Goal: Task Accomplishment & Management: Manage account settings

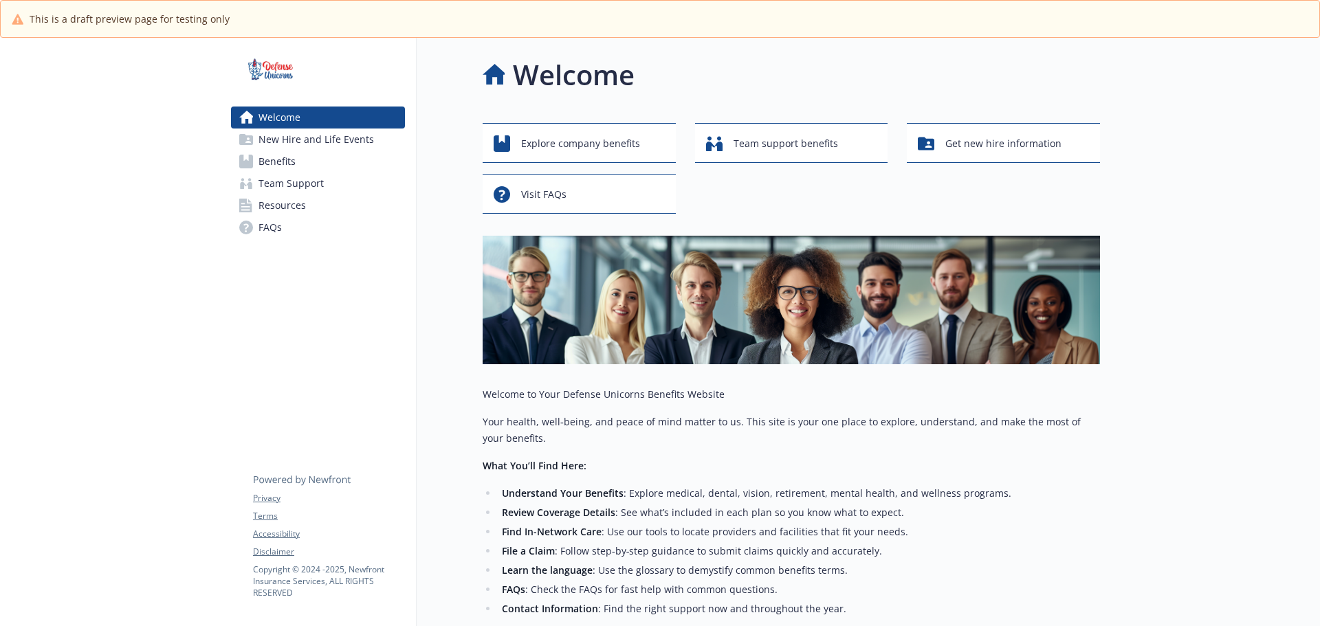
click at [335, 139] on span "New Hire and Life Events" at bounding box center [315, 140] width 115 height 22
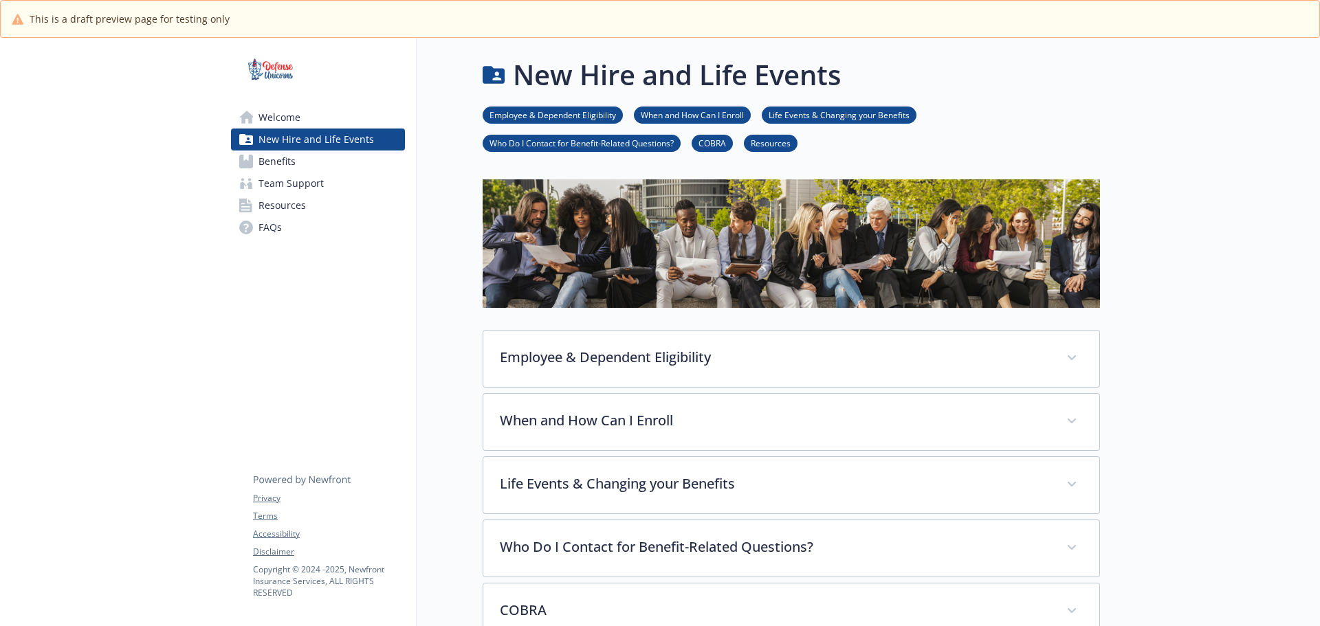
click at [331, 120] on link "Welcome" at bounding box center [318, 118] width 174 height 22
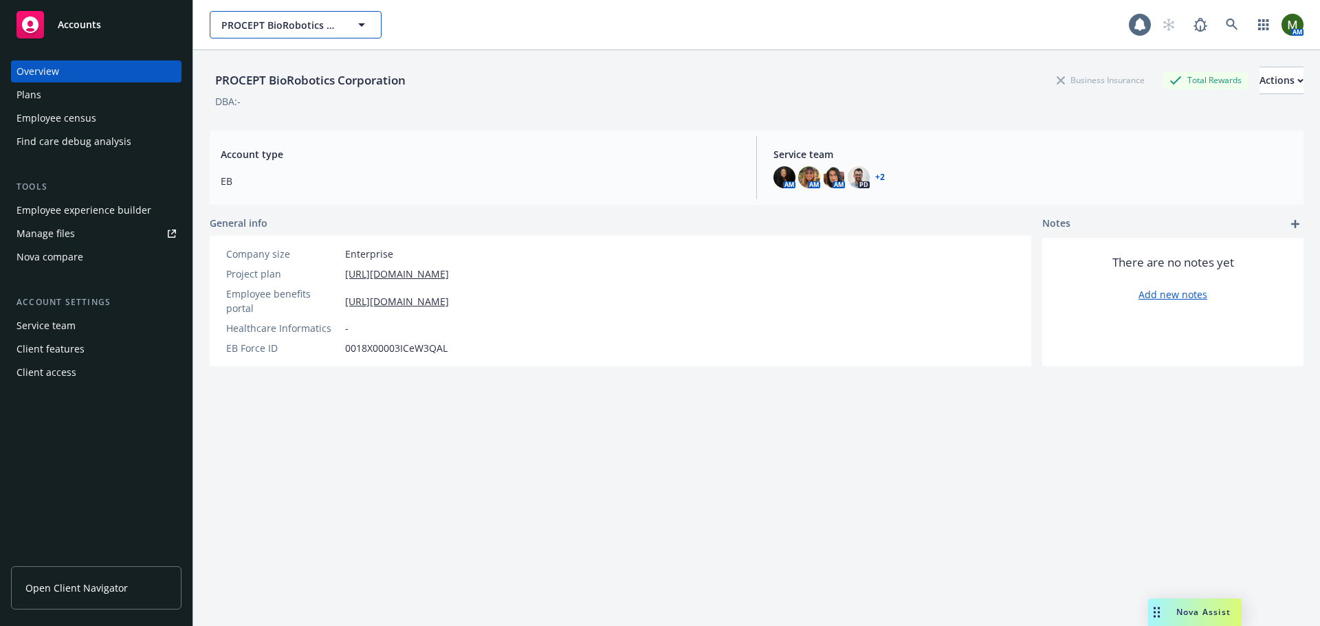
click at [287, 23] on span "PROCEPT BioRobotics Corporation" at bounding box center [280, 25] width 119 height 14
click at [419, 21] on div "Associated Benefits Design test Type Commercial" at bounding box center [669, 24] width 919 height 27
click at [1226, 28] on icon at bounding box center [1232, 25] width 12 height 12
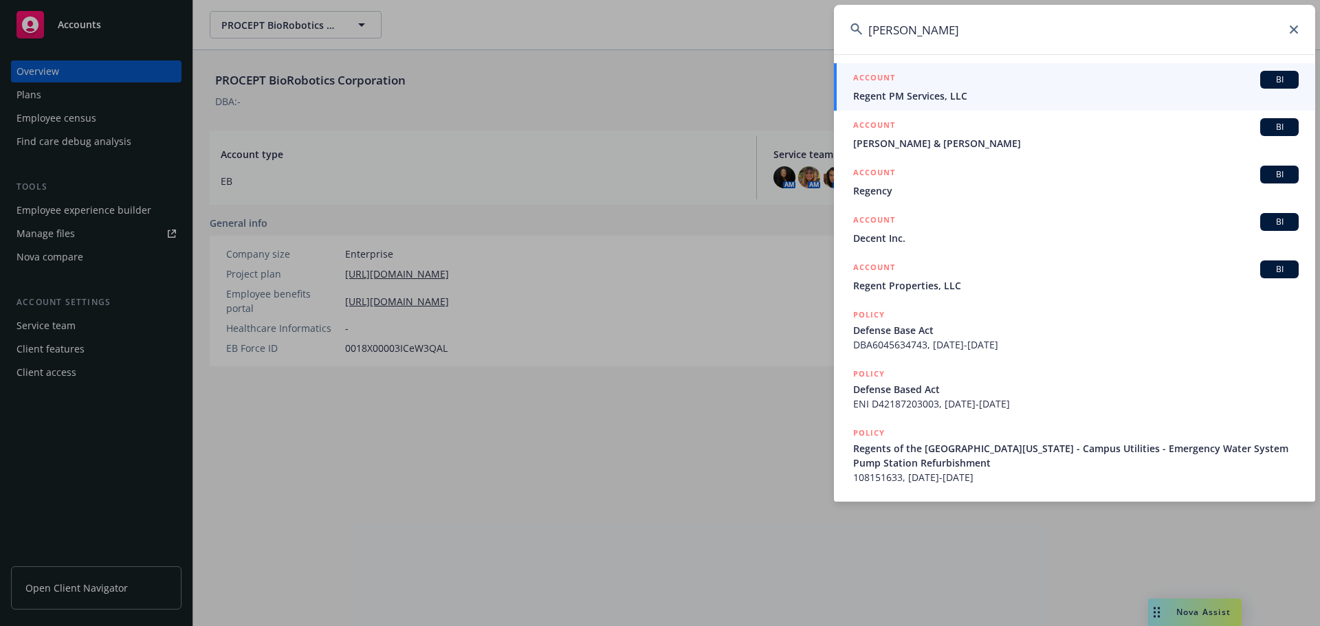
drag, startPoint x: 990, startPoint y: 35, endPoint x: 846, endPoint y: 35, distance: 144.4
click at [846, 35] on input "degen" at bounding box center [1074, 29] width 481 height 49
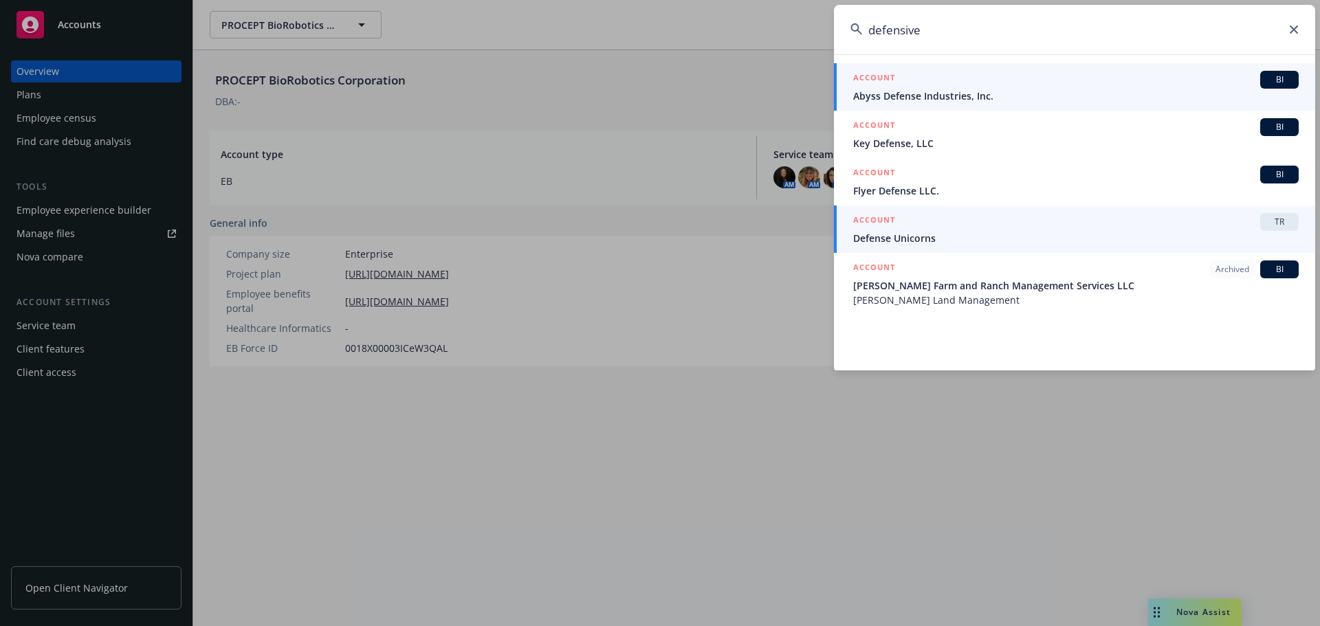
type input "defensive"
click at [924, 230] on div "ACCOUNT TR" at bounding box center [1075, 222] width 445 height 18
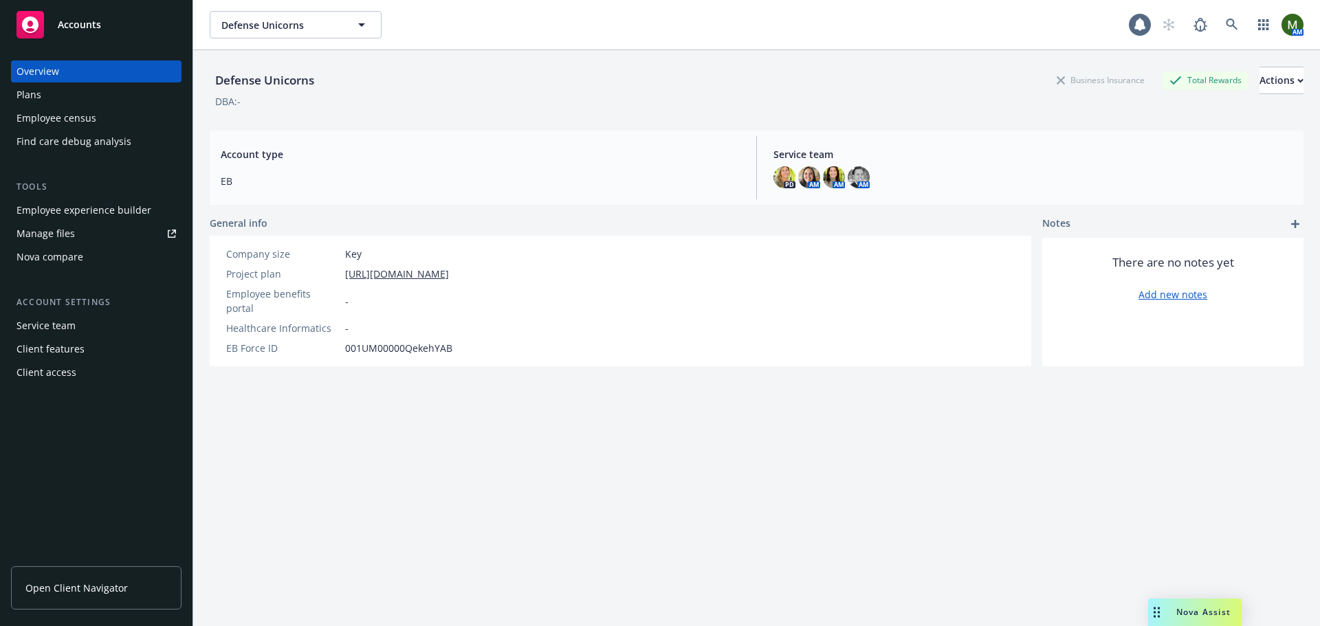
click at [73, 212] on div "Employee experience builder" at bounding box center [83, 210] width 135 height 22
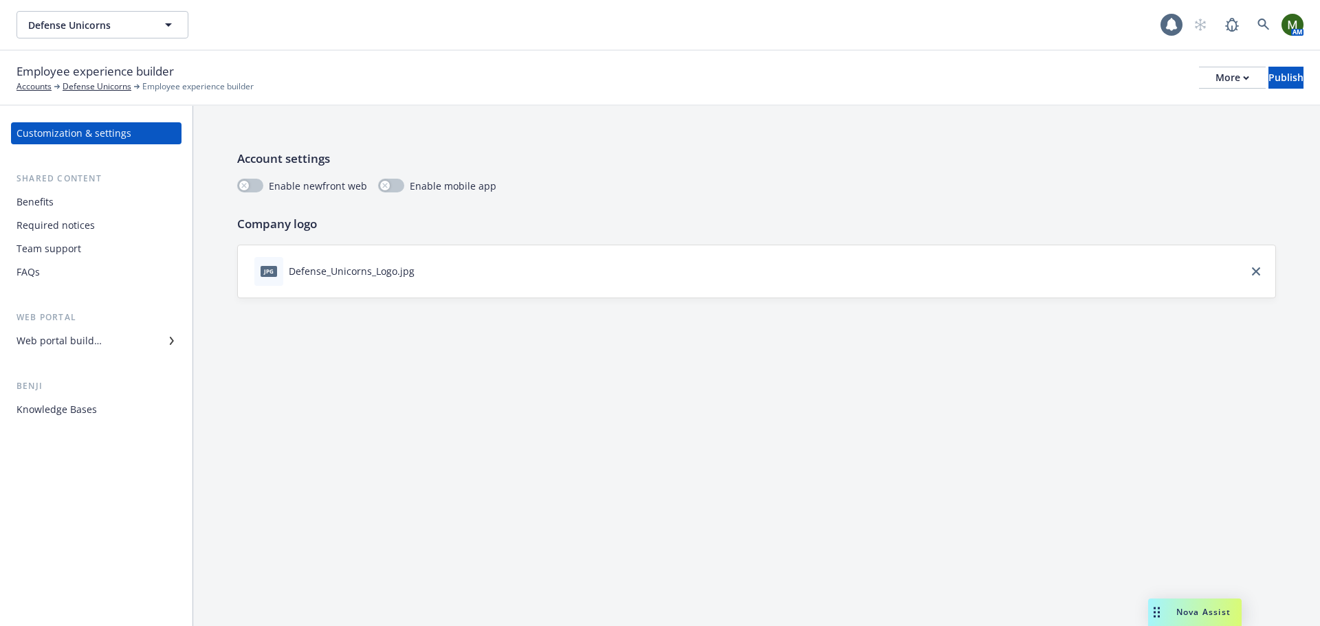
click at [87, 202] on div "Benefits" at bounding box center [95, 202] width 159 height 22
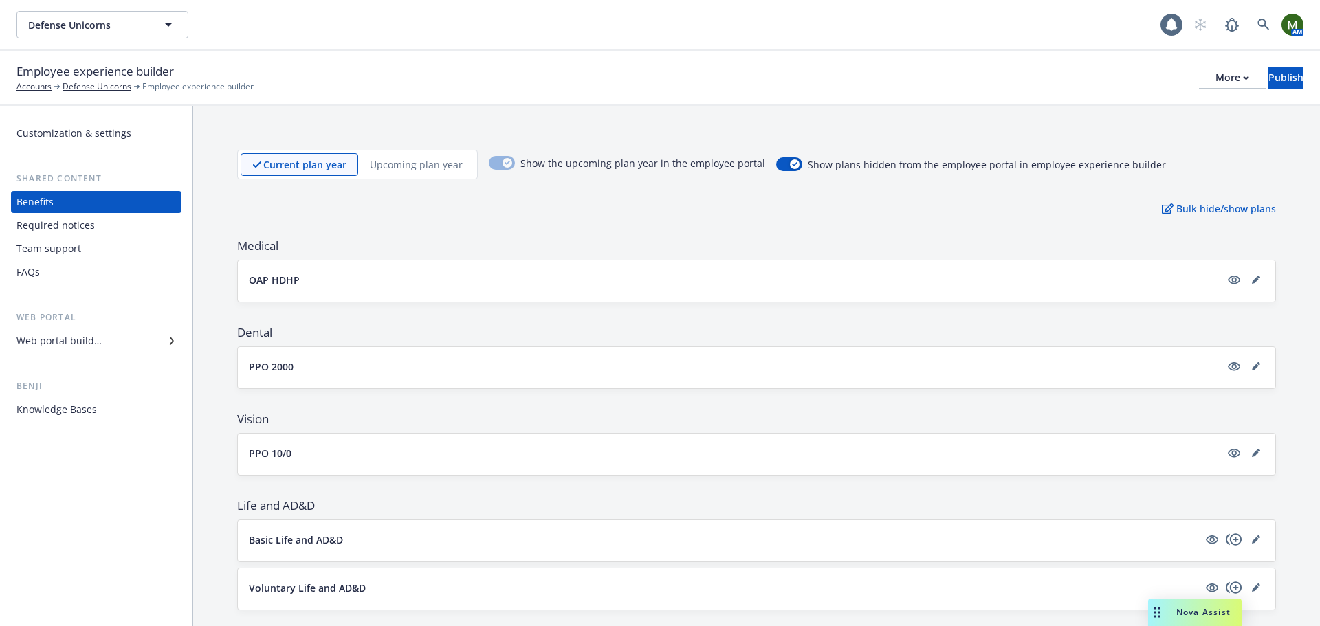
click at [83, 121] on div "Customization & settings Shared content Benefits Required notices Team support …" at bounding box center [96, 366] width 192 height 520
click at [92, 135] on div "Customization & settings" at bounding box center [73, 133] width 115 height 22
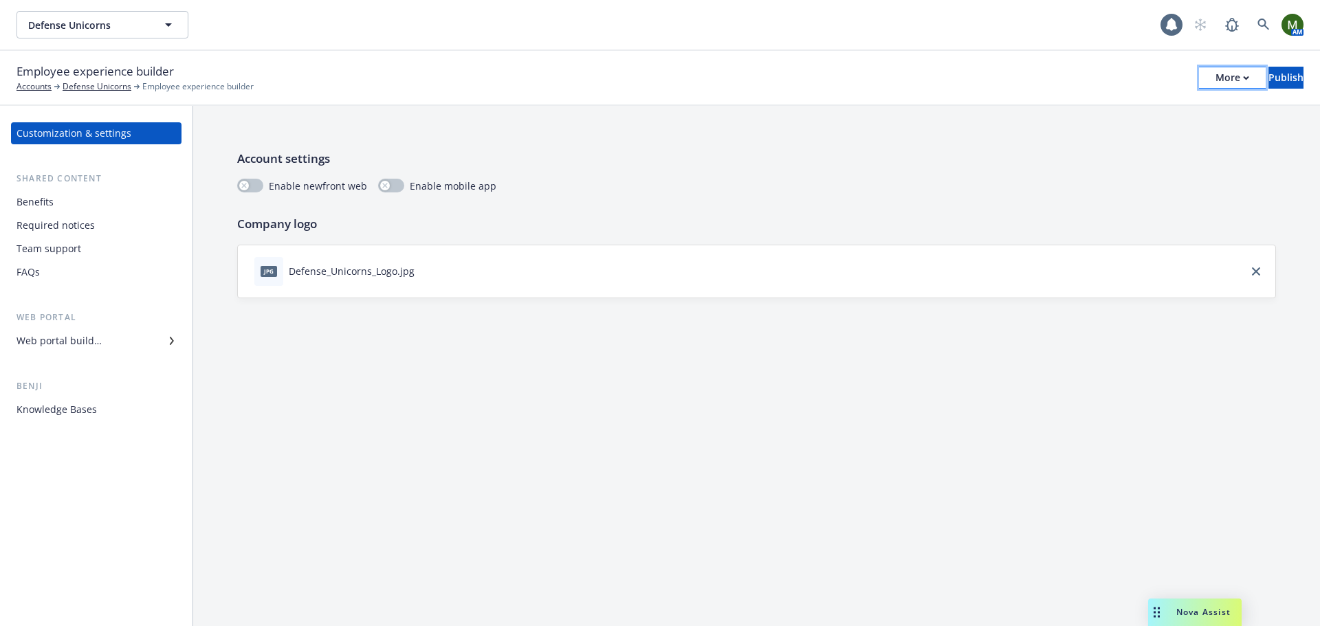
click at [1244, 77] on icon "button" at bounding box center [1246, 77] width 5 height 3
click at [97, 351] on div "Web portal builder" at bounding box center [58, 341] width 85 height 22
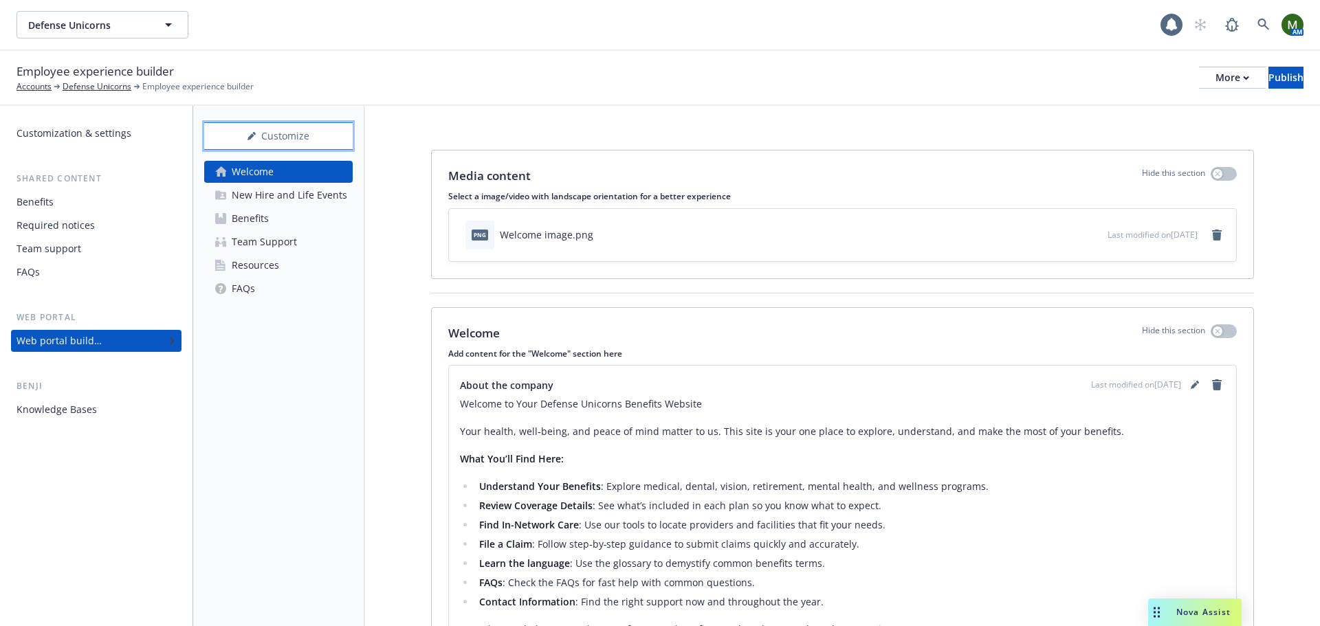
click at [320, 140] on div "Customize" at bounding box center [278, 136] width 148 height 26
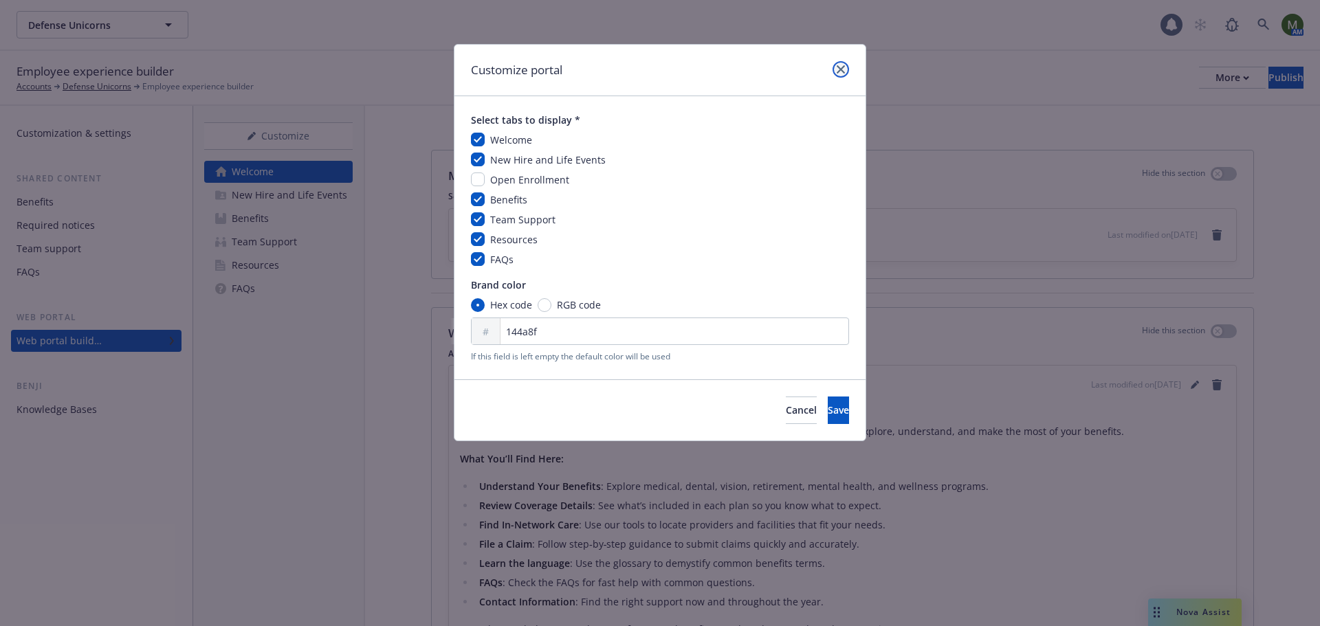
click at [842, 65] on link "close" at bounding box center [841, 69] width 16 height 16
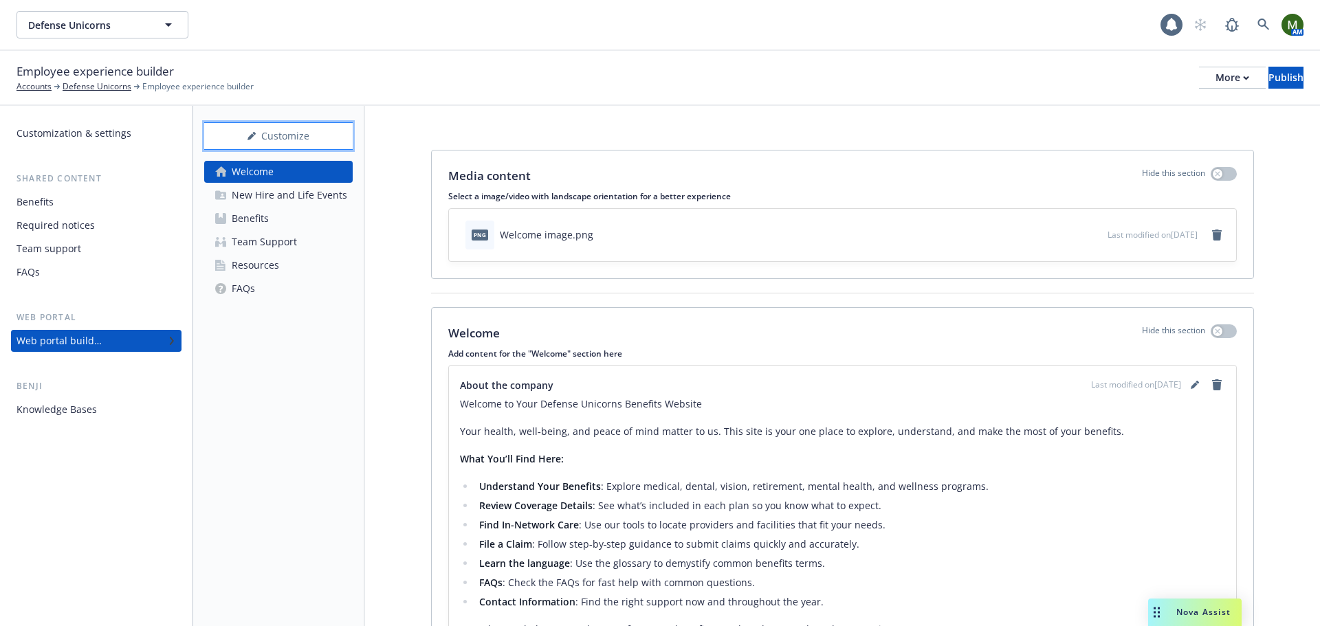
click at [332, 133] on button "Customize" at bounding box center [278, 135] width 148 height 27
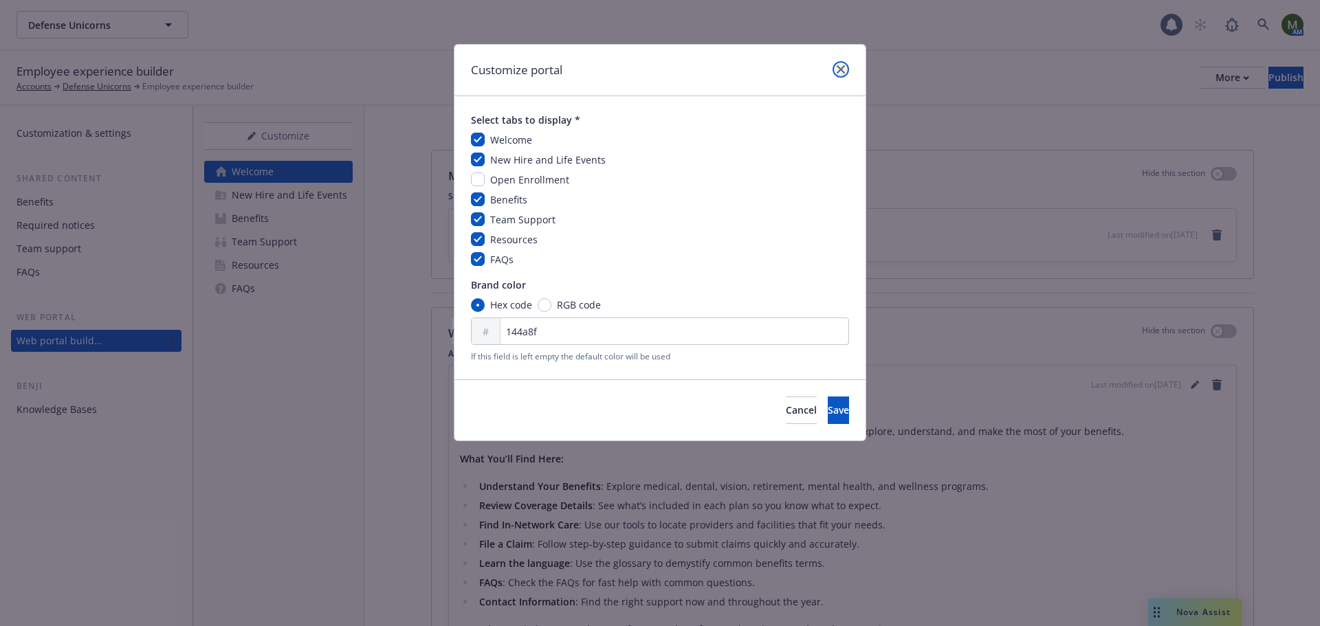
click at [839, 65] on link "close" at bounding box center [841, 69] width 16 height 16
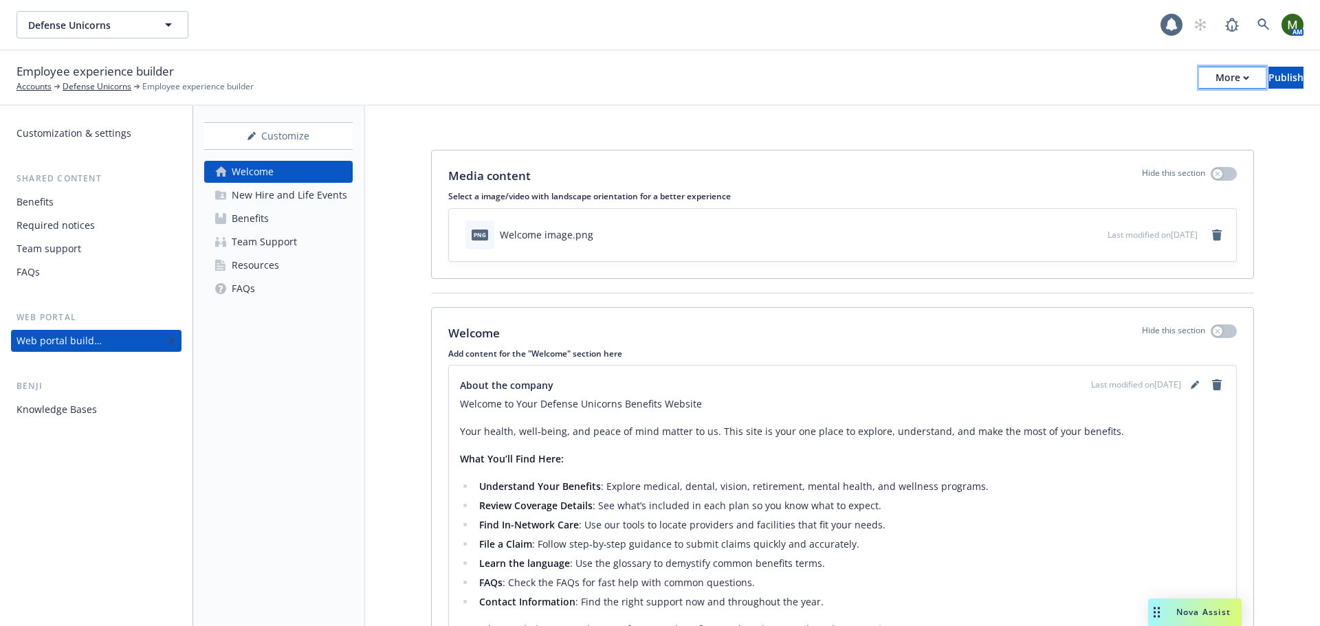
click at [1215, 69] on div "More" at bounding box center [1232, 77] width 34 height 21
click at [1021, 58] on div "Employee experience builder Accounts Defense Unicorns Employee experience build…" at bounding box center [660, 78] width 1320 height 55
click at [324, 133] on div "Customize" at bounding box center [278, 136] width 148 height 26
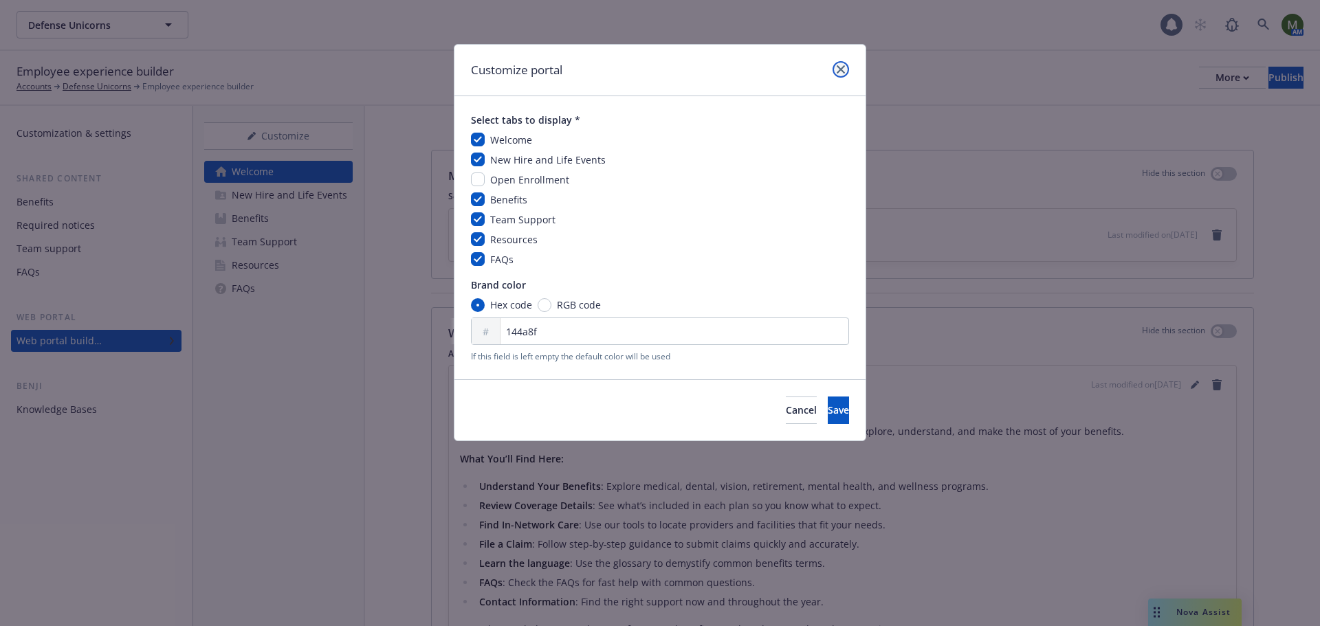
click at [839, 65] on link "close" at bounding box center [841, 69] width 16 height 16
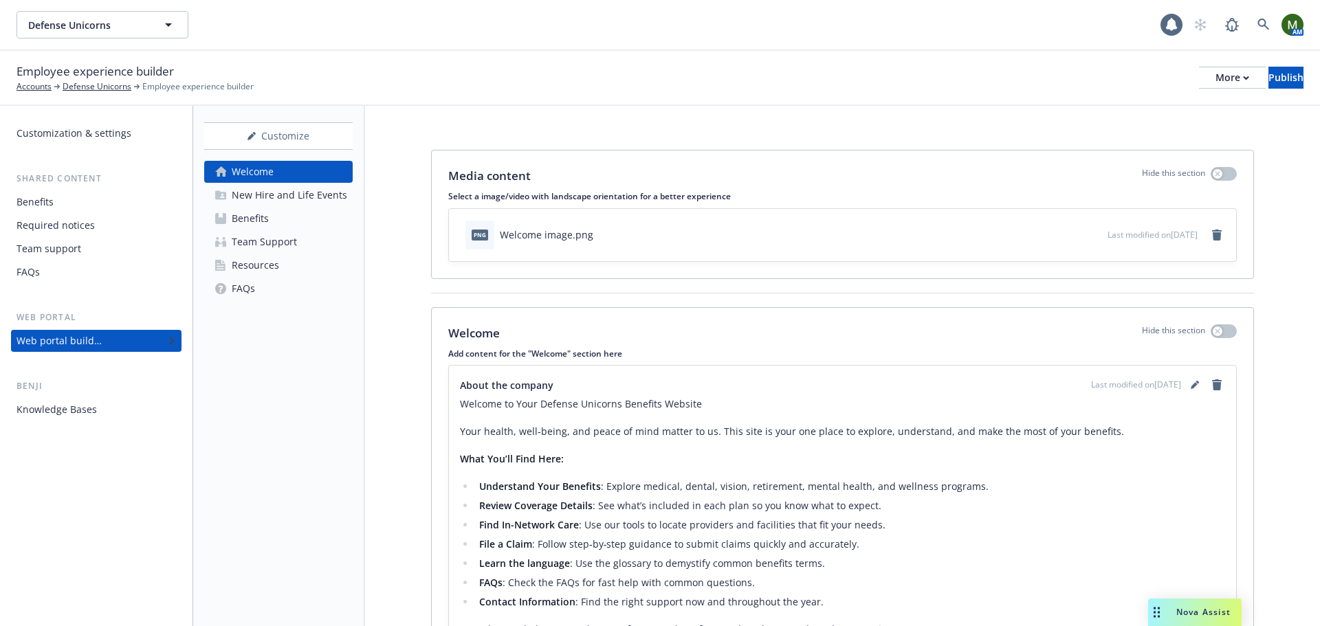
click at [1068, 234] on icon "download file" at bounding box center [1072, 232] width 9 height 8
click at [296, 286] on link "FAQs" at bounding box center [278, 289] width 148 height 22
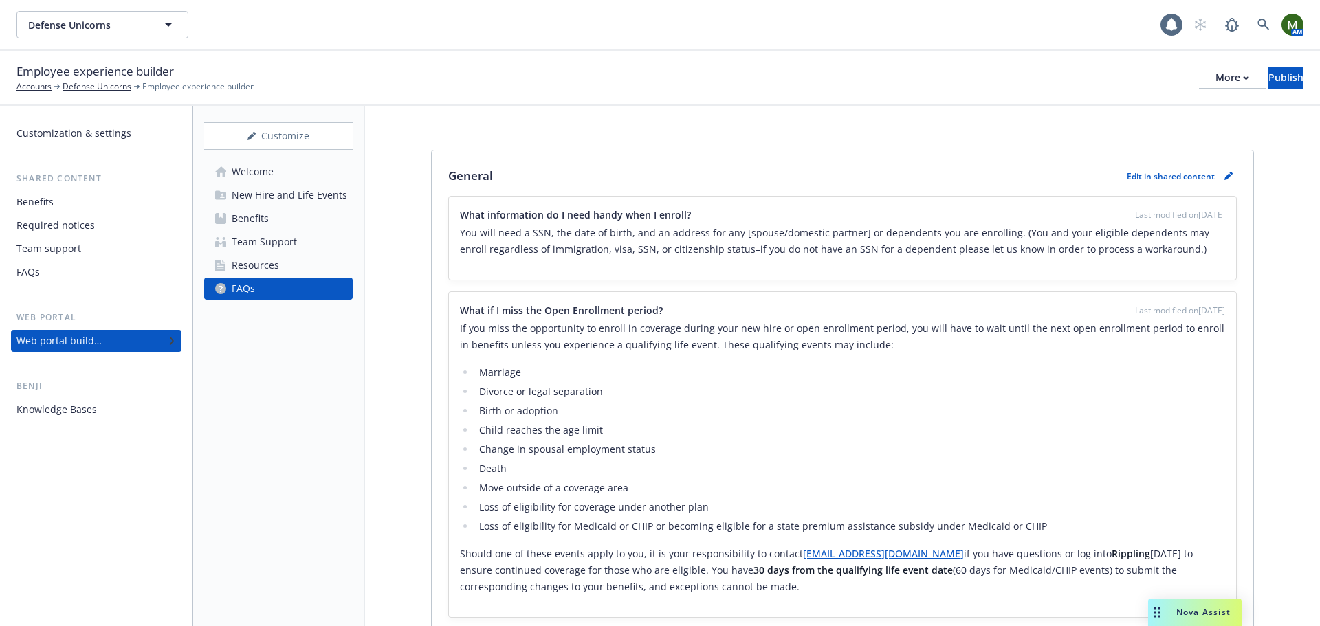
click at [298, 273] on link "Resources" at bounding box center [278, 265] width 148 height 22
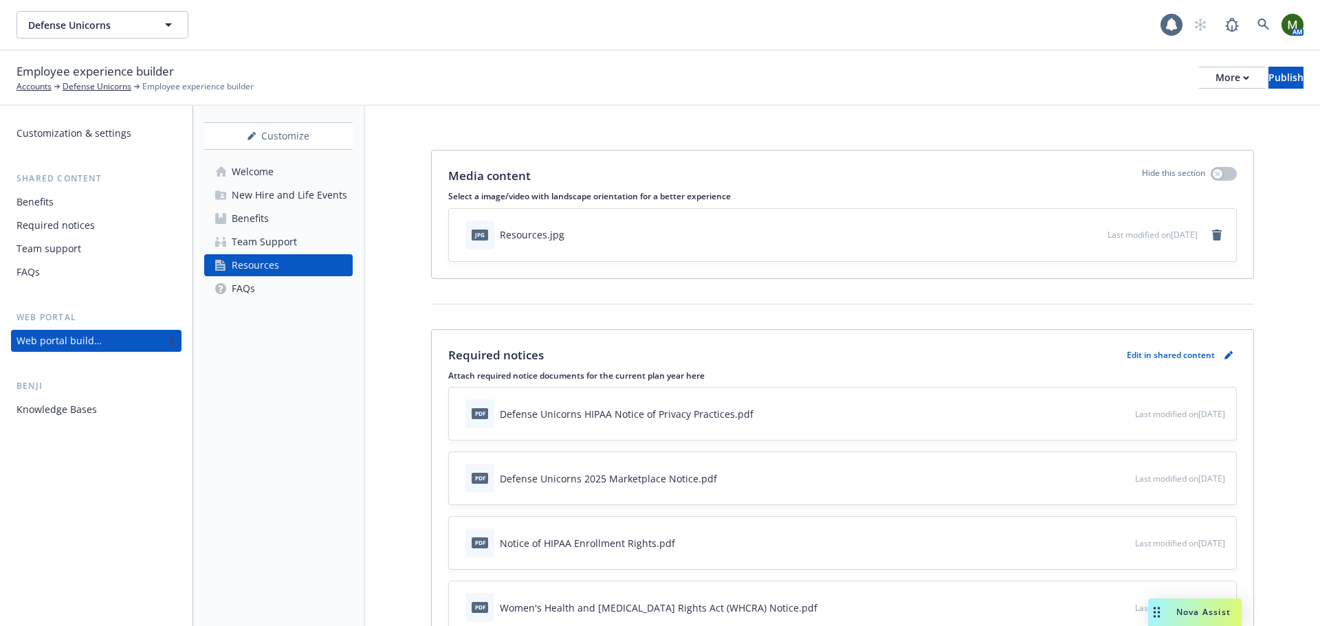
click at [298, 252] on link "Team Support" at bounding box center [278, 242] width 148 height 22
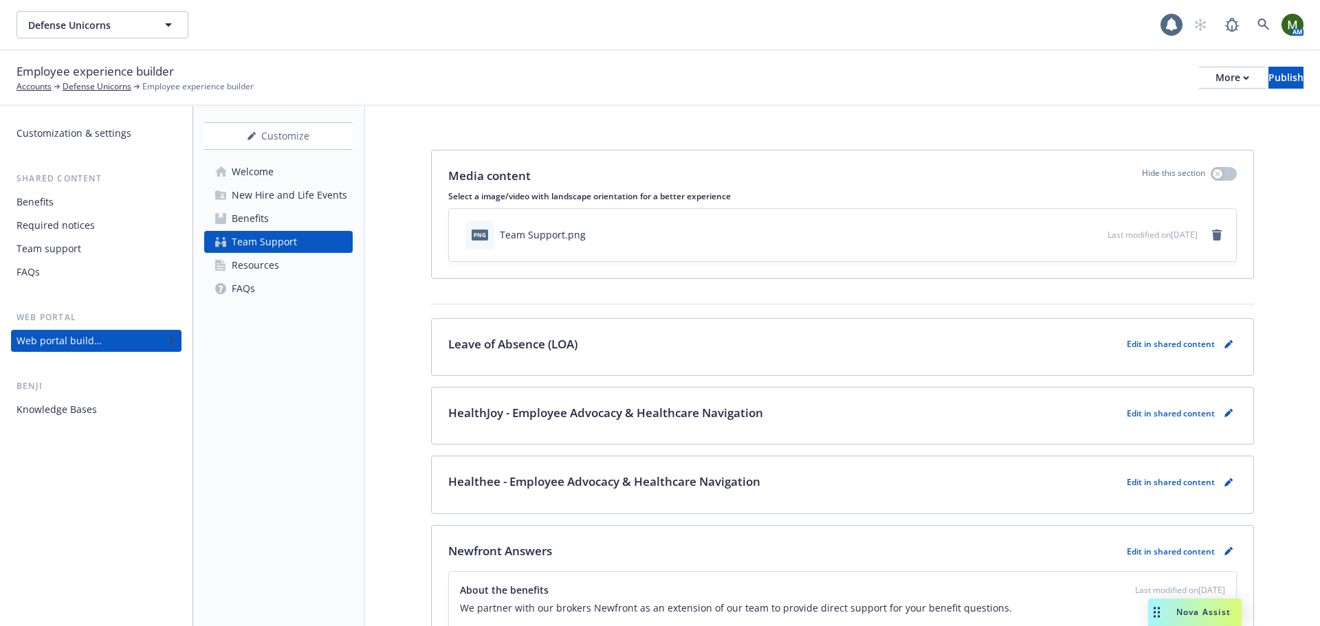
click at [300, 220] on link "Benefits" at bounding box center [278, 219] width 148 height 22
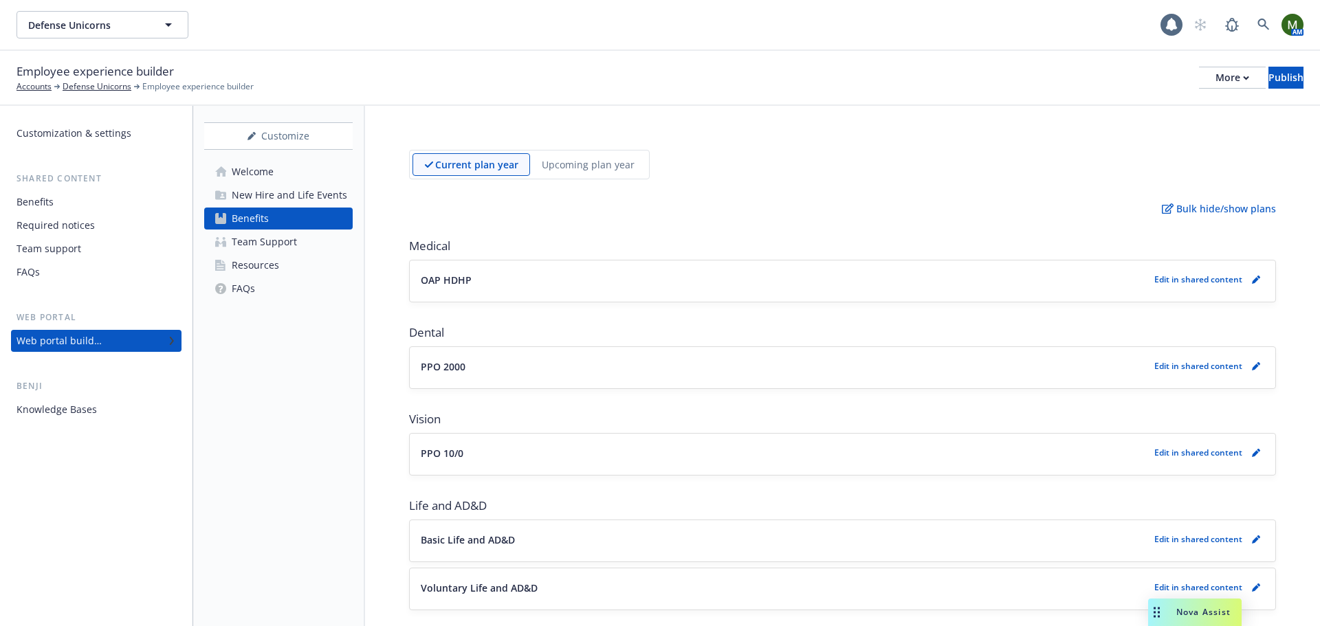
click at [302, 199] on div "New Hire and Life Events" at bounding box center [289, 195] width 115 height 22
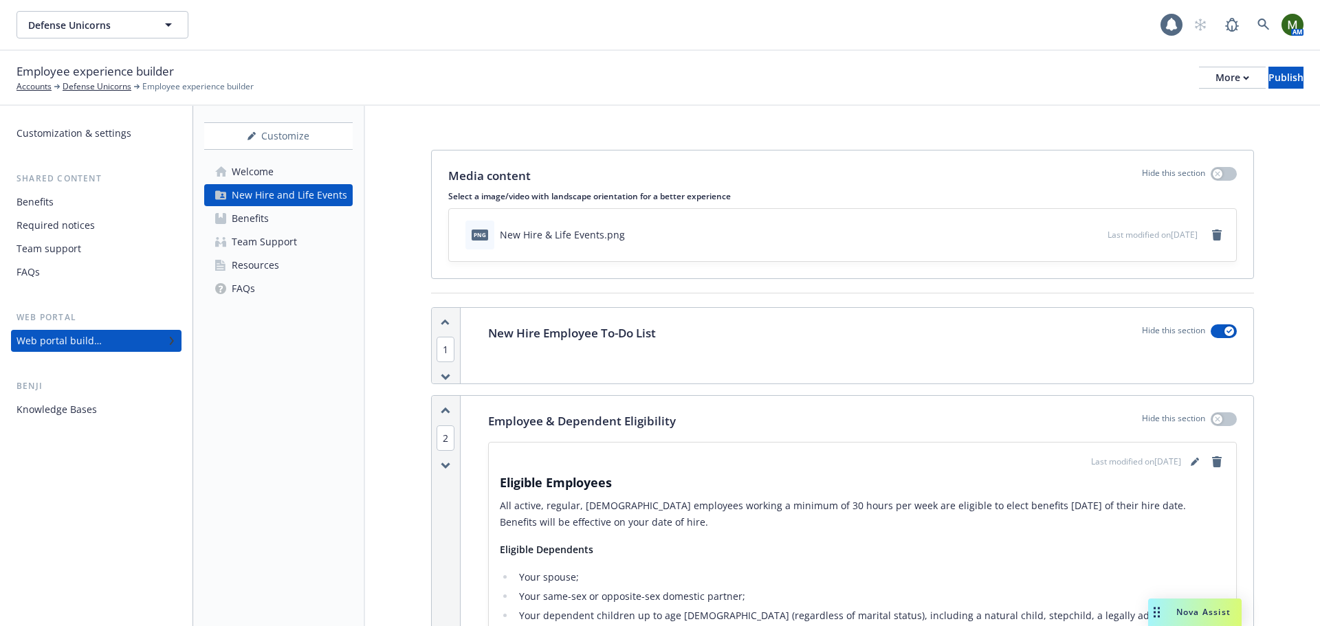
click at [308, 179] on link "Welcome" at bounding box center [278, 172] width 148 height 22
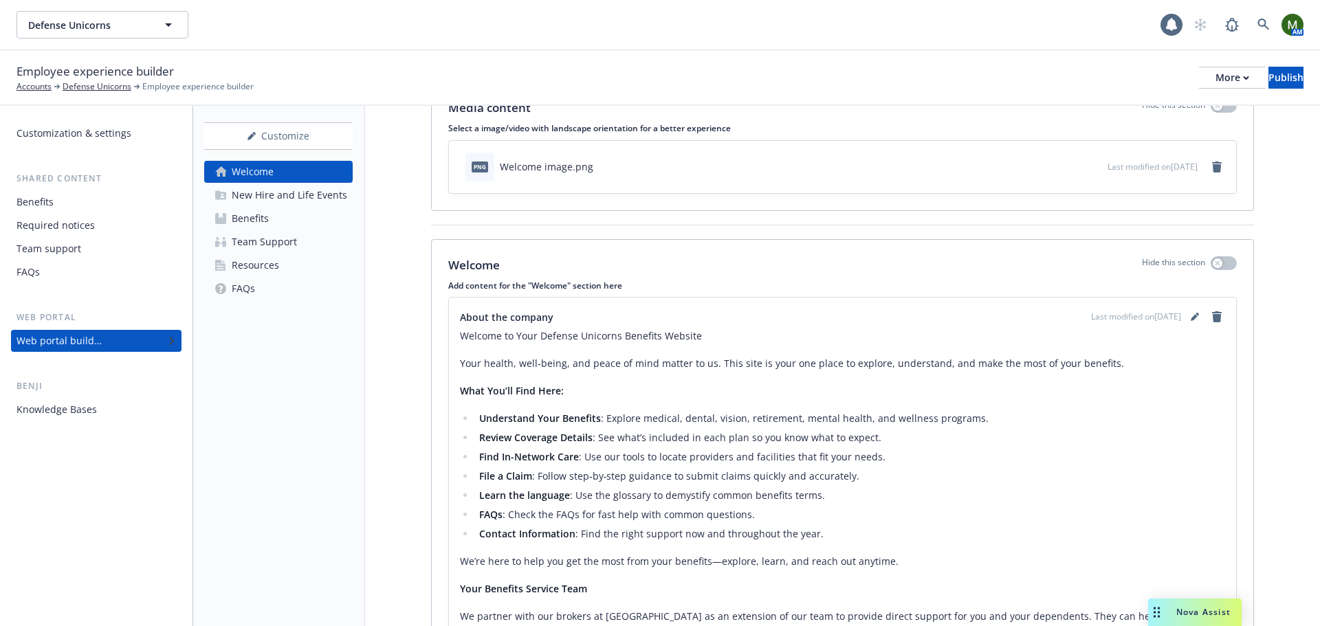
scroll to position [49, 0]
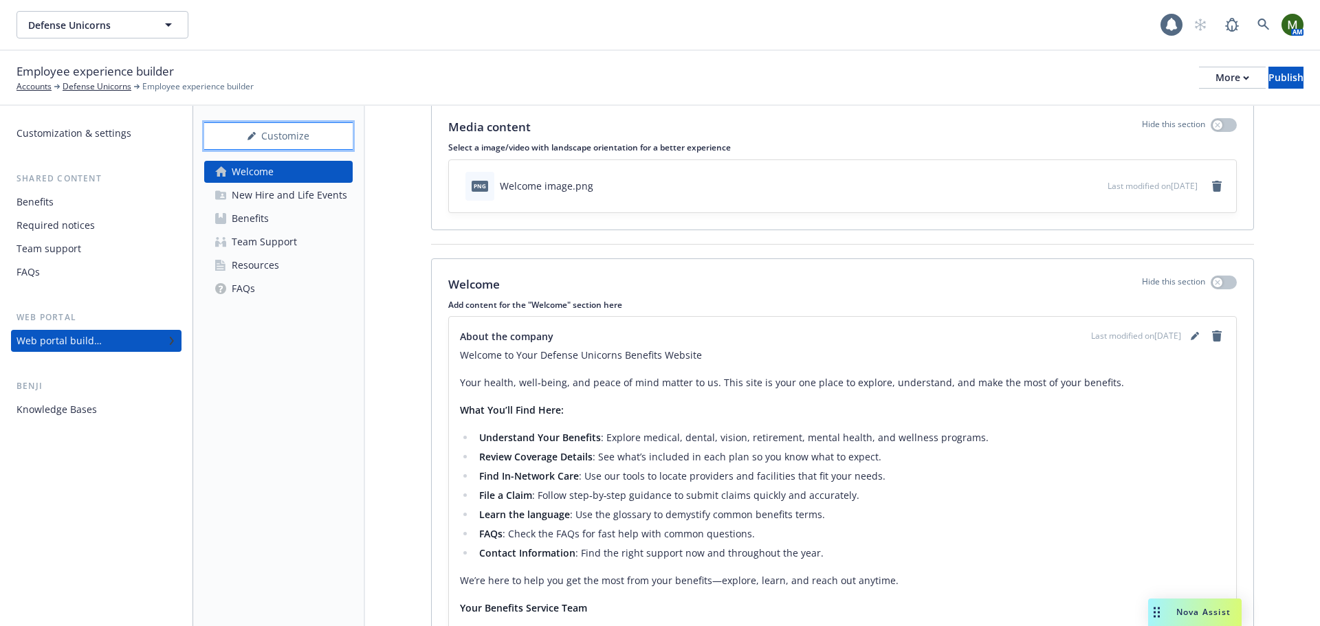
click at [295, 137] on div "Customize" at bounding box center [278, 136] width 148 height 26
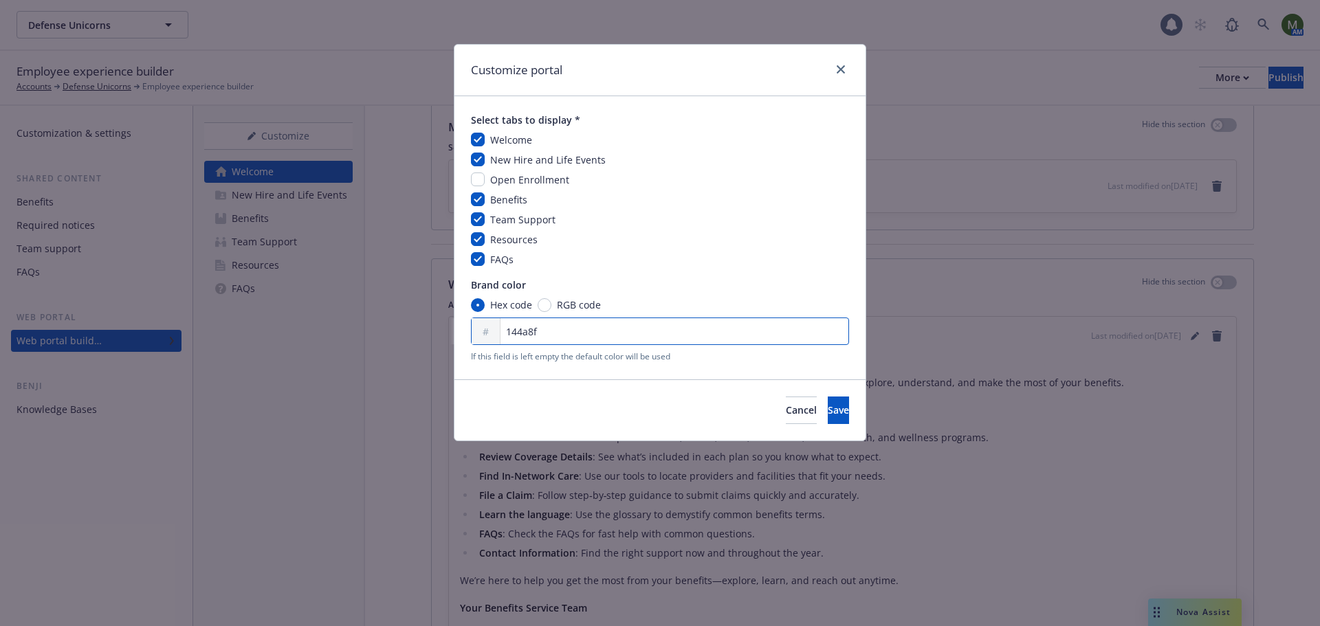
click at [558, 344] on input "144a8f" at bounding box center [660, 331] width 378 height 27
click at [844, 67] on icon "close" at bounding box center [841, 69] width 8 height 8
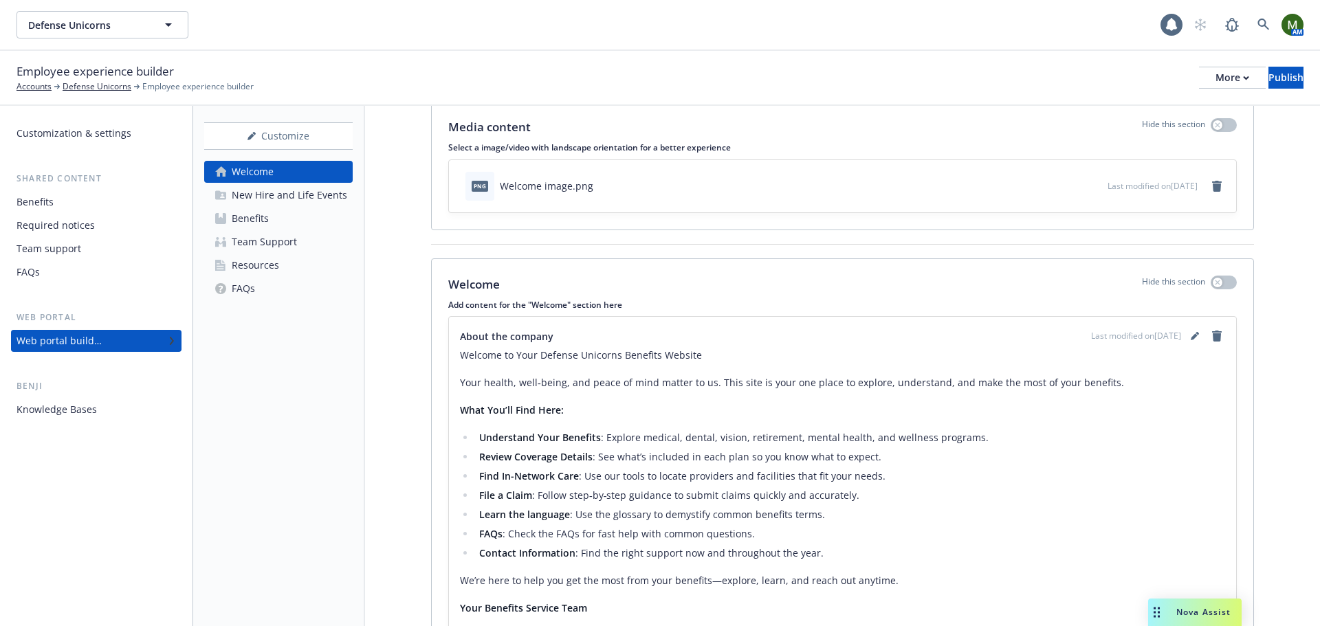
click at [111, 131] on div "Customization & settings" at bounding box center [73, 133] width 115 height 22
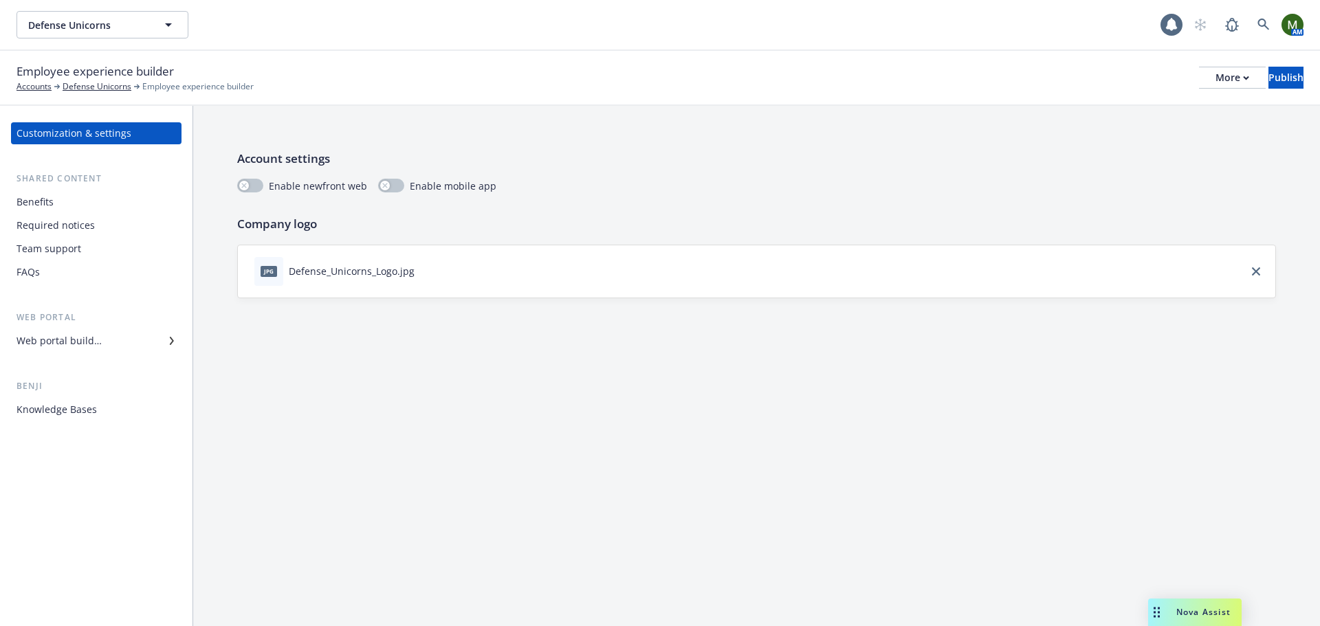
click at [422, 274] on icon "download file" at bounding box center [426, 270] width 11 height 11
click at [1215, 76] on div "More" at bounding box center [1232, 77] width 34 height 21
click at [1137, 105] on link "Copy preview link" at bounding box center [1118, 108] width 203 height 27
click at [1252, 274] on icon "close" at bounding box center [1256, 271] width 8 height 8
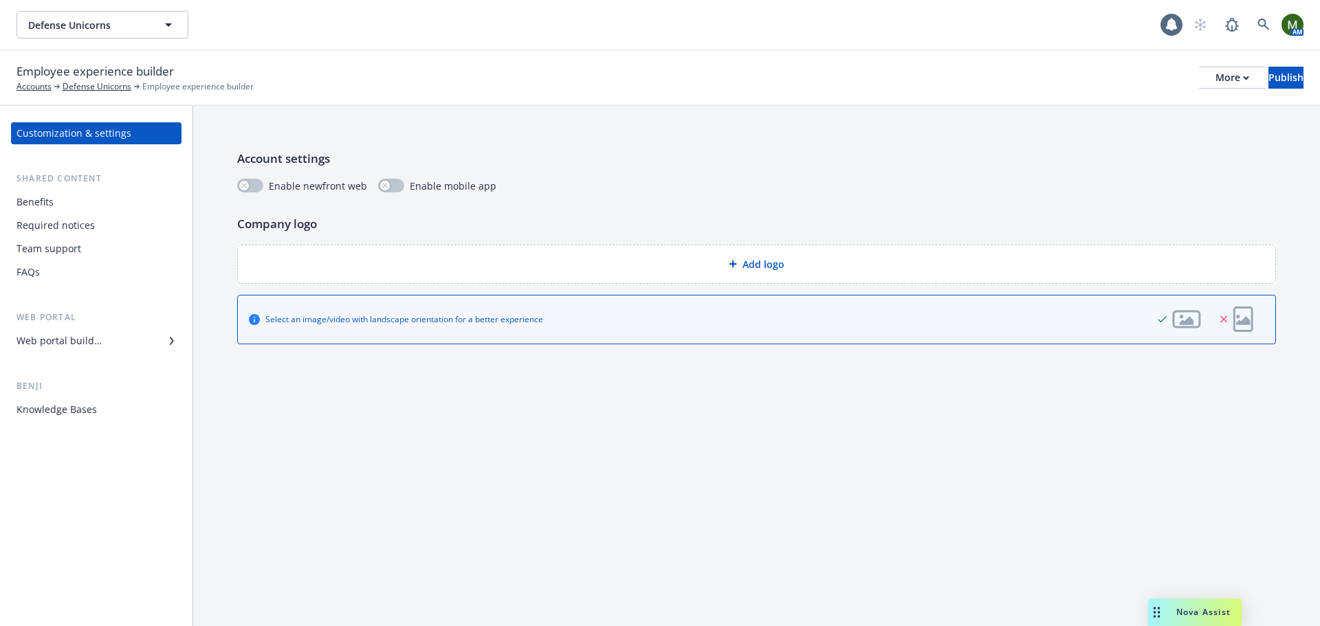
click at [700, 265] on div "Add logo" at bounding box center [756, 264] width 1015 height 16
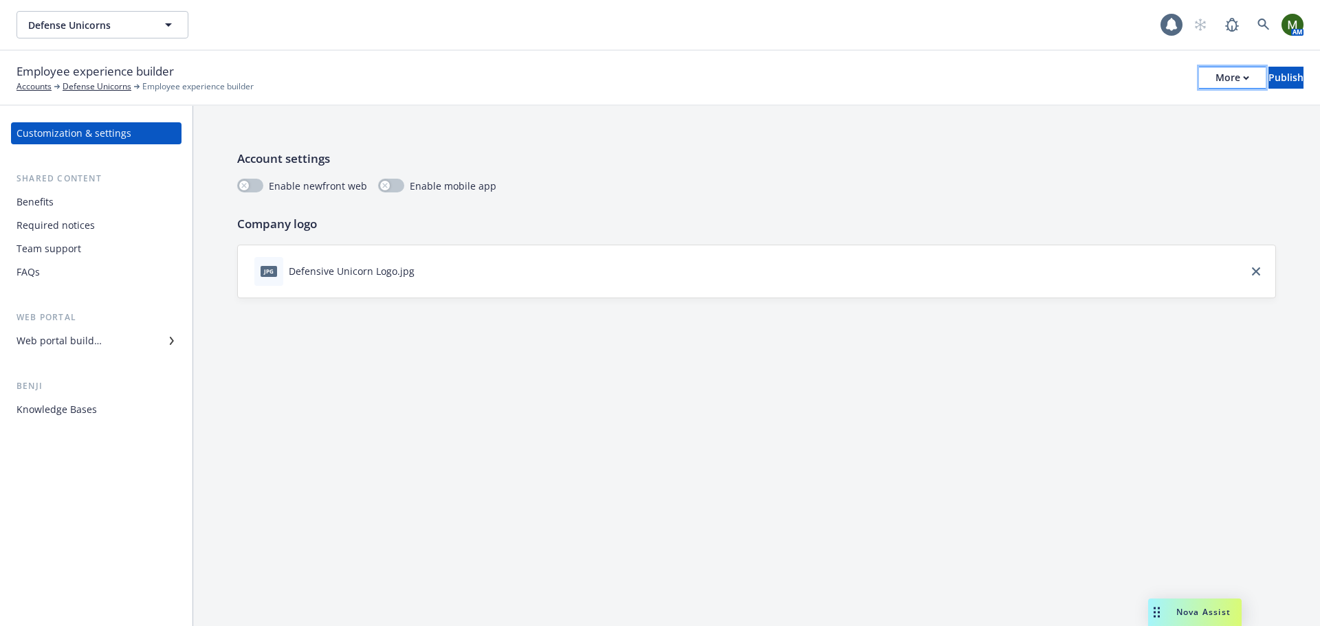
click at [1215, 80] on div "More" at bounding box center [1232, 77] width 34 height 21
click at [1169, 100] on link "Copy preview link" at bounding box center [1118, 108] width 203 height 27
click at [1215, 74] on div "More" at bounding box center [1232, 77] width 34 height 21
click at [1088, 79] on div "Employee experience builder Accounts Defense Unicorns Employee experience build…" at bounding box center [659, 78] width 1287 height 30
click at [1255, 270] on icon "close" at bounding box center [1256, 271] width 8 height 8
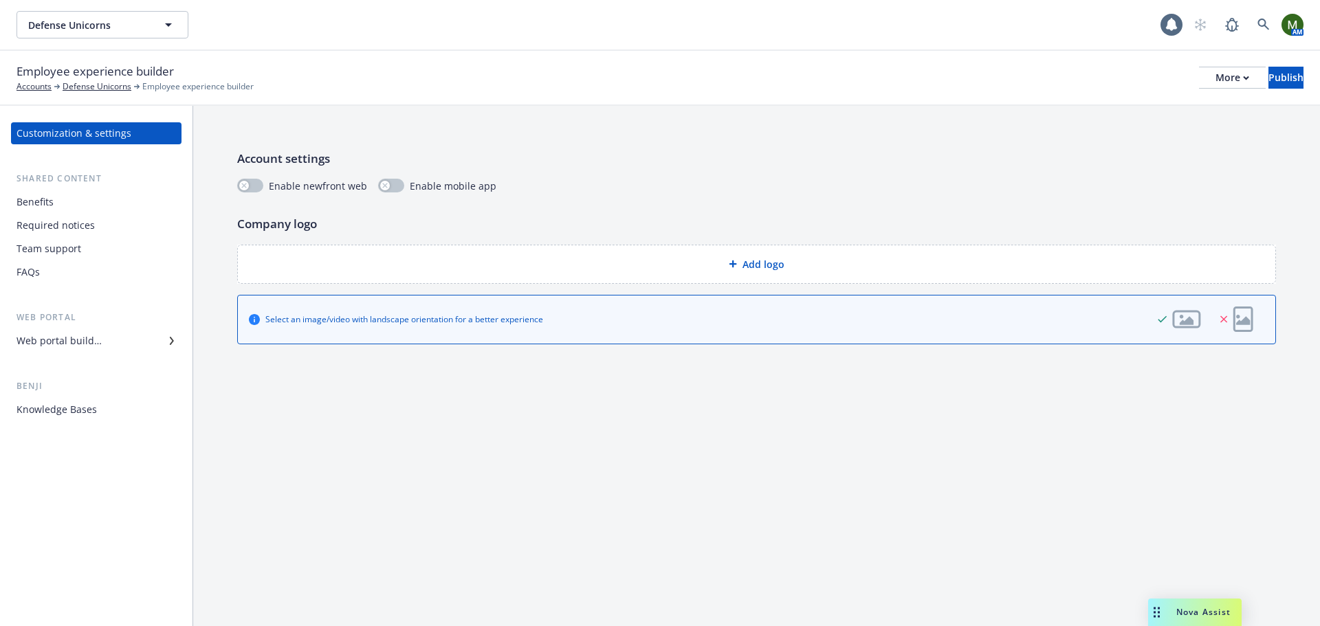
click at [700, 262] on div "Add logo" at bounding box center [756, 264] width 1015 height 16
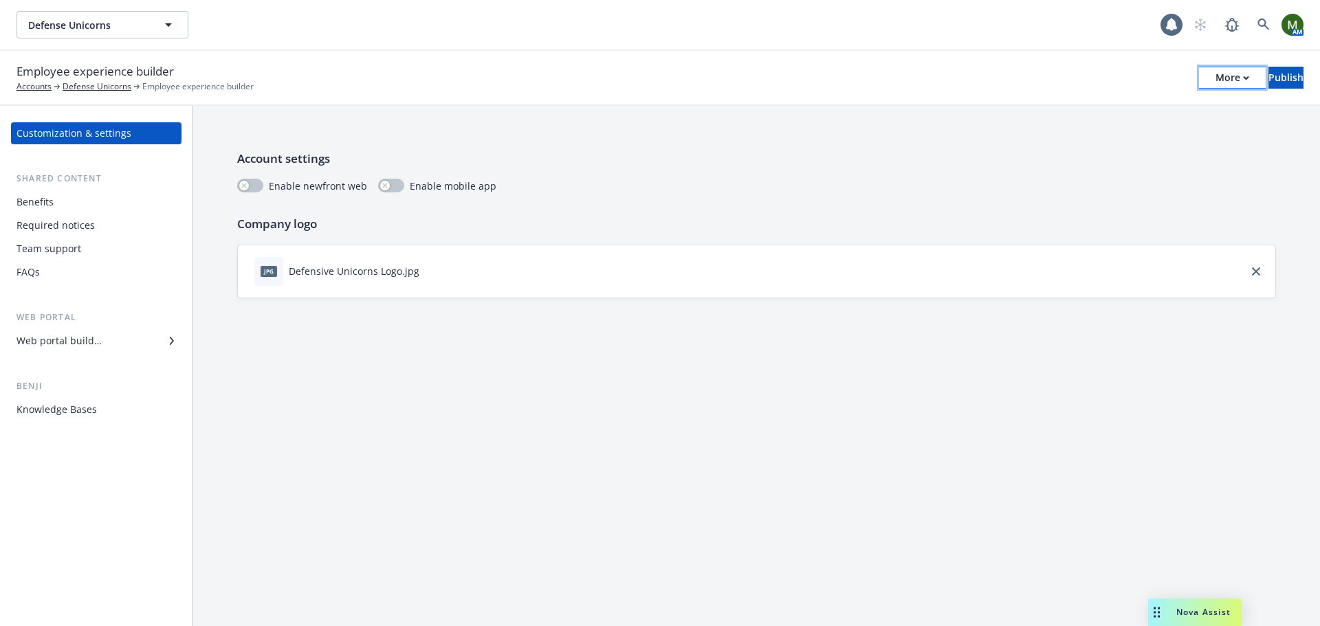
click at [1215, 70] on div "More" at bounding box center [1232, 77] width 34 height 21
click at [1161, 98] on link "Copy preview link" at bounding box center [1118, 108] width 203 height 27
drag, startPoint x: 1255, startPoint y: 273, endPoint x: 1120, endPoint y: 265, distance: 135.0
click at [1255, 273] on icon "close" at bounding box center [1256, 271] width 8 height 8
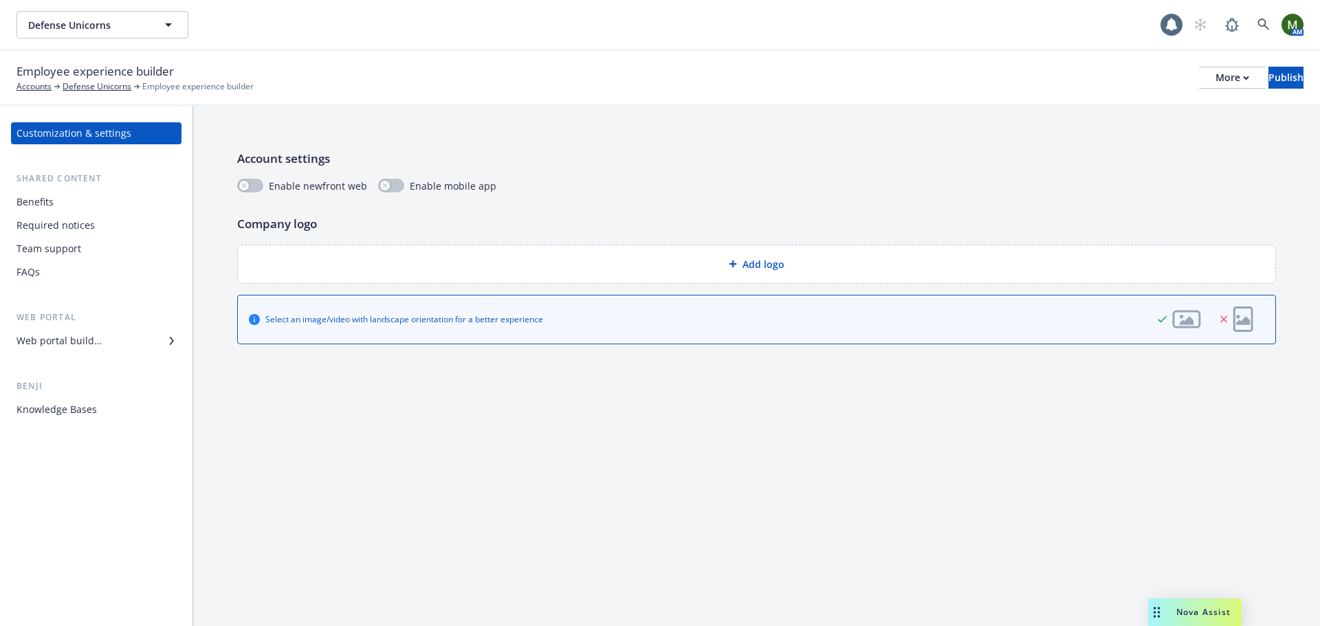
click at [504, 257] on div "Add logo" at bounding box center [756, 264] width 1015 height 16
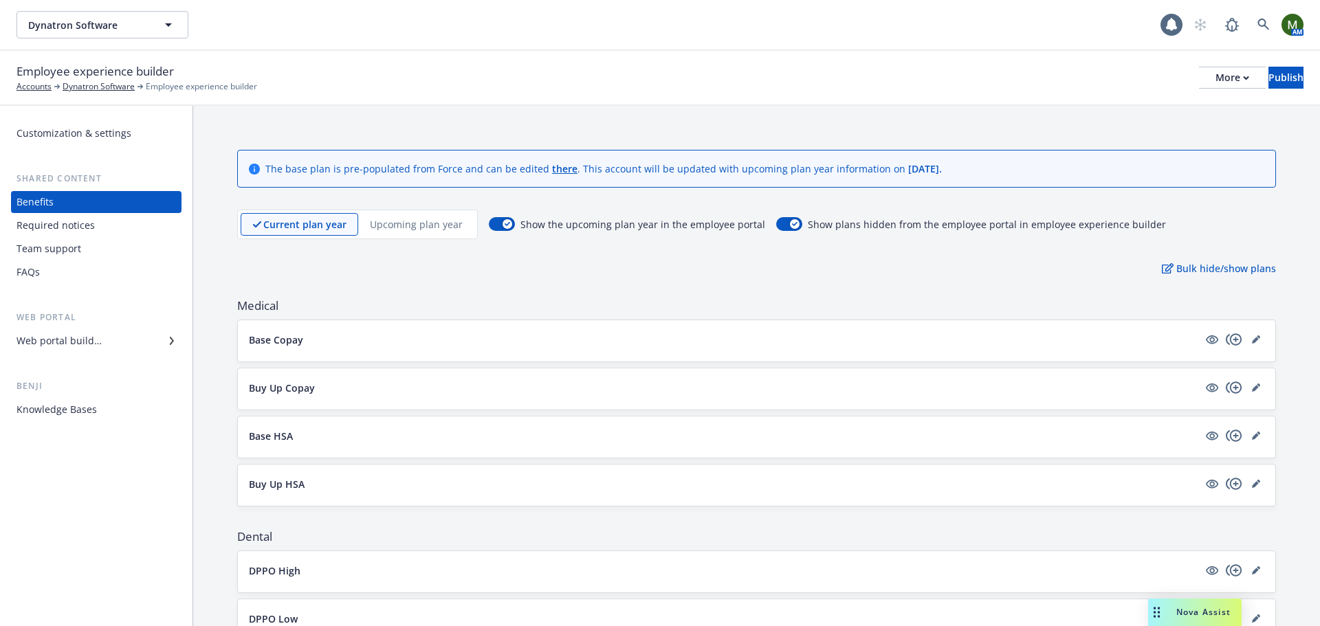
click at [399, 229] on p "Upcoming plan year" at bounding box center [416, 224] width 93 height 14
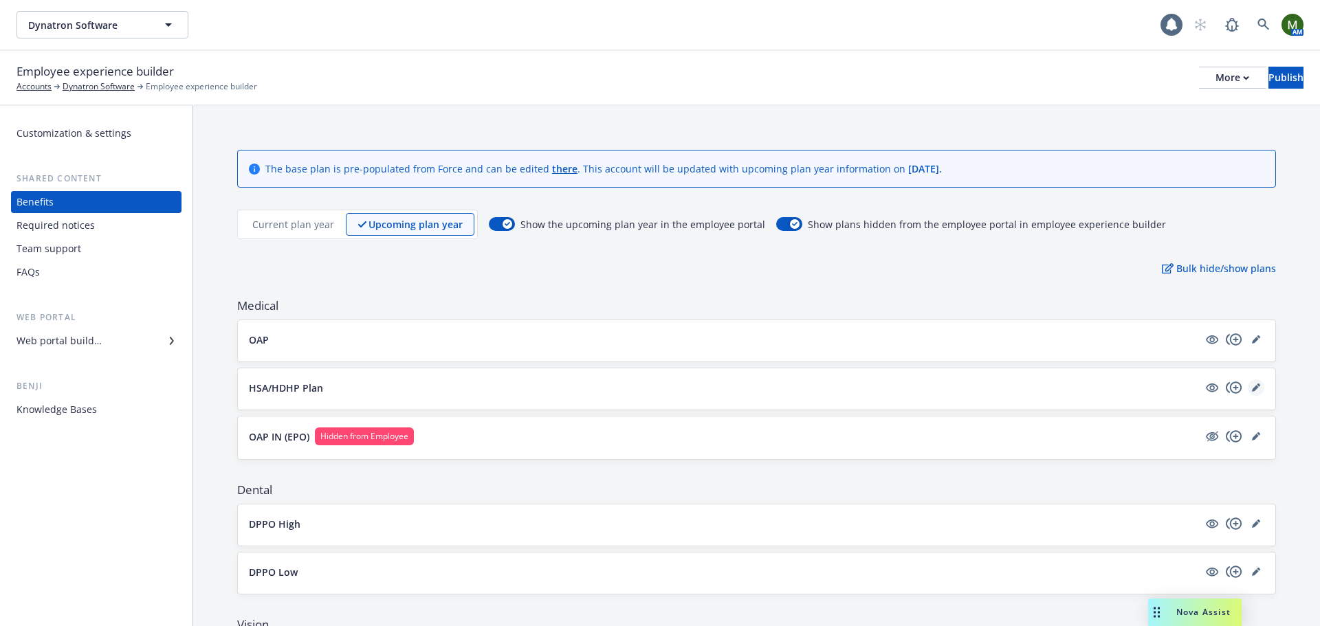
click at [1248, 388] on link "editPencil" at bounding box center [1256, 387] width 16 height 16
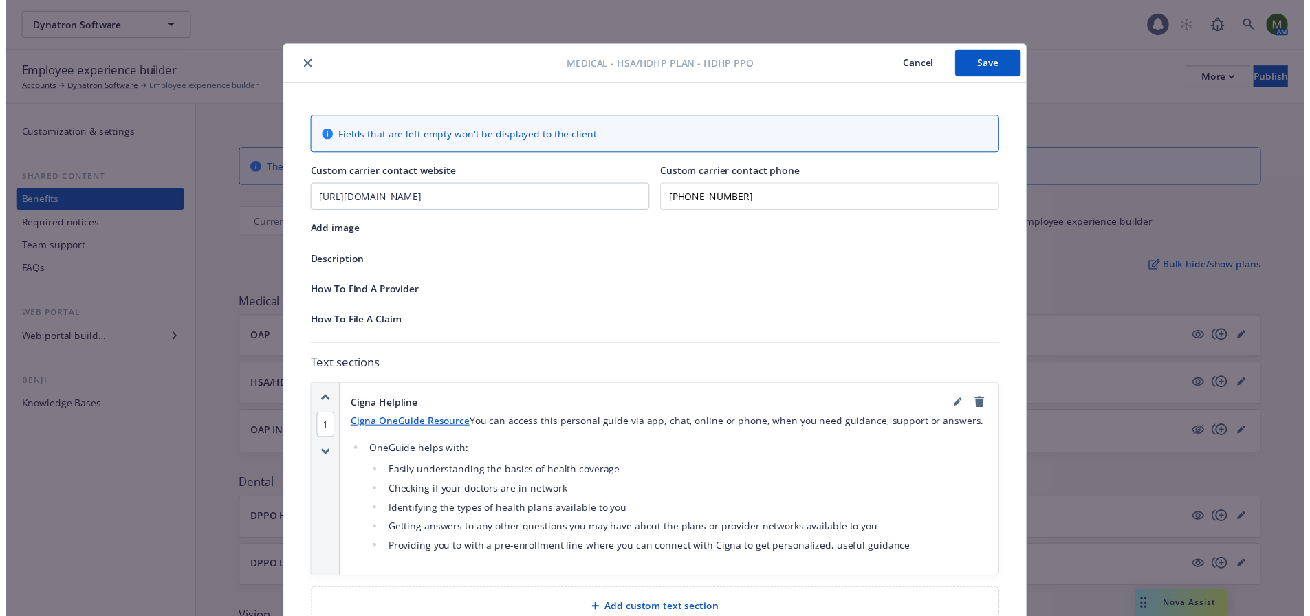
scroll to position [41, 0]
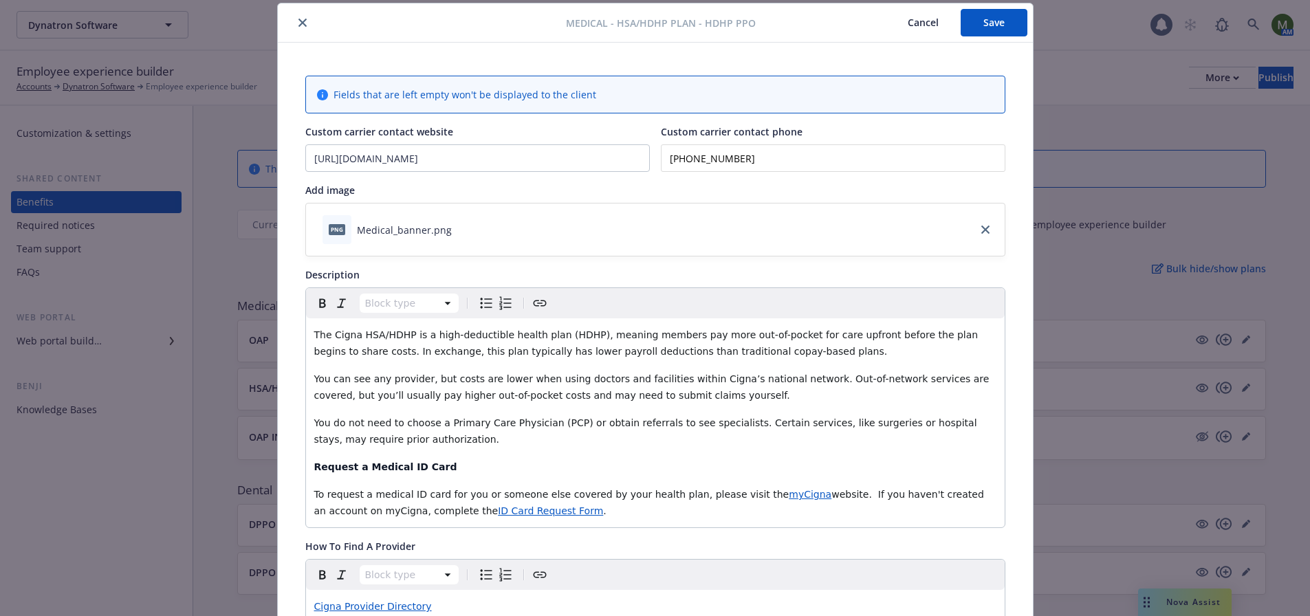
click at [288, 20] on div at bounding box center [424, 22] width 283 height 16
click at [301, 23] on button "close" at bounding box center [302, 22] width 16 height 16
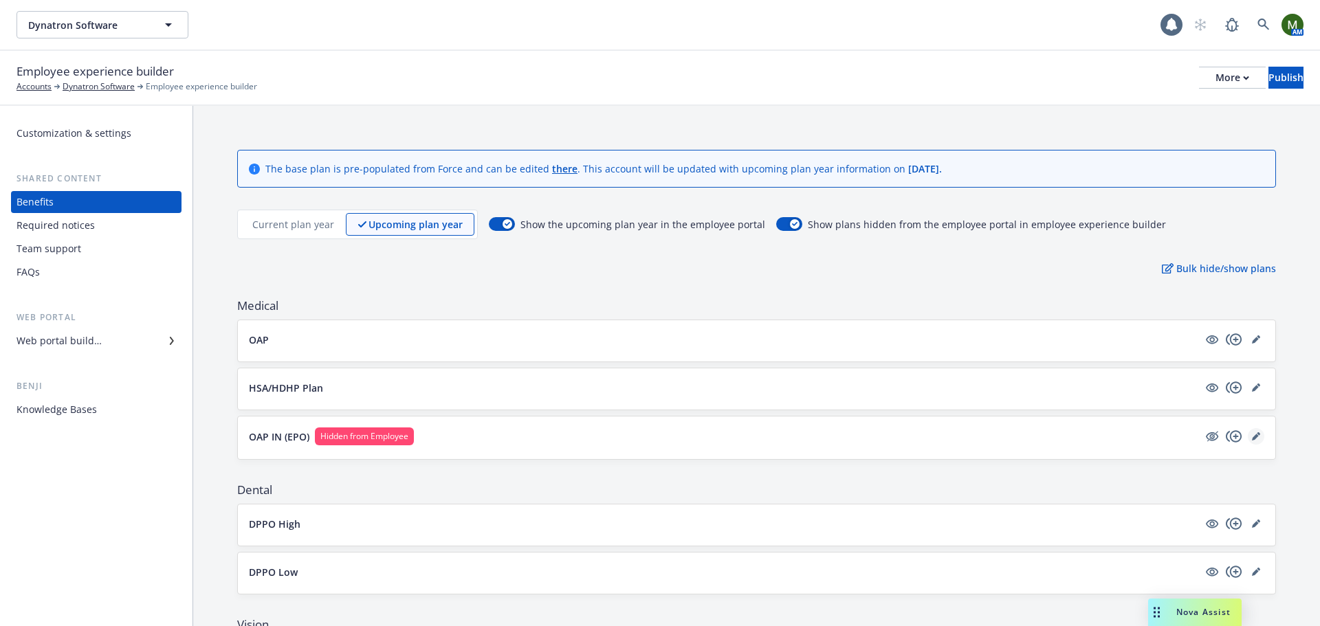
click at [1253, 434] on link "editPencil" at bounding box center [1256, 436] width 16 height 16
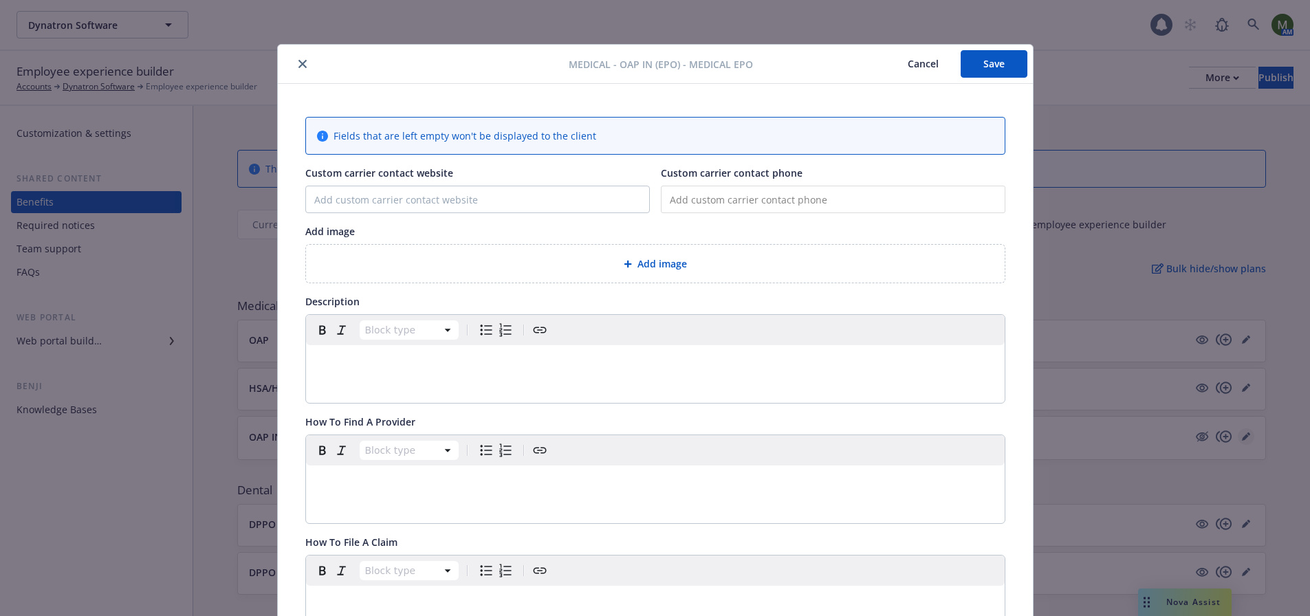
scroll to position [41, 0]
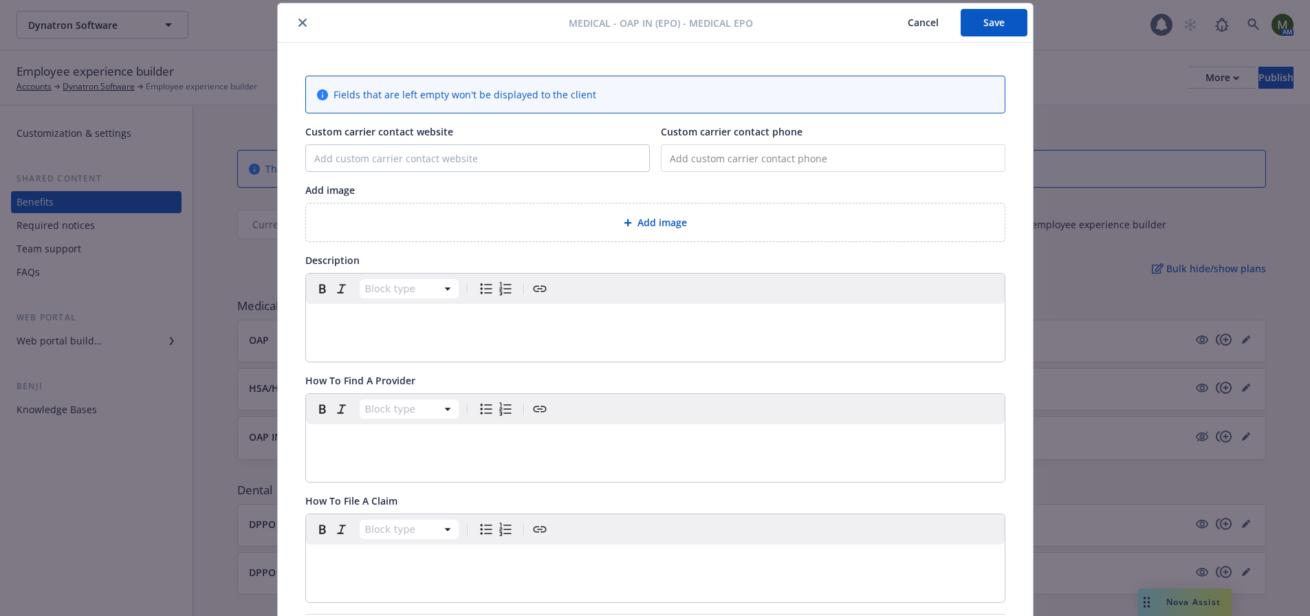
click at [300, 27] on button "close" at bounding box center [302, 22] width 16 height 16
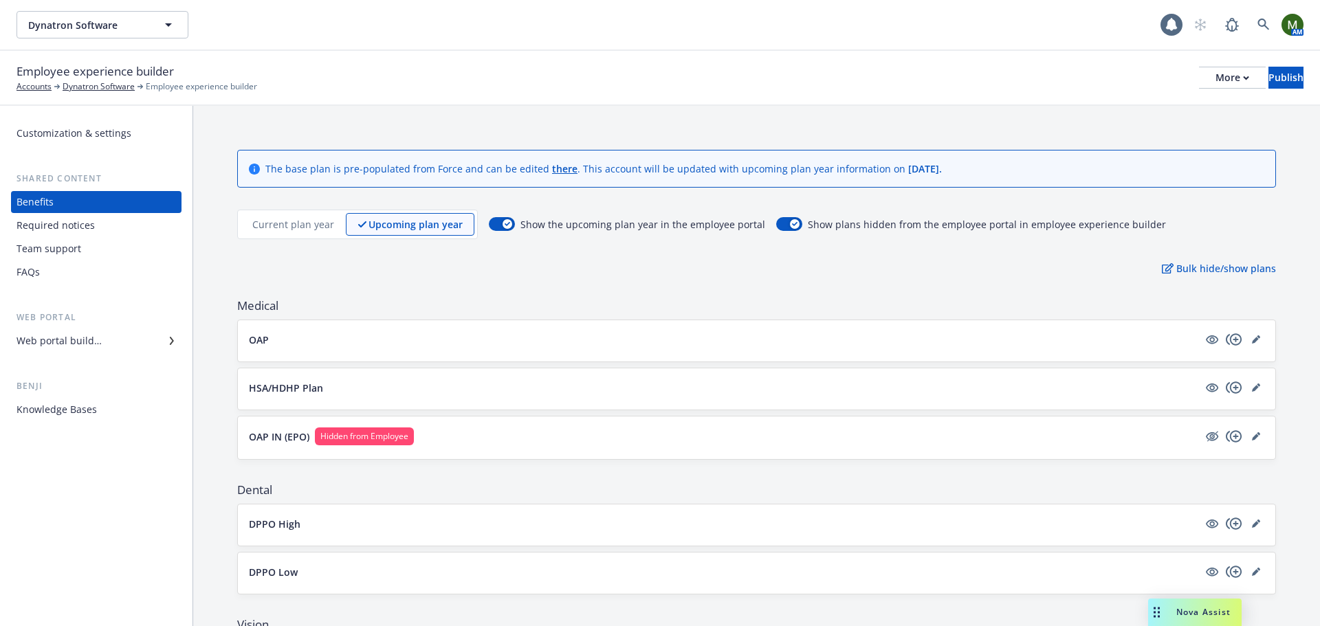
click at [298, 217] on p "Current plan year" at bounding box center [293, 224] width 82 height 14
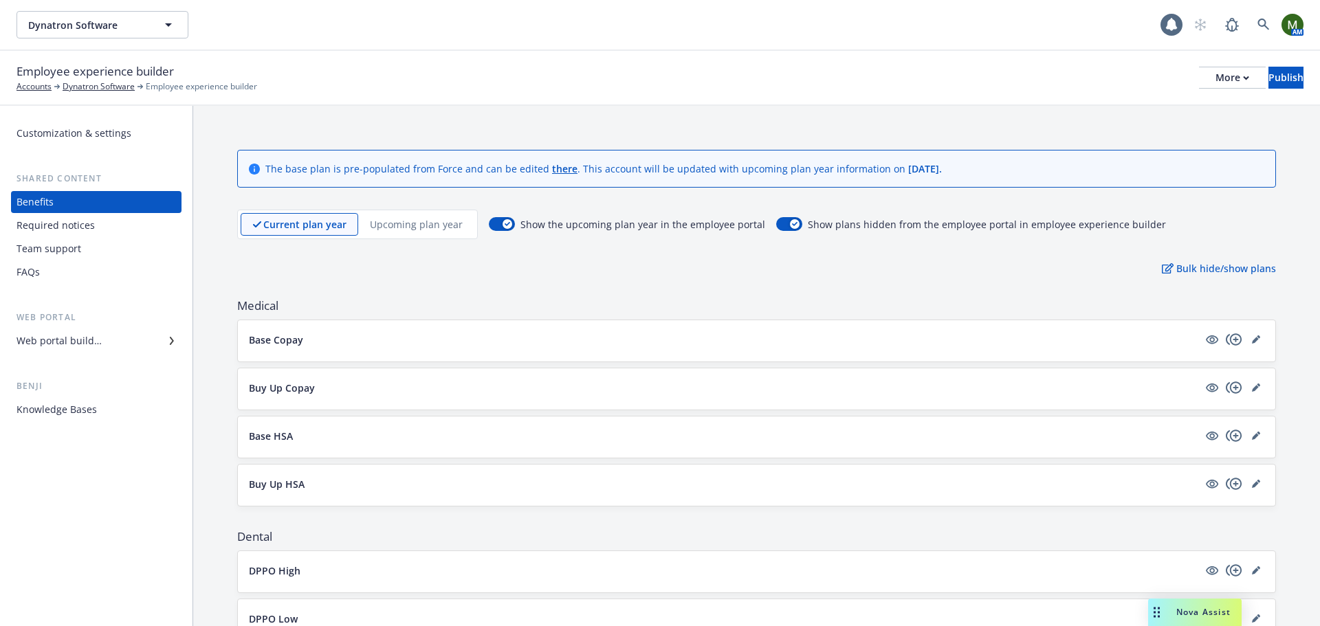
click at [405, 221] on p "Upcoming plan year" at bounding box center [416, 224] width 93 height 14
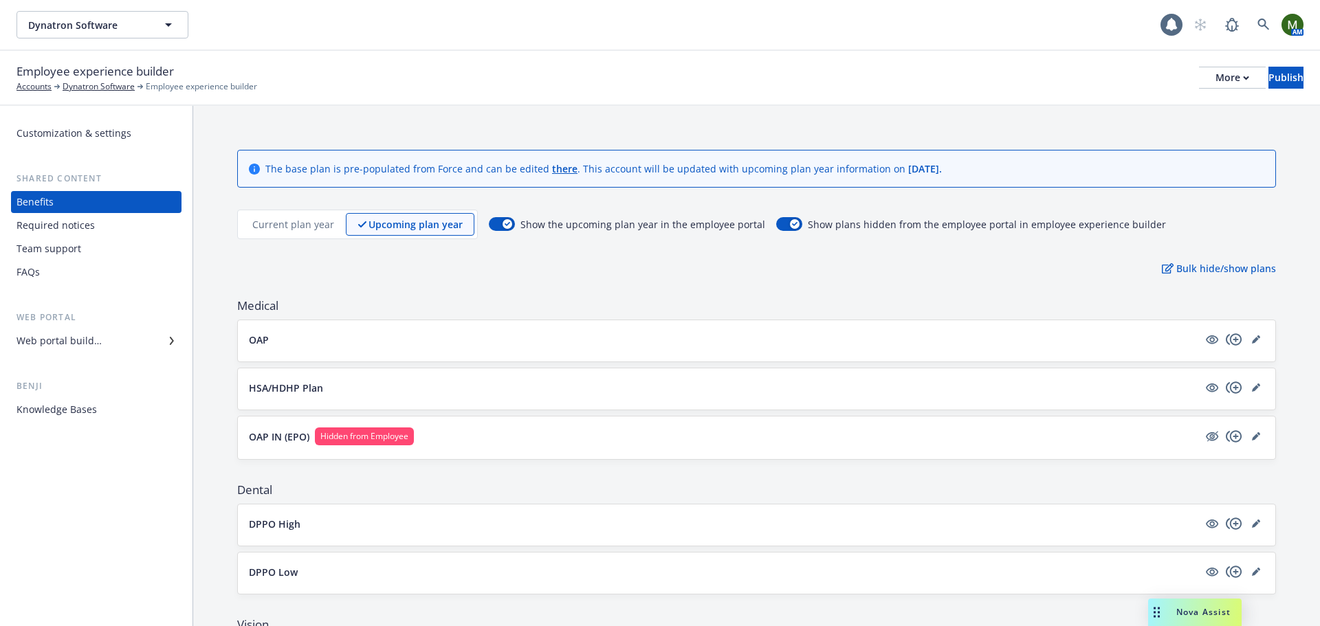
click at [316, 217] on p "Current plan year" at bounding box center [293, 224] width 82 height 14
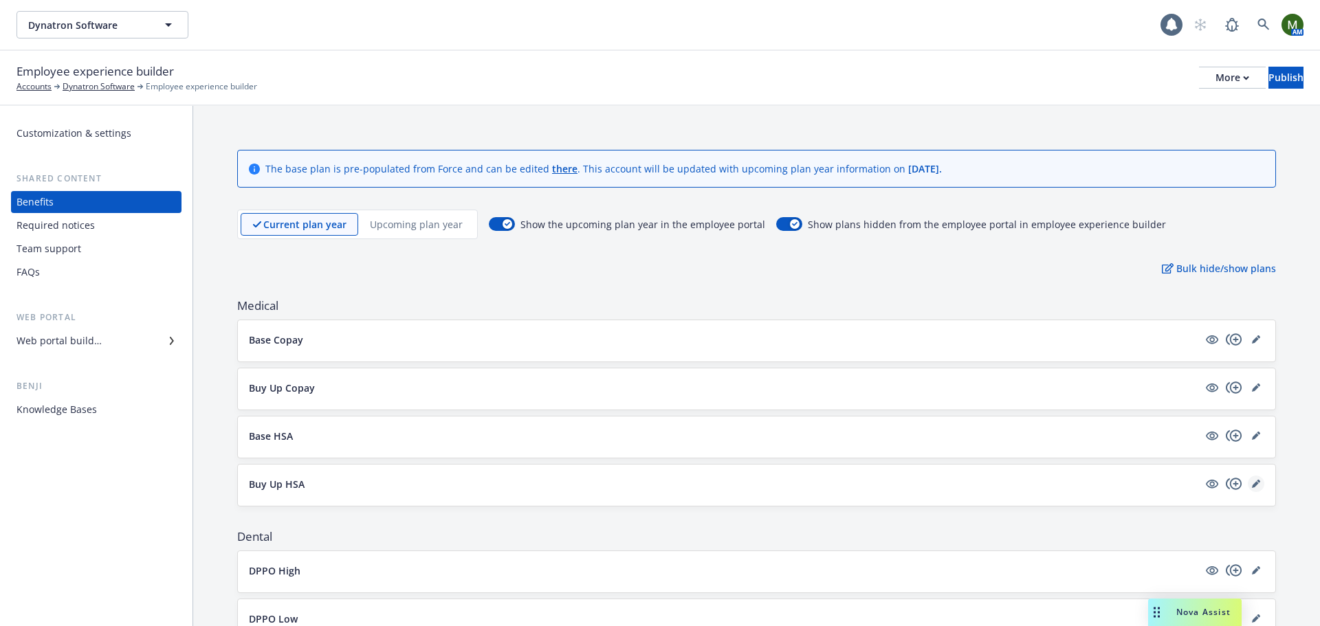
click at [1252, 482] on icon "editPencil" at bounding box center [1256, 484] width 8 height 8
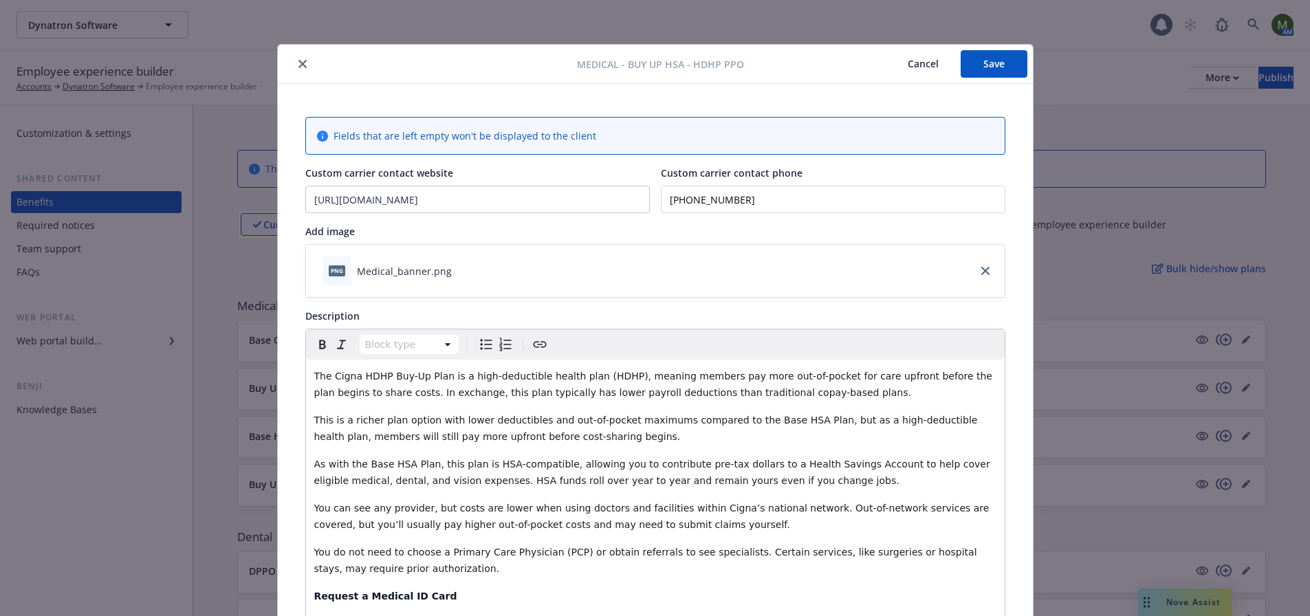
click at [294, 64] on button "close" at bounding box center [302, 64] width 16 height 16
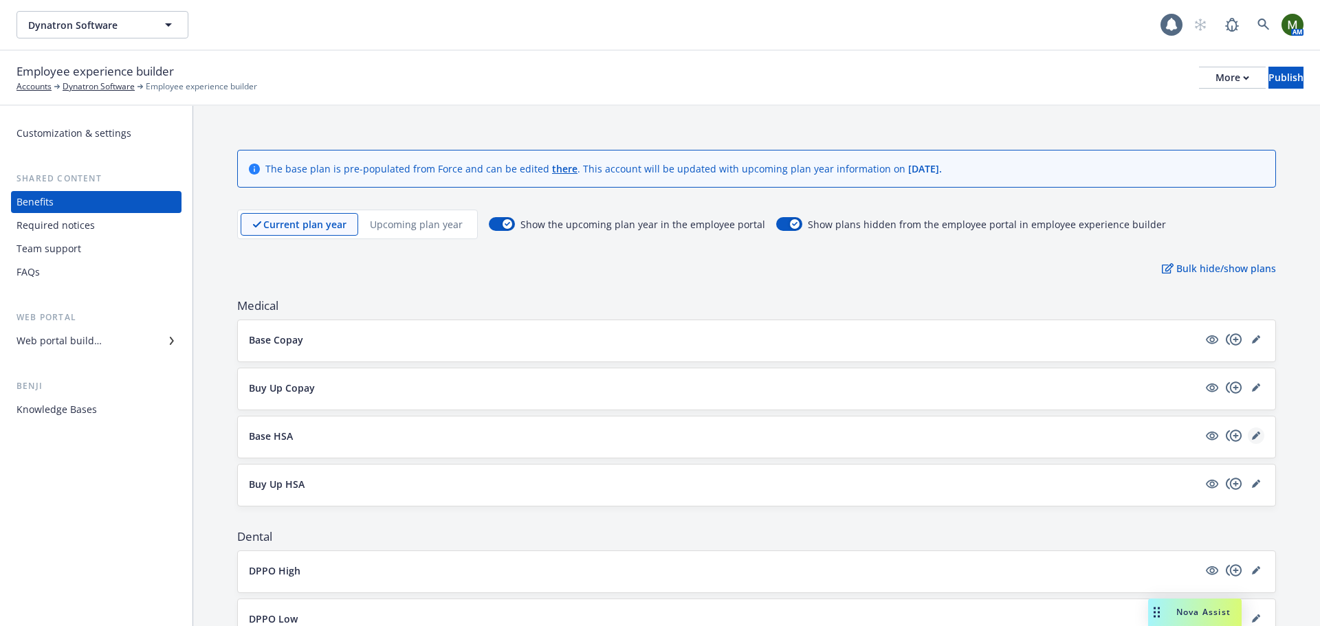
click at [1252, 439] on icon "editPencil" at bounding box center [1256, 436] width 8 height 8
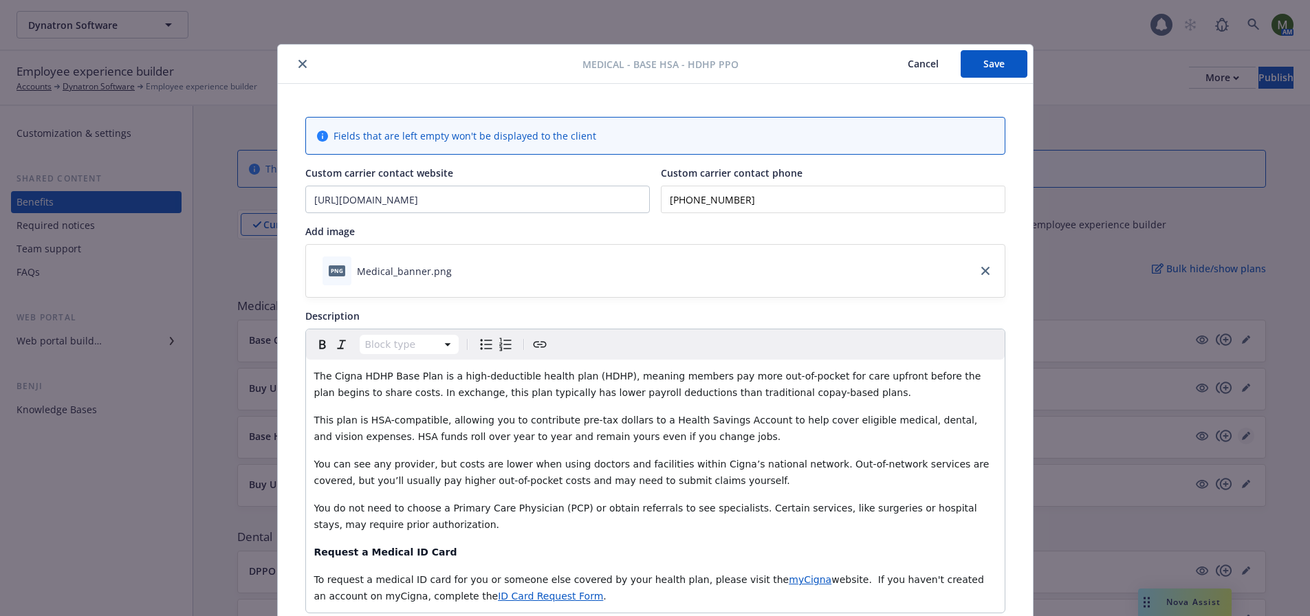
scroll to position [41, 0]
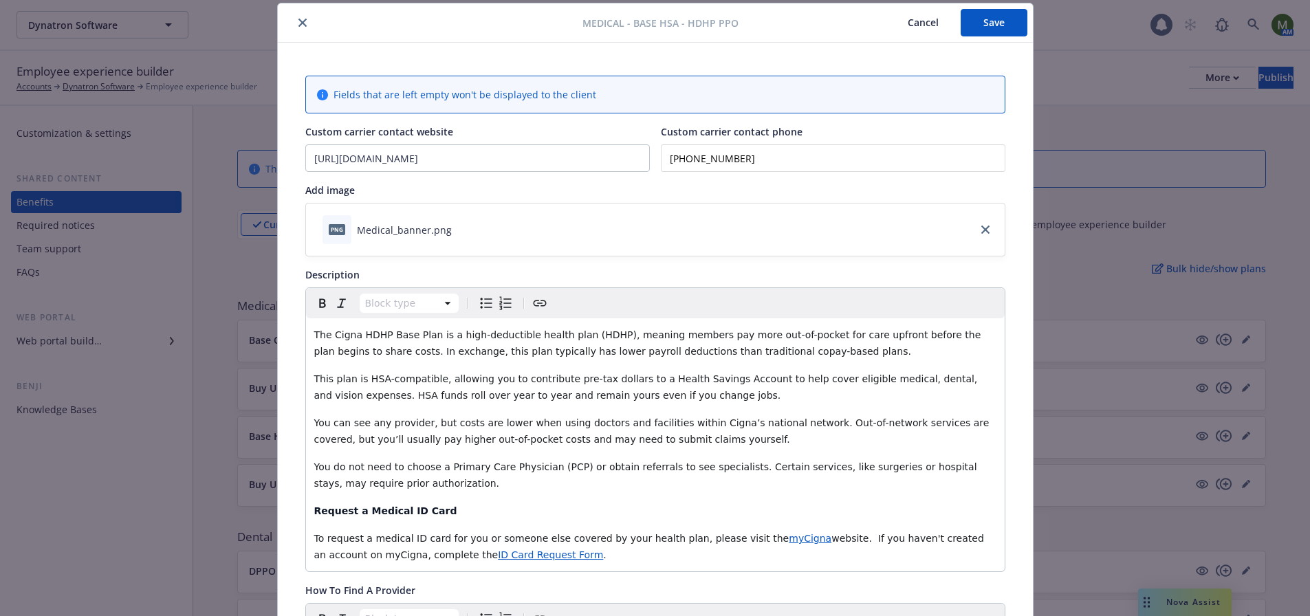
click at [298, 23] on icon "close" at bounding box center [302, 23] width 8 height 8
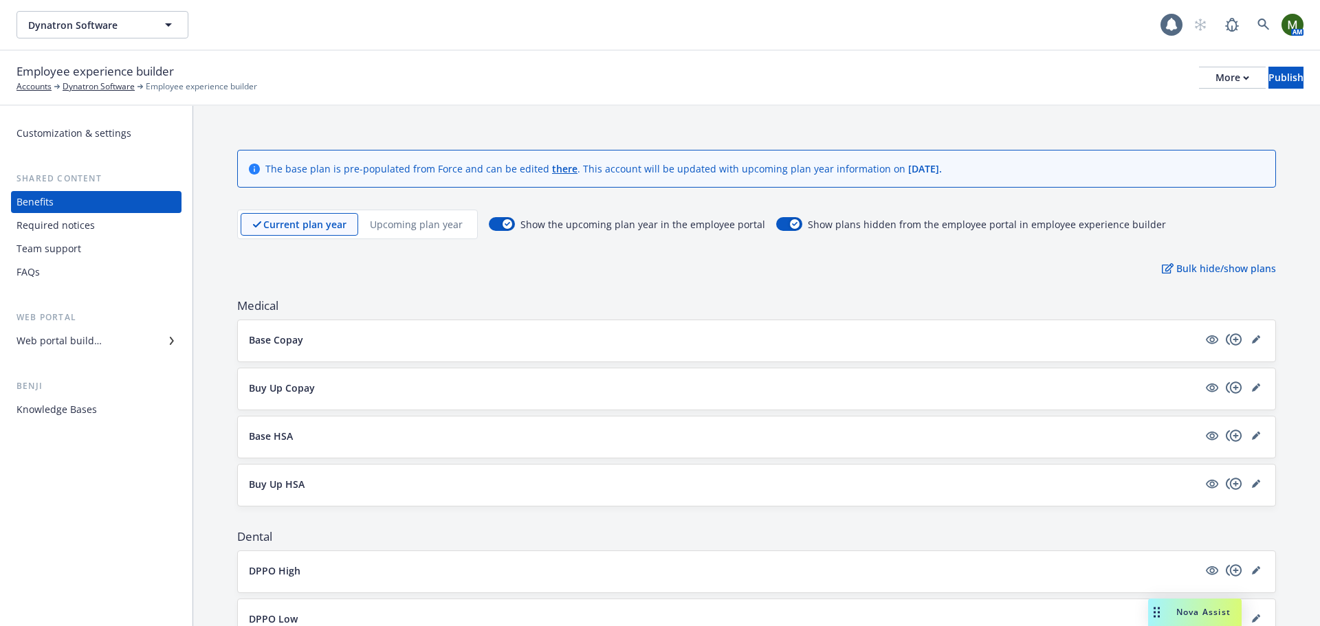
click at [429, 217] on div "Upcoming plan year" at bounding box center [416, 224] width 116 height 23
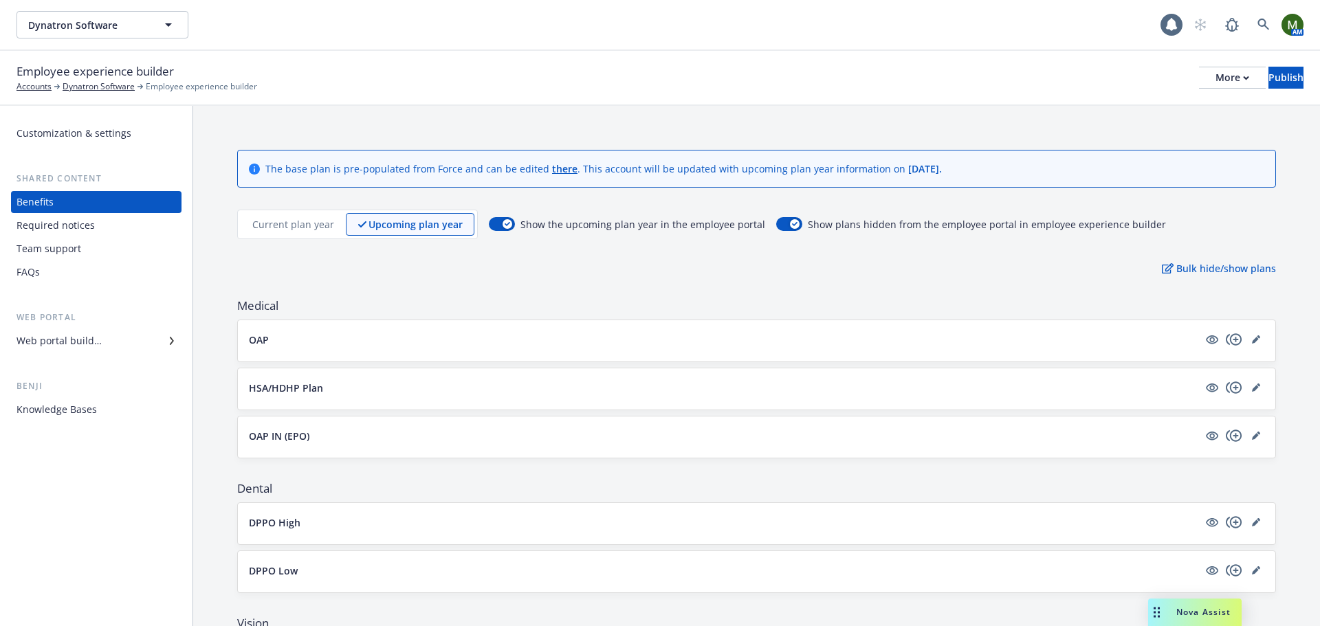
click at [423, 228] on p "Upcoming plan year" at bounding box center [415, 224] width 94 height 14
click at [1252, 437] on icon "editPencil" at bounding box center [1255, 436] width 7 height 7
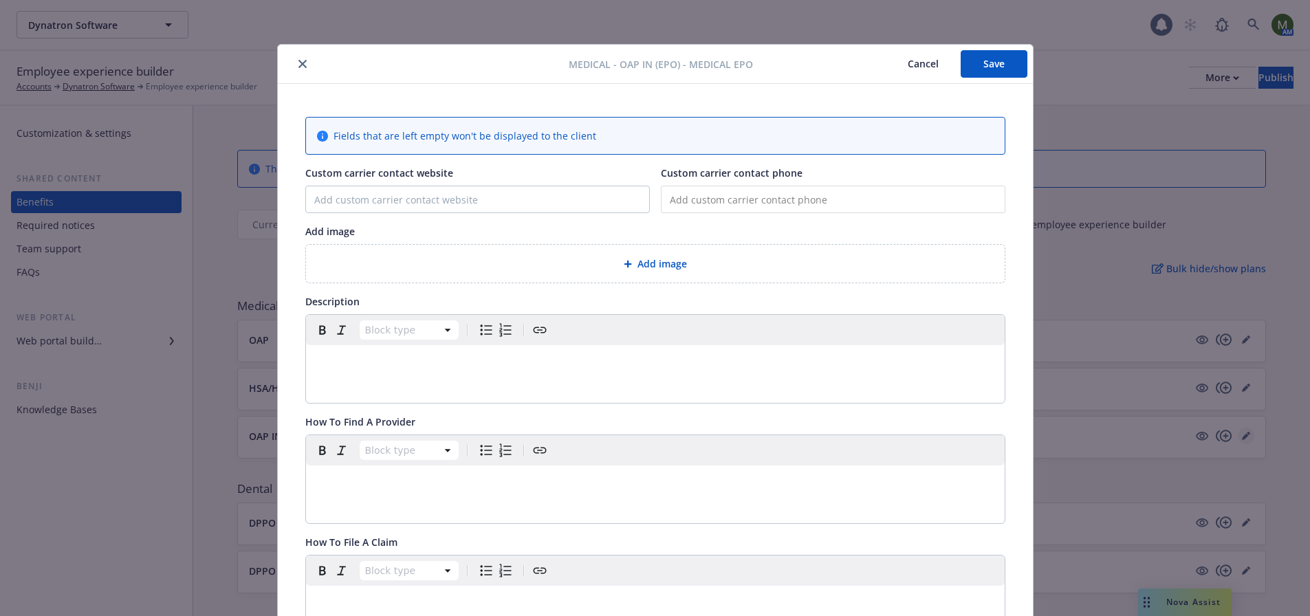
type input "[URL][DOMAIN_NAME]"
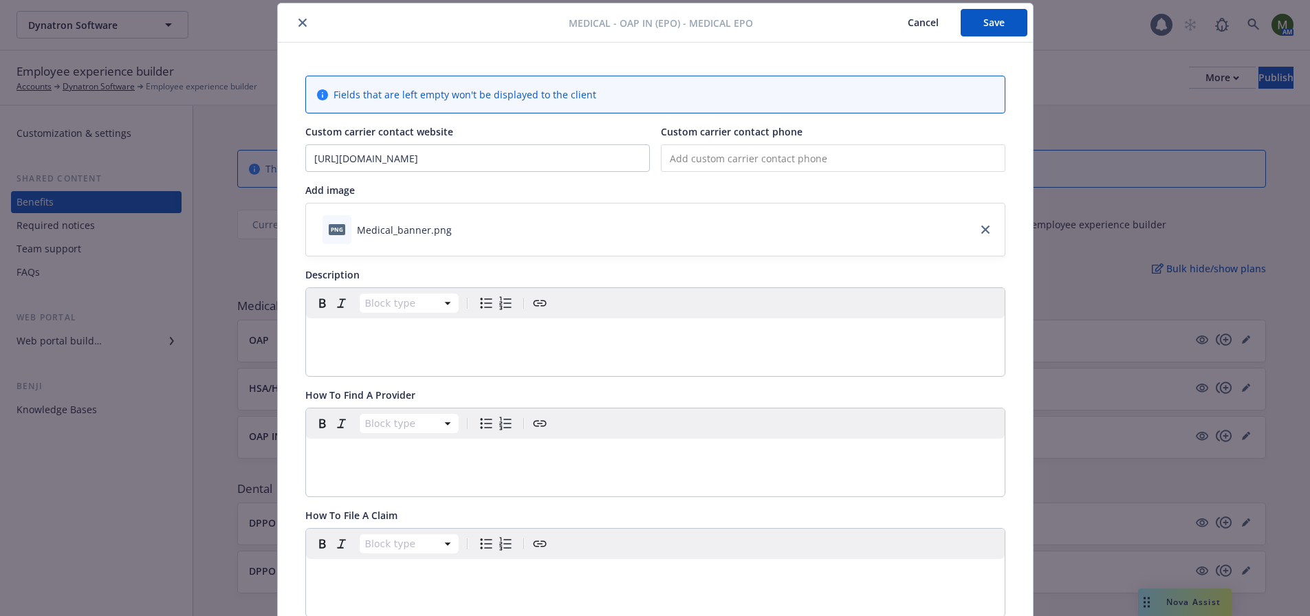
click at [298, 22] on icon "close" at bounding box center [302, 23] width 8 height 8
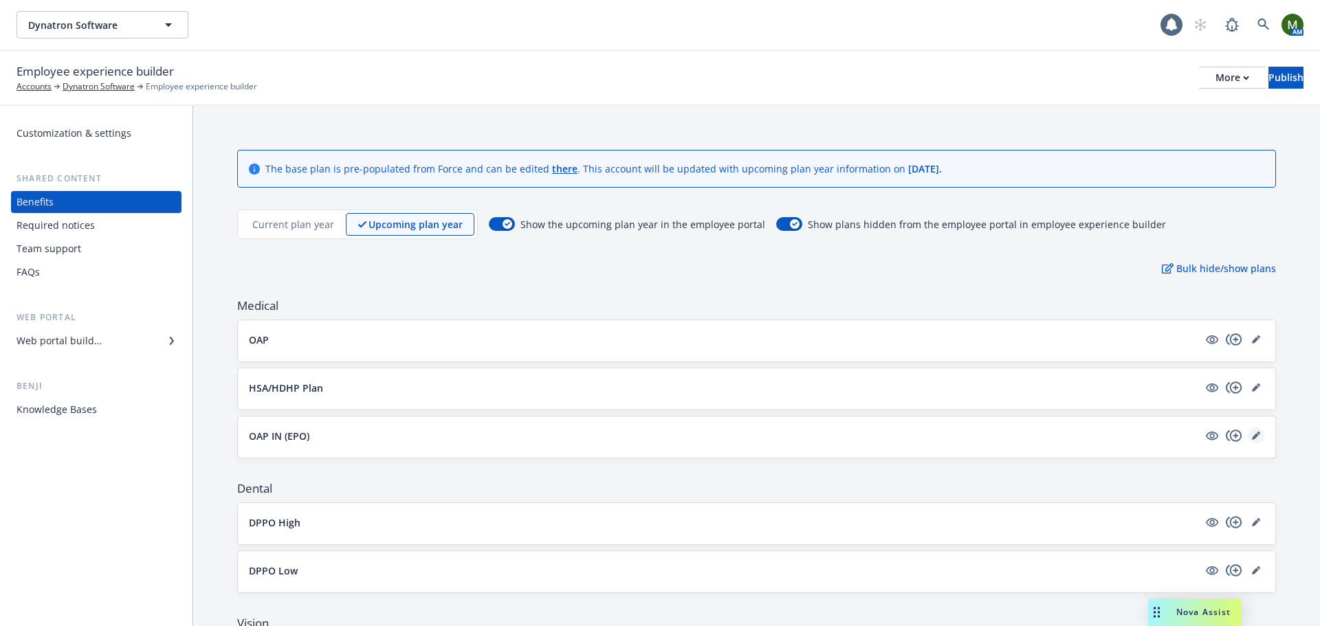
click at [1248, 434] on link "editPencil" at bounding box center [1256, 436] width 16 height 16
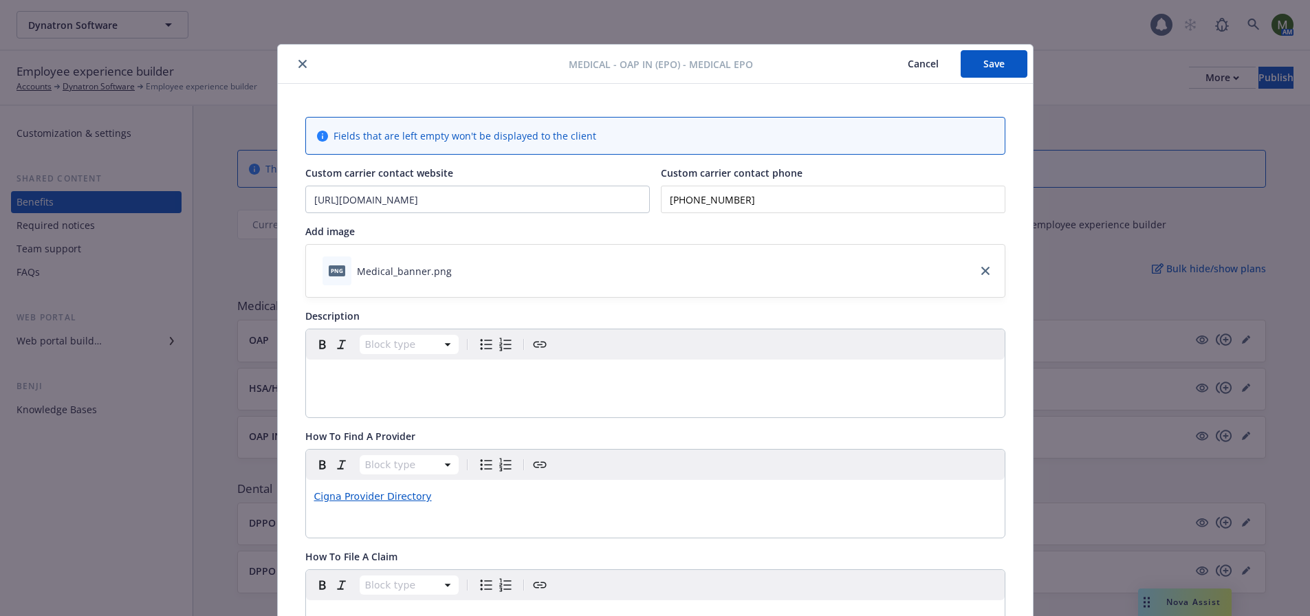
click at [295, 69] on button "close" at bounding box center [302, 64] width 16 height 16
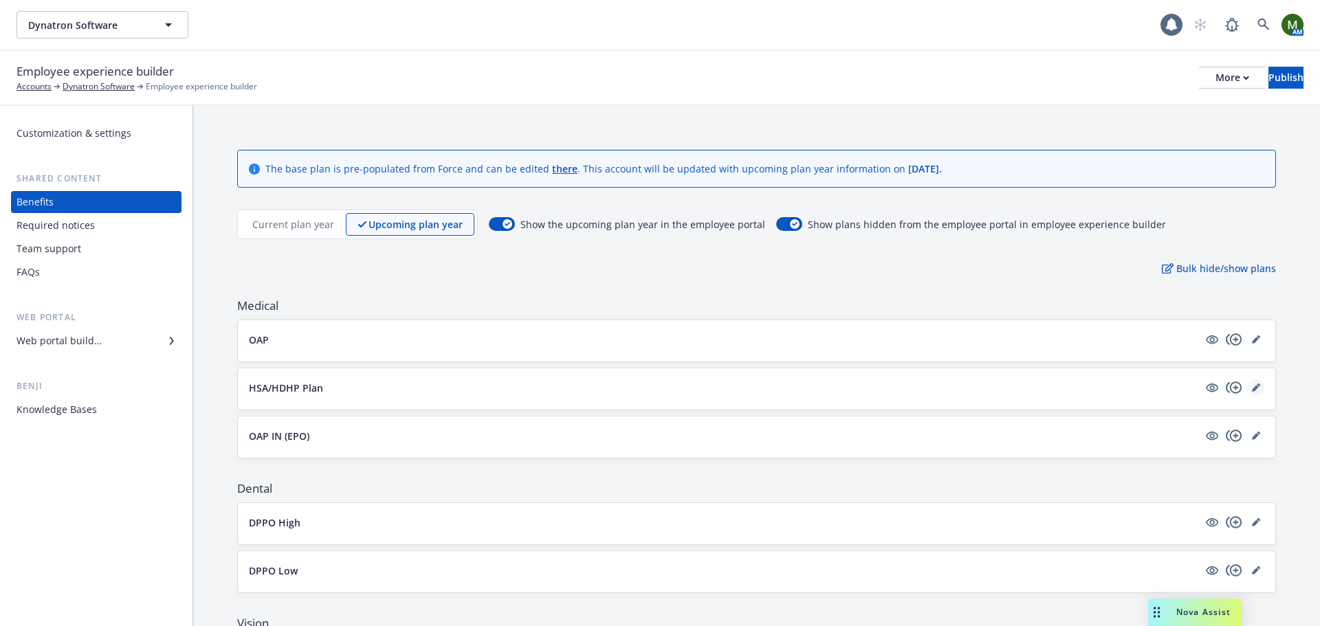
click at [1252, 386] on icon "editPencil" at bounding box center [1255, 388] width 7 height 7
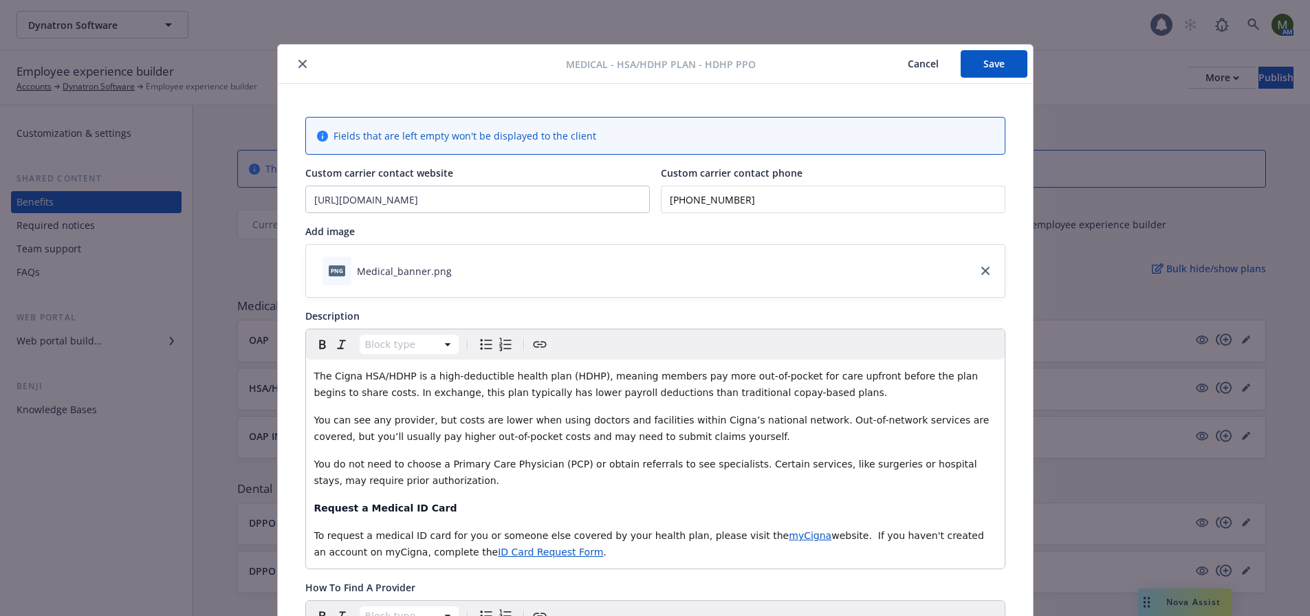
click at [298, 65] on icon "close" at bounding box center [302, 64] width 8 height 8
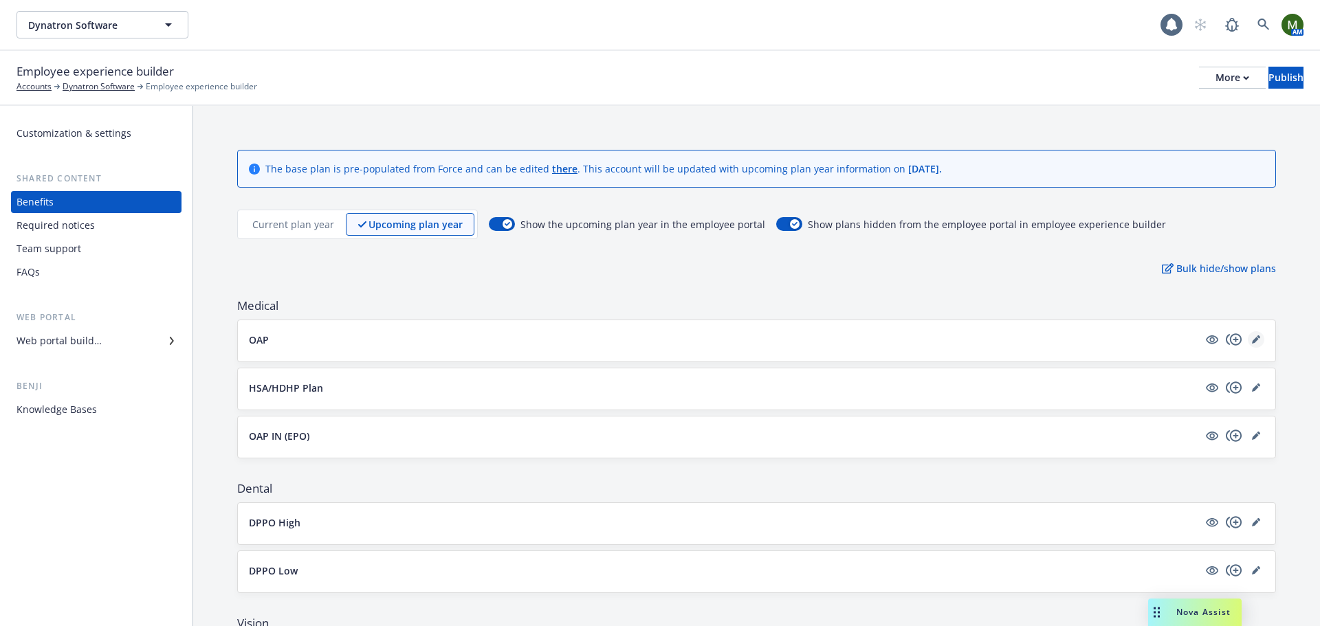
click at [1252, 341] on icon "editPencil" at bounding box center [1256, 339] width 8 height 8
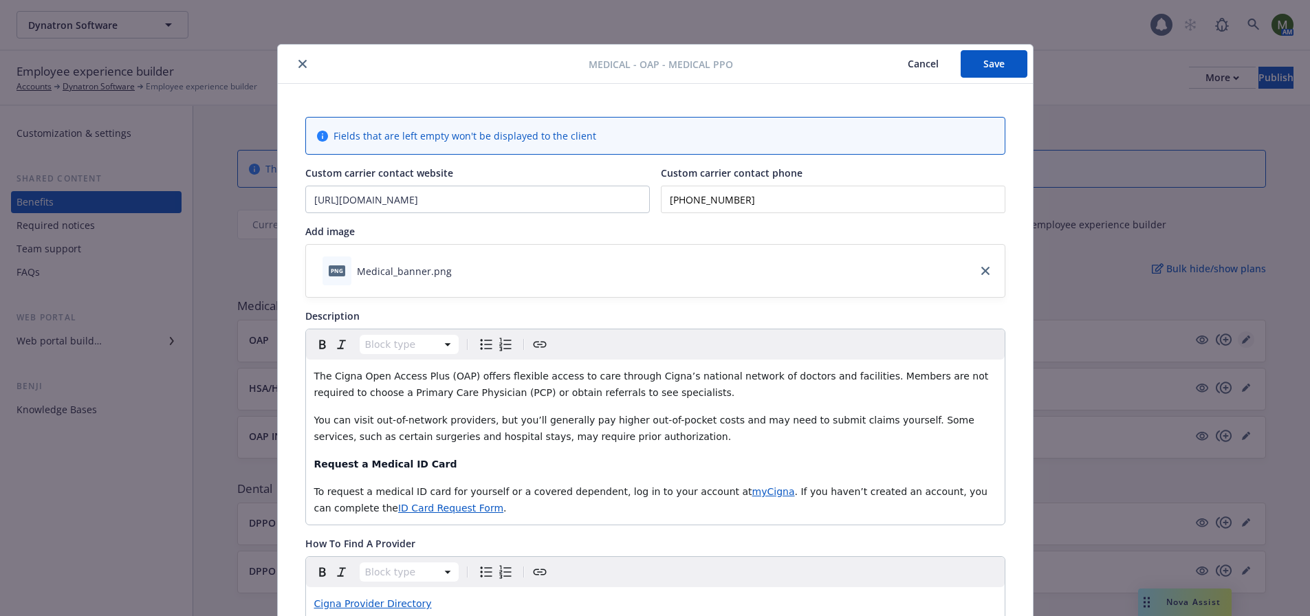
scroll to position [41, 0]
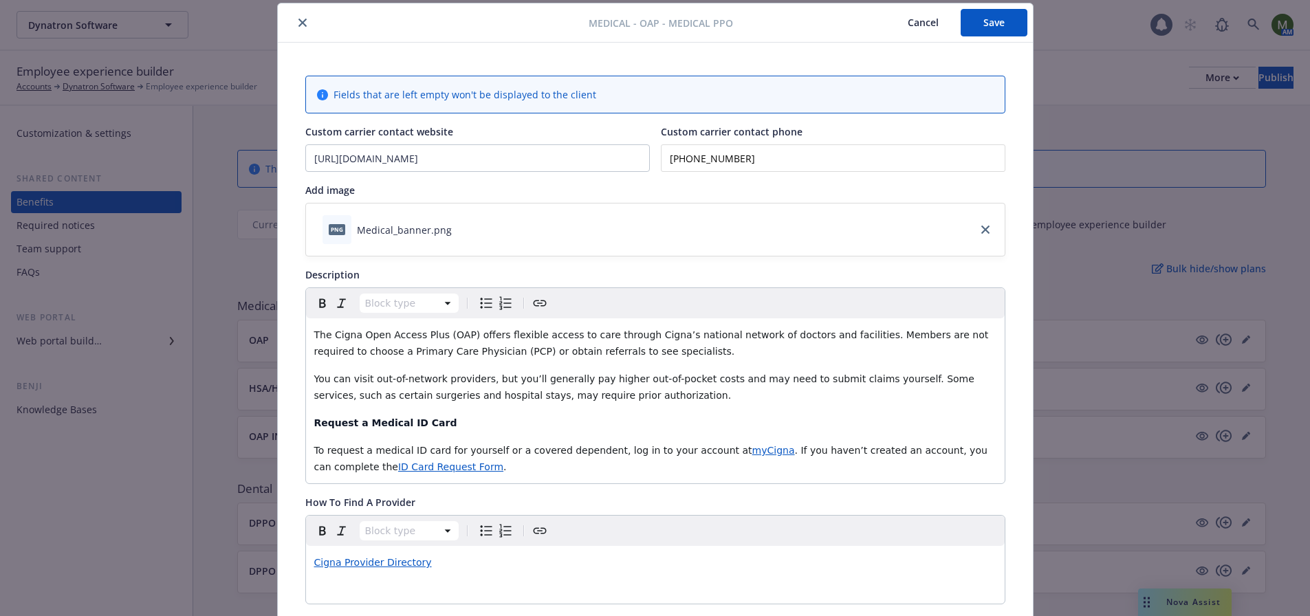
click at [298, 26] on icon "close" at bounding box center [302, 23] width 8 height 8
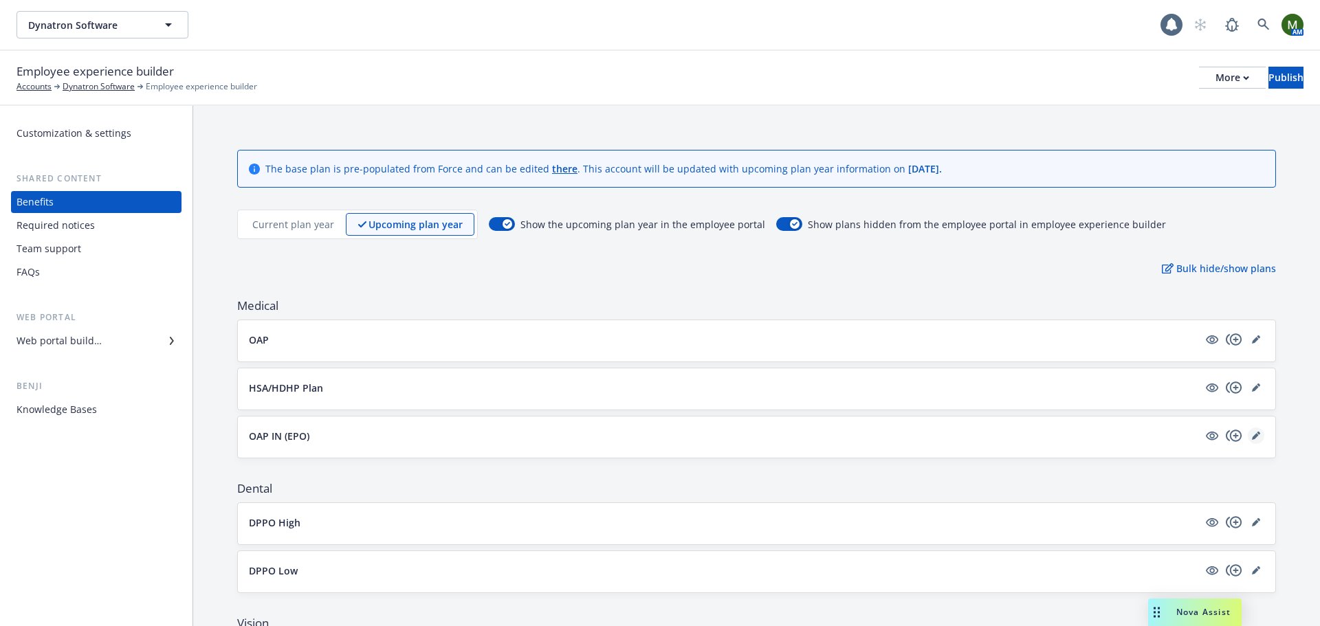
click at [1253, 436] on link "editPencil" at bounding box center [1256, 436] width 16 height 16
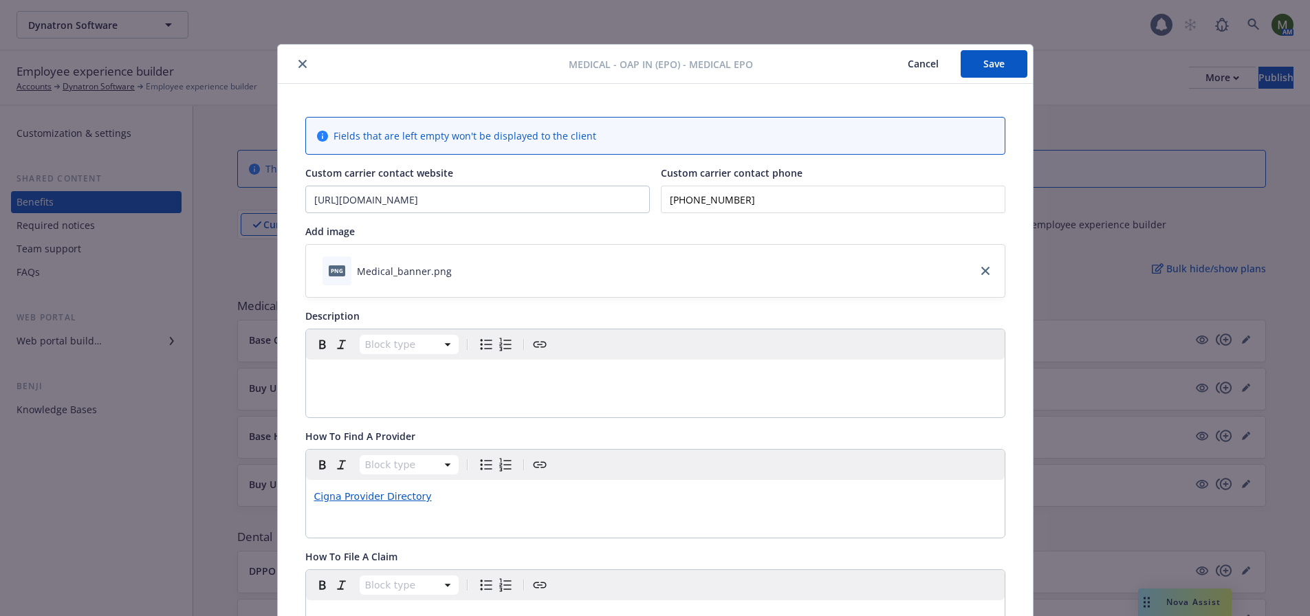
scroll to position [41, 0]
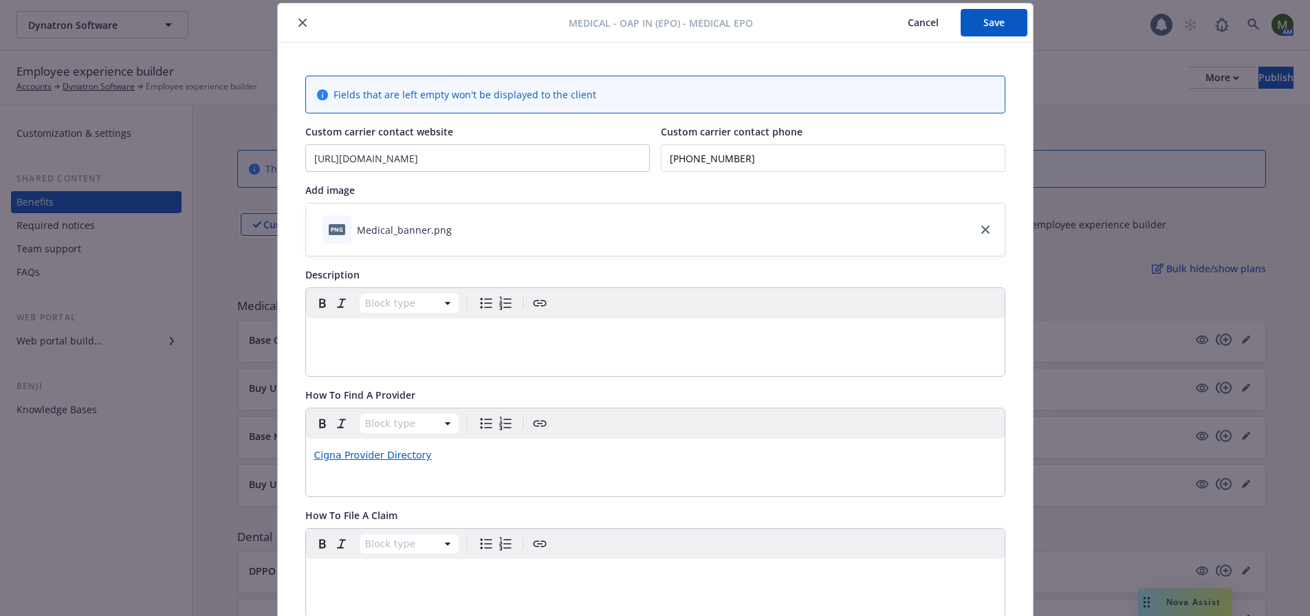
click at [300, 25] on icon "close" at bounding box center [302, 23] width 8 height 8
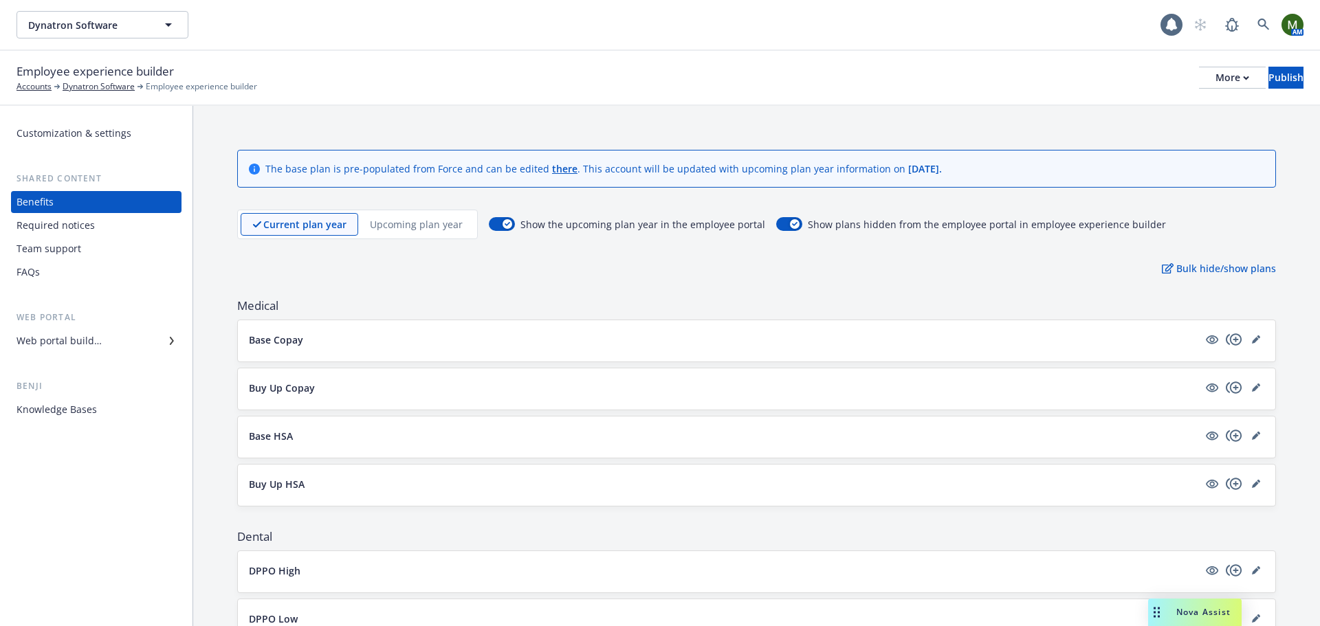
click at [452, 234] on div "Upcoming plan year" at bounding box center [416, 224] width 116 height 23
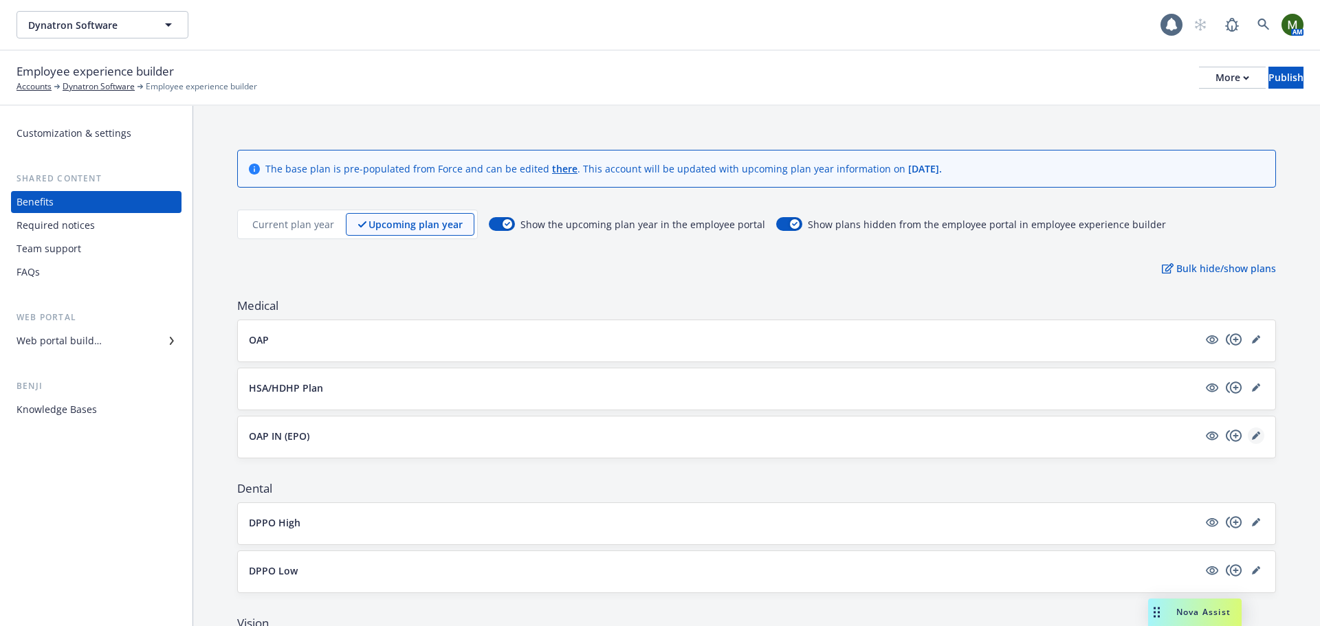
click at [1252, 435] on icon "editPencil" at bounding box center [1256, 436] width 8 height 8
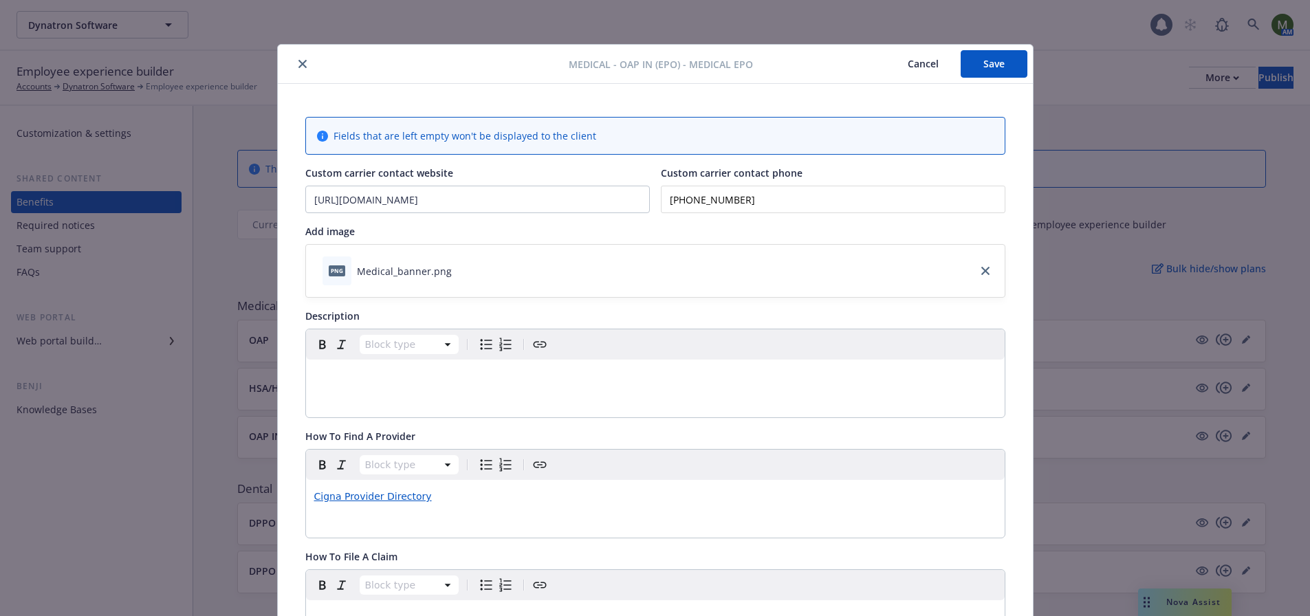
click at [295, 68] on button "close" at bounding box center [302, 64] width 16 height 16
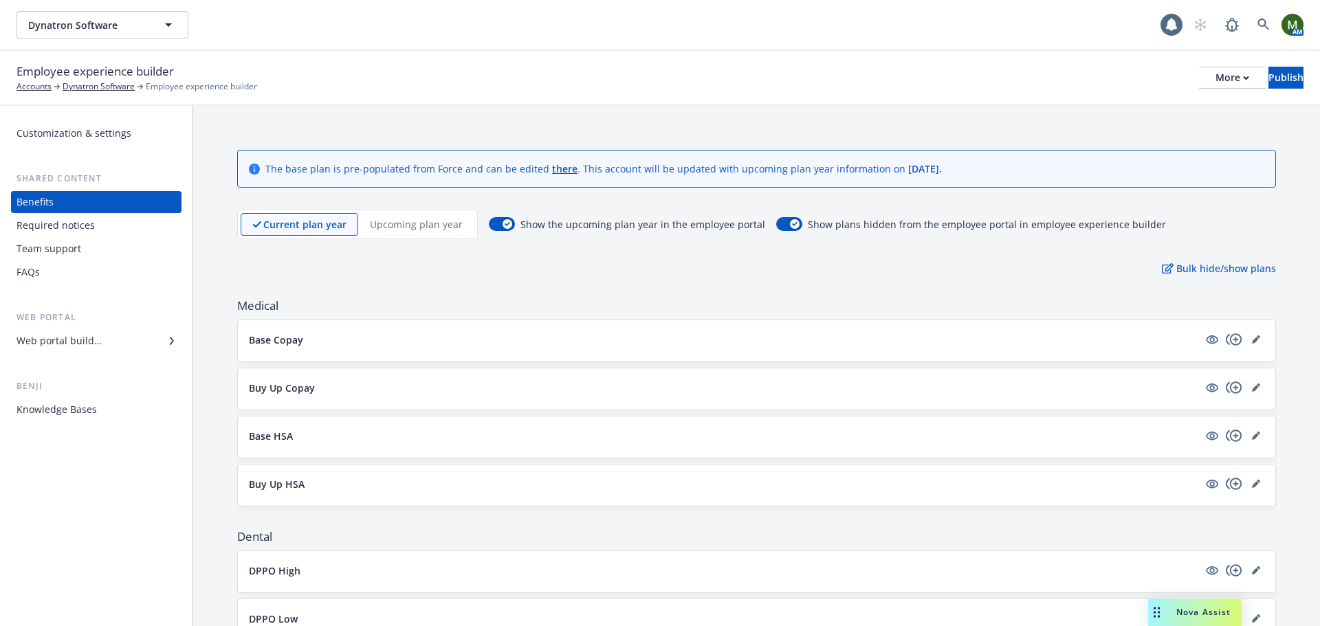
click at [377, 217] on div "Upcoming plan year" at bounding box center [416, 224] width 116 height 23
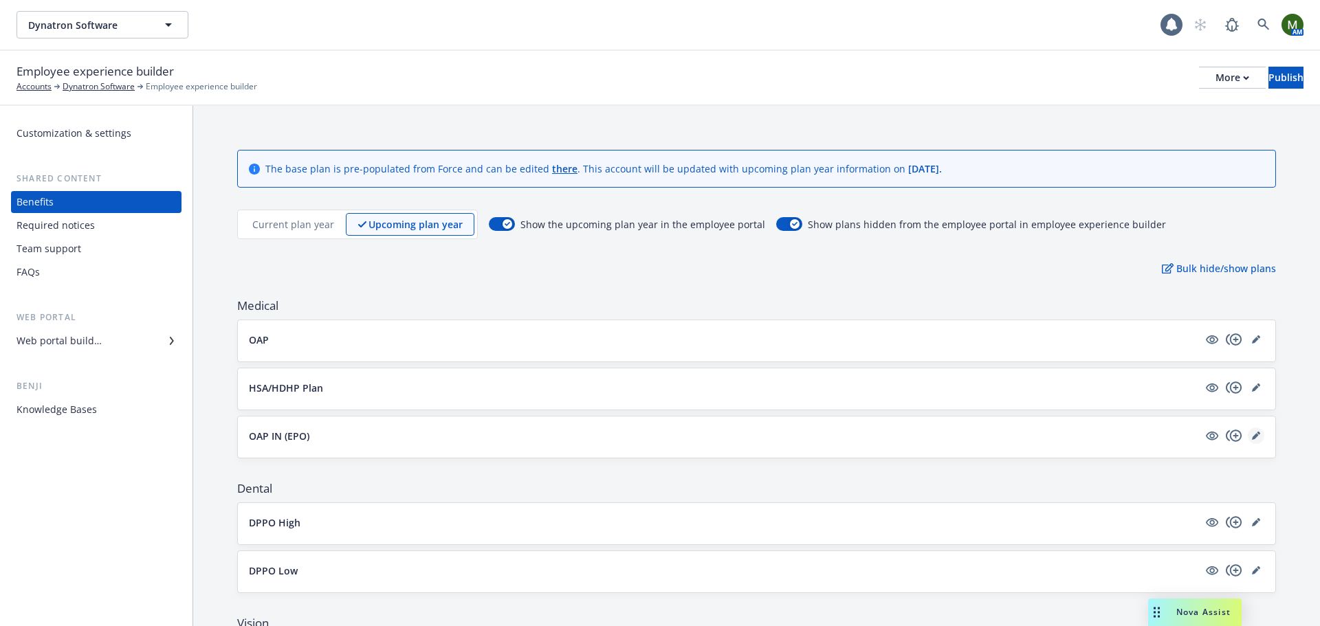
click at [1252, 437] on icon "editPencil" at bounding box center [1256, 436] width 8 height 8
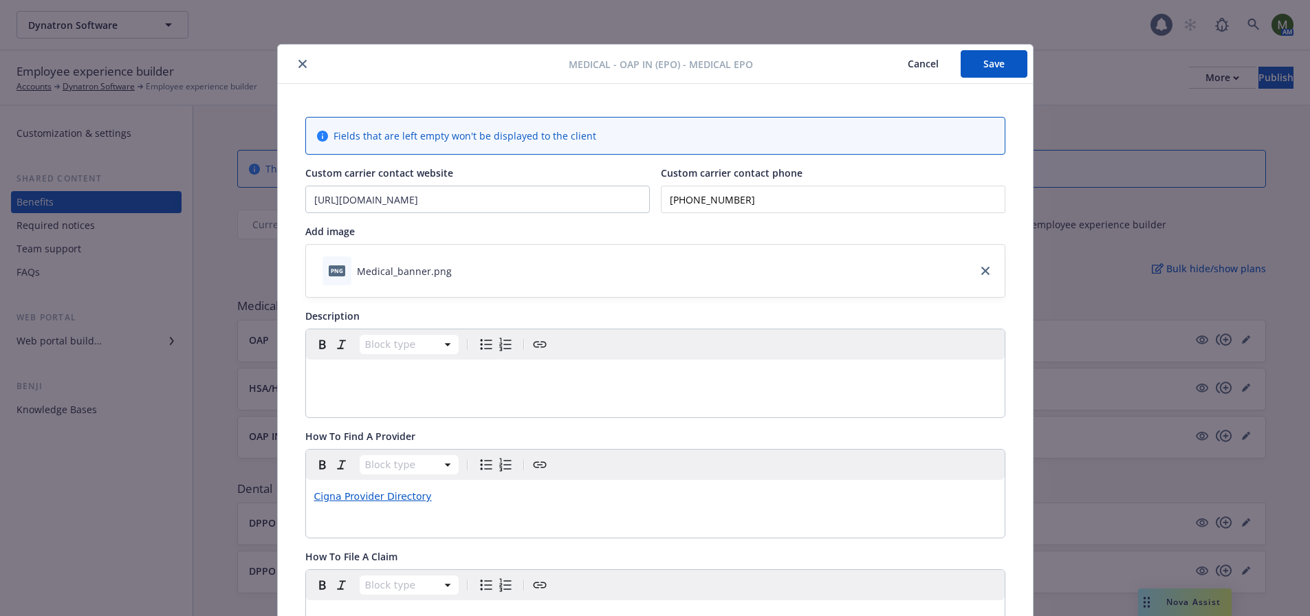
click at [294, 63] on button "close" at bounding box center [302, 64] width 16 height 16
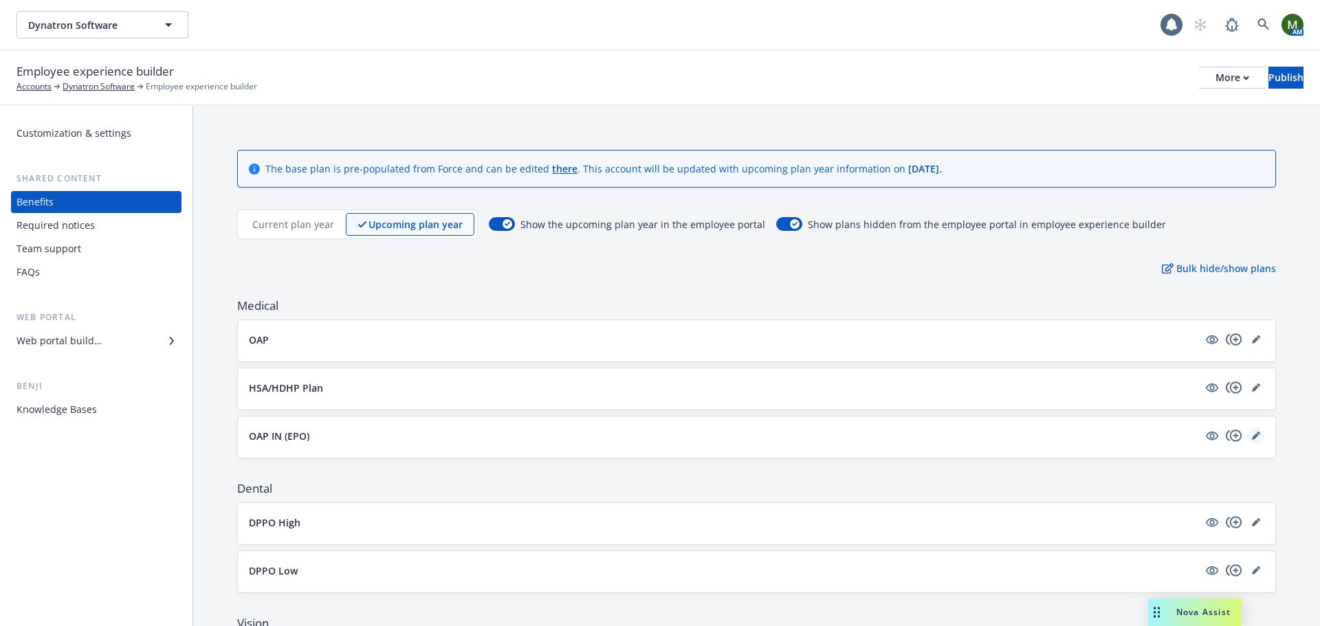
click at [1252, 436] on icon "editPencil" at bounding box center [1255, 436] width 7 height 7
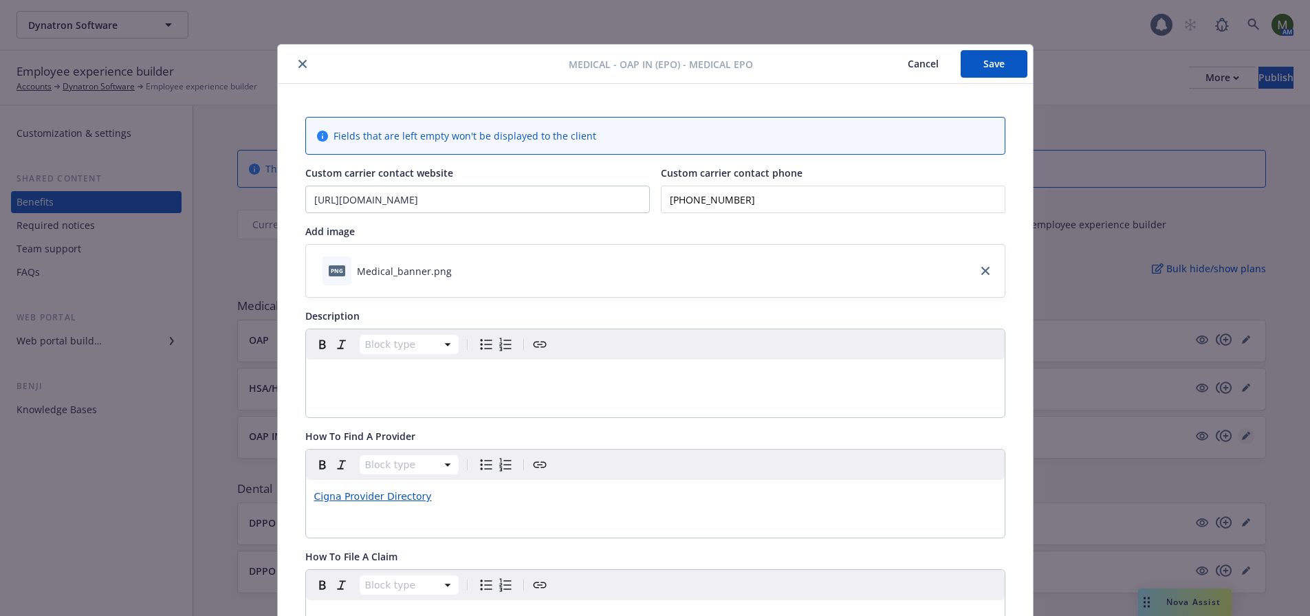
scroll to position [41, 0]
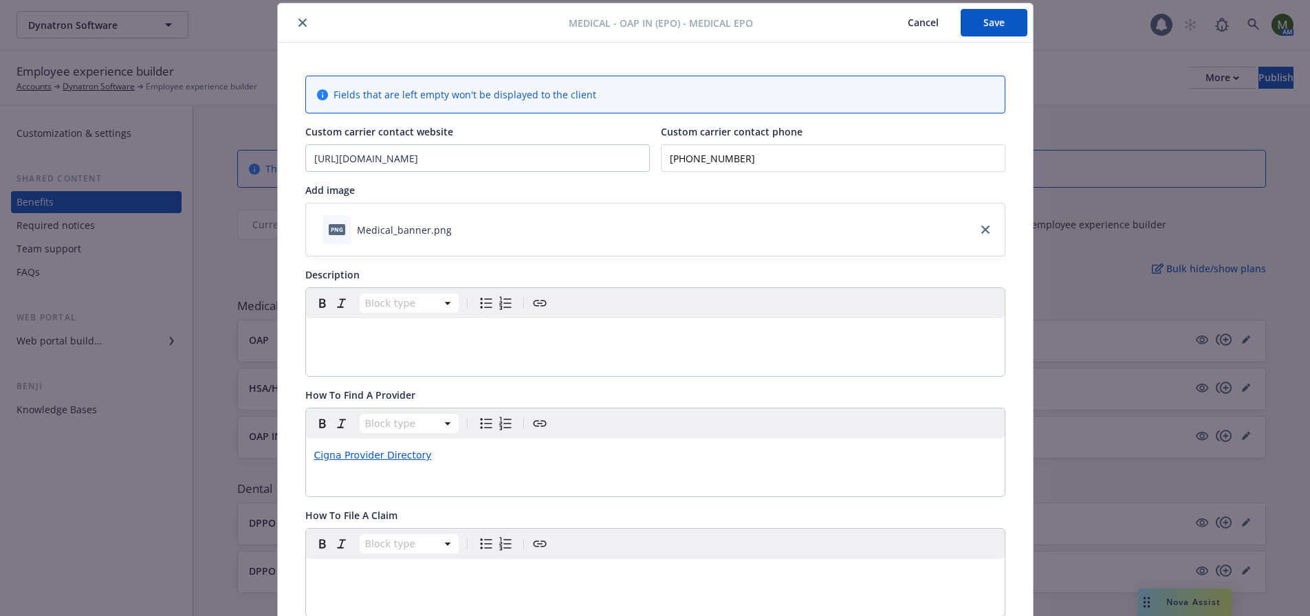
click at [297, 27] on button "close" at bounding box center [302, 22] width 16 height 16
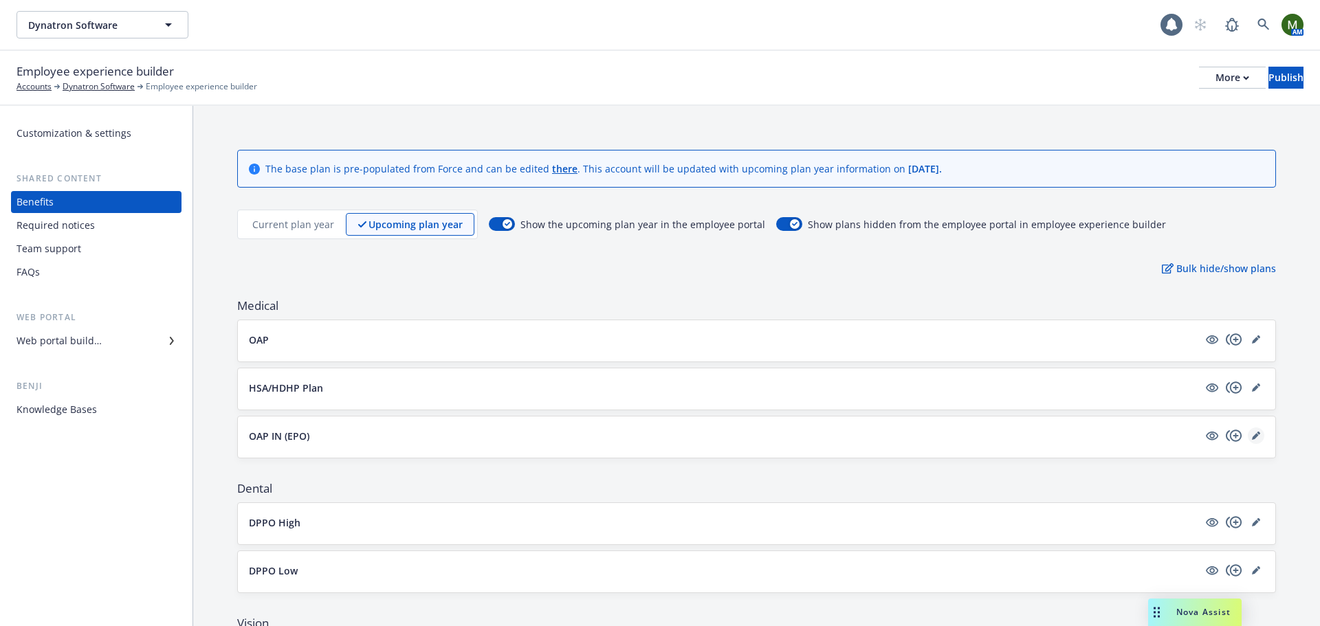
click at [1252, 430] on link "editPencil" at bounding box center [1256, 436] width 16 height 16
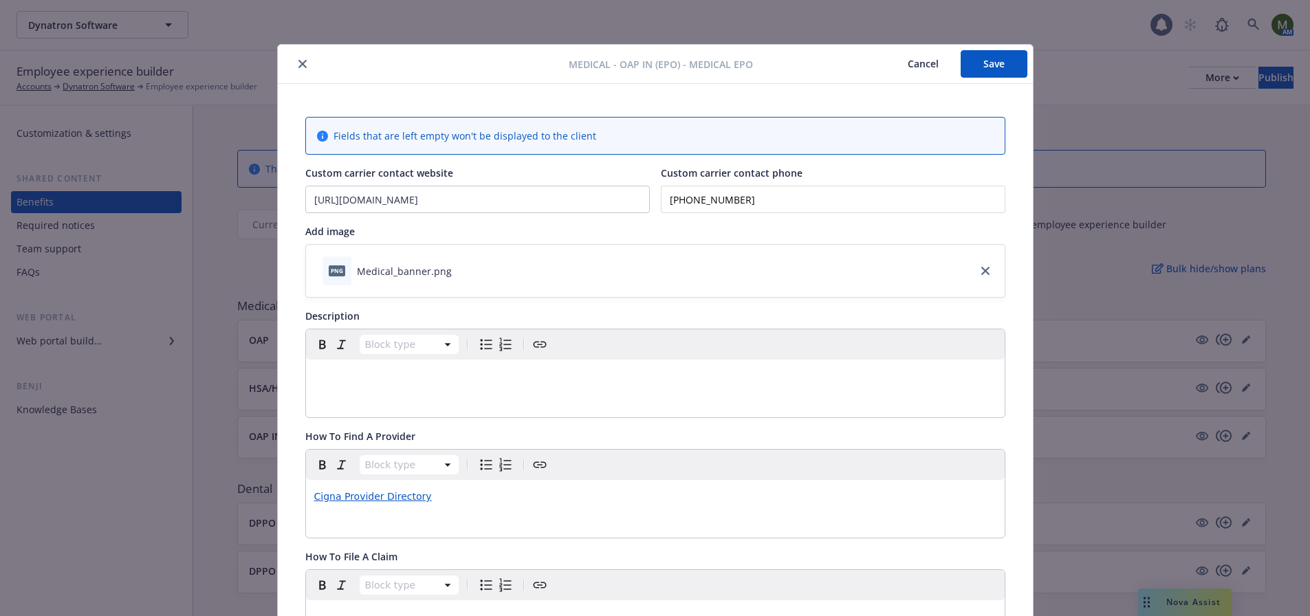
click at [298, 65] on icon "close" at bounding box center [302, 64] width 8 height 8
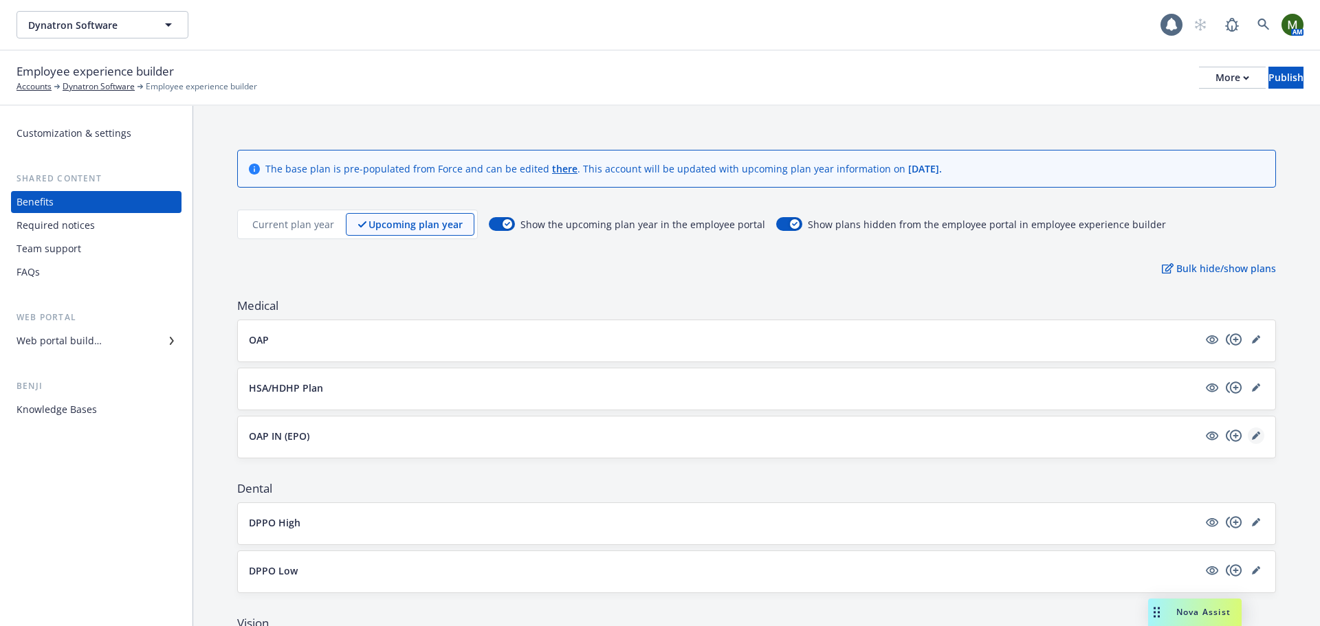
click at [1252, 438] on icon "editPencil" at bounding box center [1256, 436] width 8 height 8
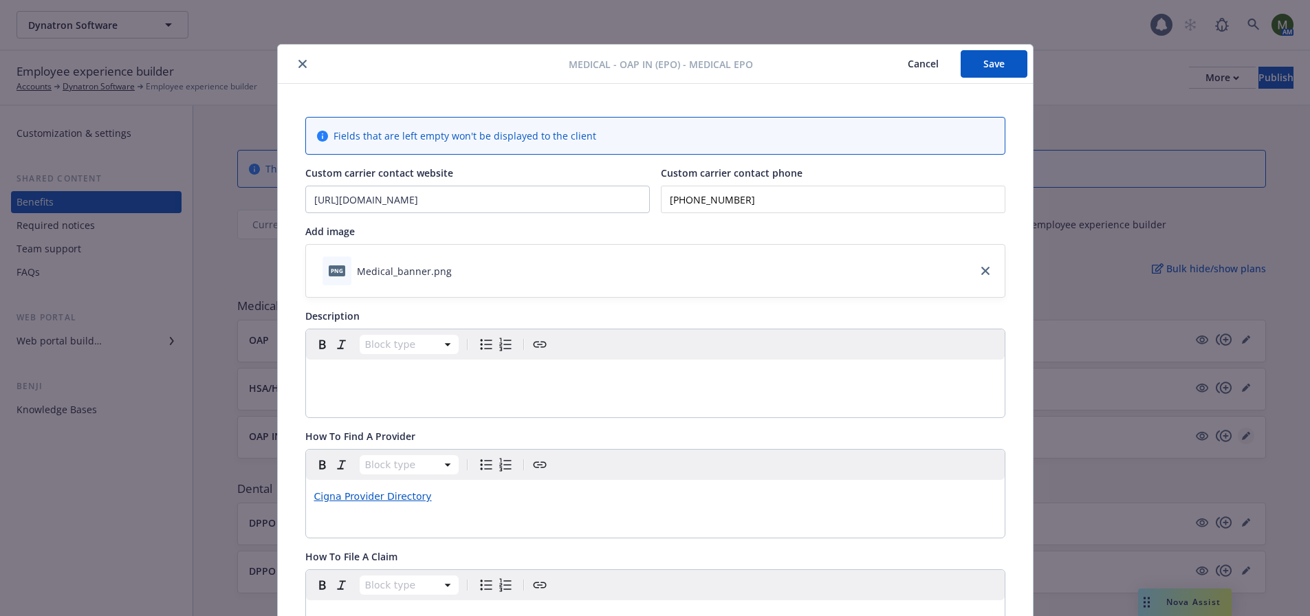
scroll to position [41, 0]
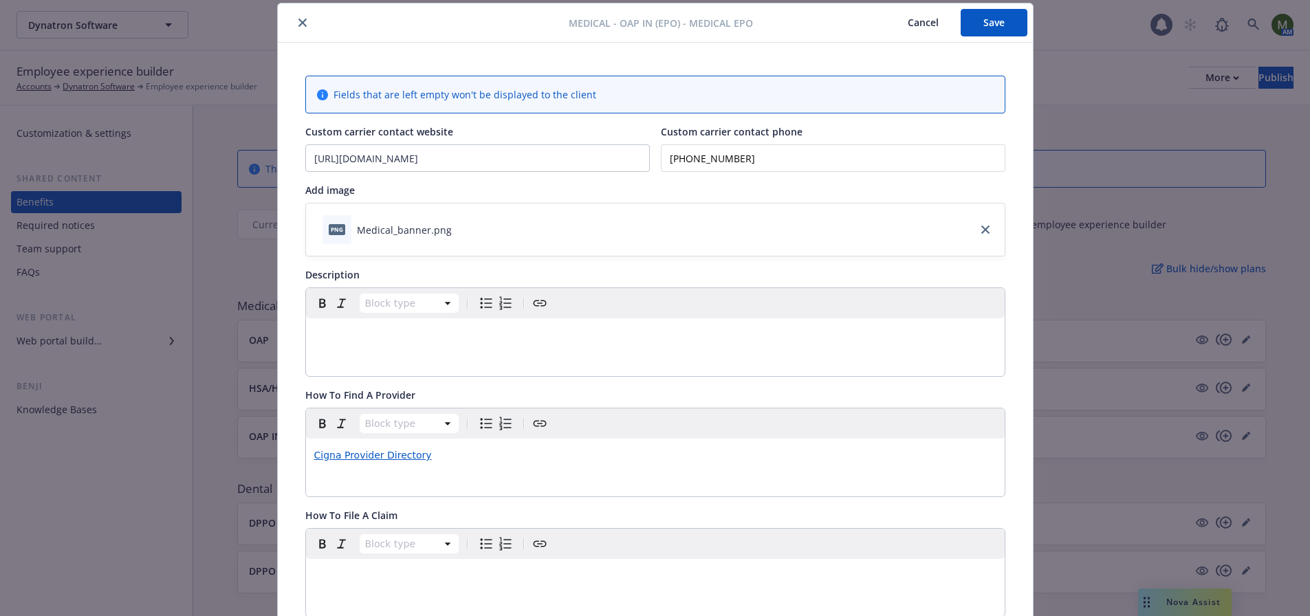
click at [298, 20] on icon "close" at bounding box center [302, 23] width 8 height 8
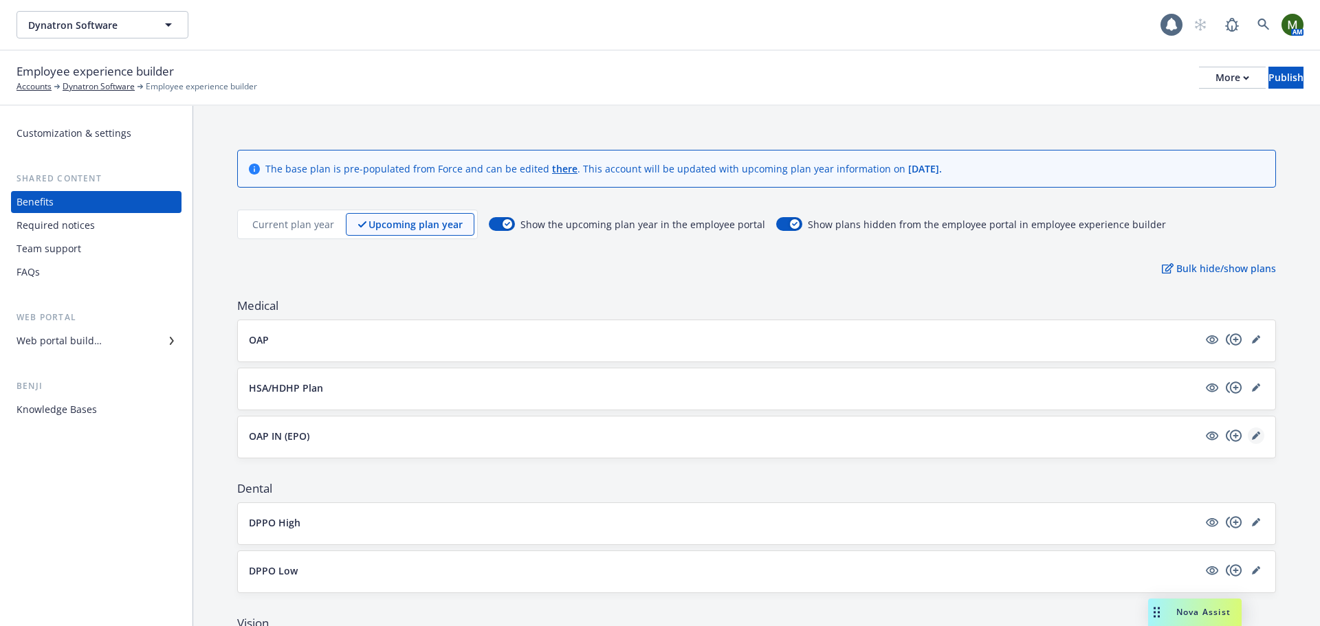
click at [1252, 437] on icon "editPencil" at bounding box center [1256, 436] width 8 height 8
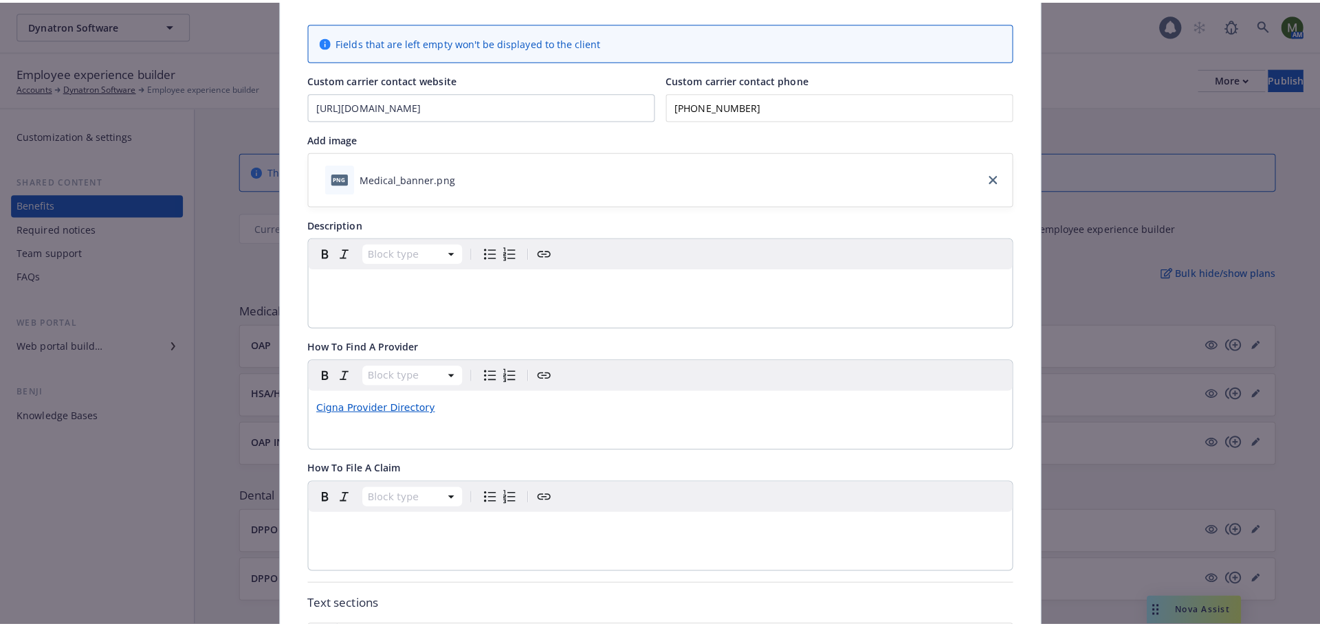
scroll to position [51, 0]
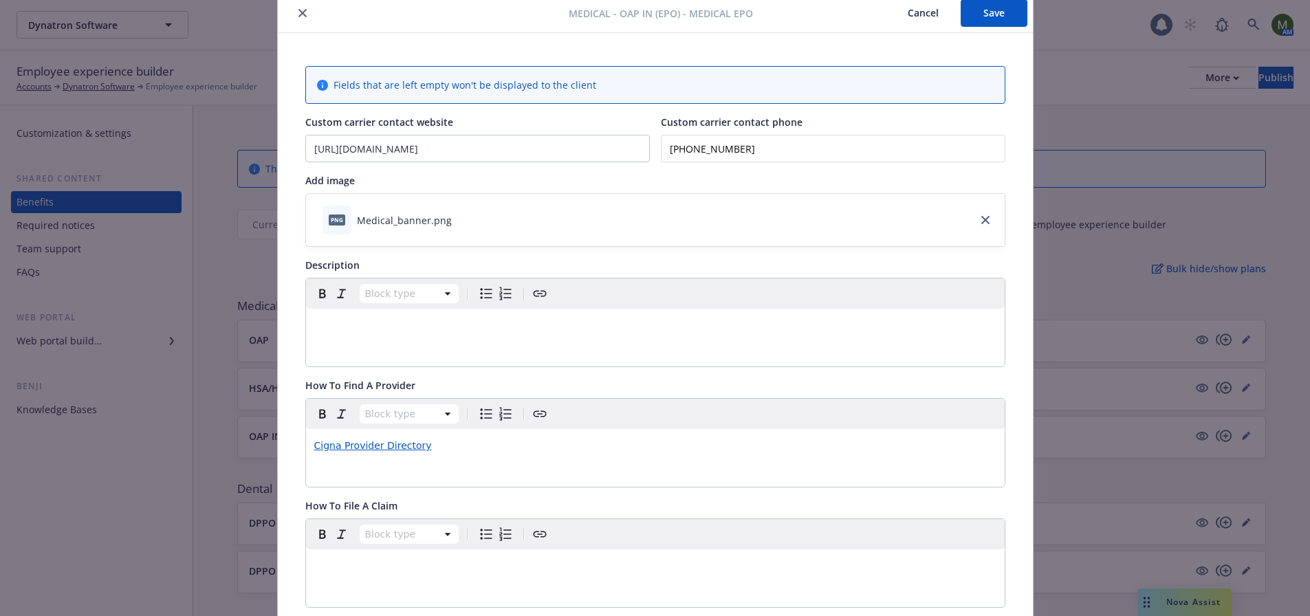
click at [300, 15] on icon "close" at bounding box center [302, 13] width 8 height 8
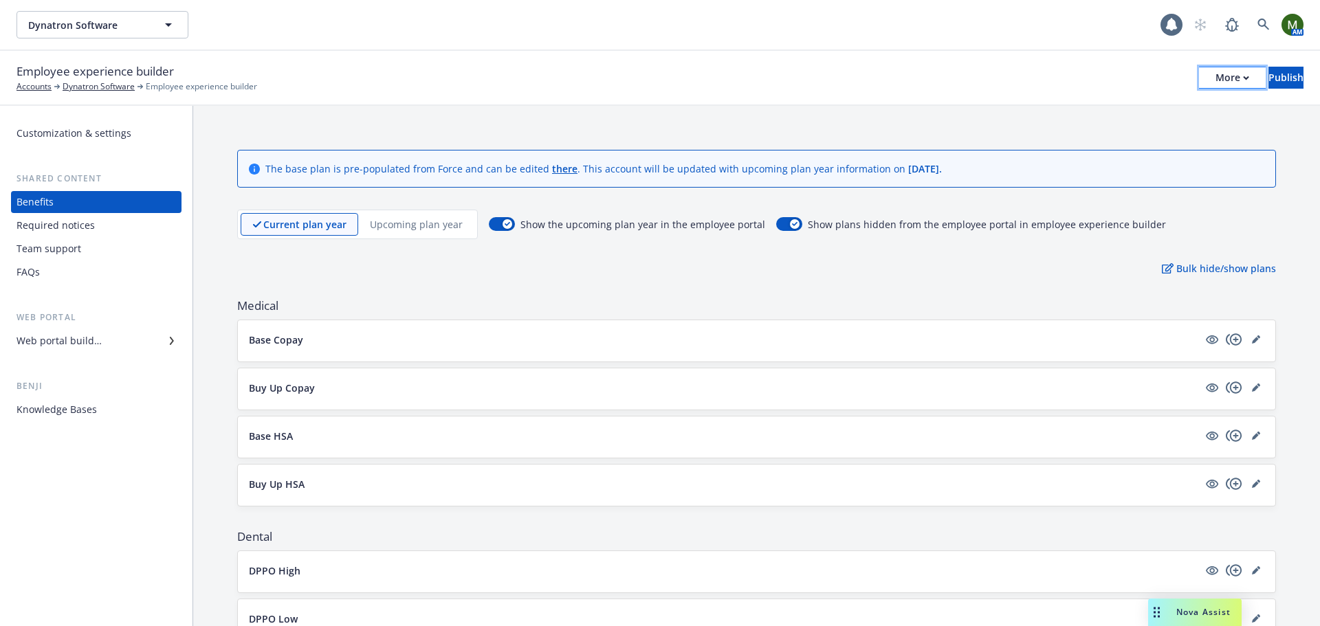
click at [1215, 81] on div "More" at bounding box center [1232, 77] width 34 height 21
drag, startPoint x: 1150, startPoint y: 110, endPoint x: 1154, endPoint y: 66, distance: 44.2
click at [1150, 110] on link "Copy preview link" at bounding box center [1118, 108] width 203 height 27
click at [405, 221] on p "Upcoming plan year" at bounding box center [416, 224] width 93 height 14
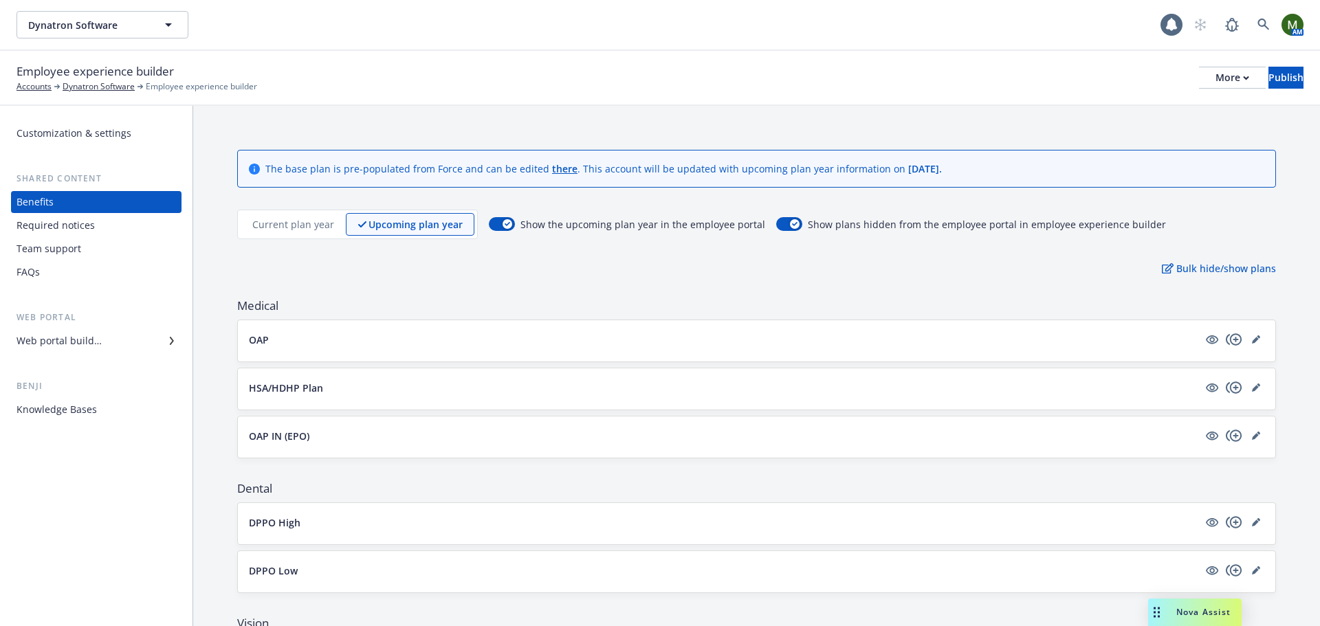
click at [269, 443] on div "OAP IN (EPO)" at bounding box center [756, 436] width 1015 height 16
click at [272, 437] on p "OAP IN (EPO)" at bounding box center [279, 436] width 60 height 14
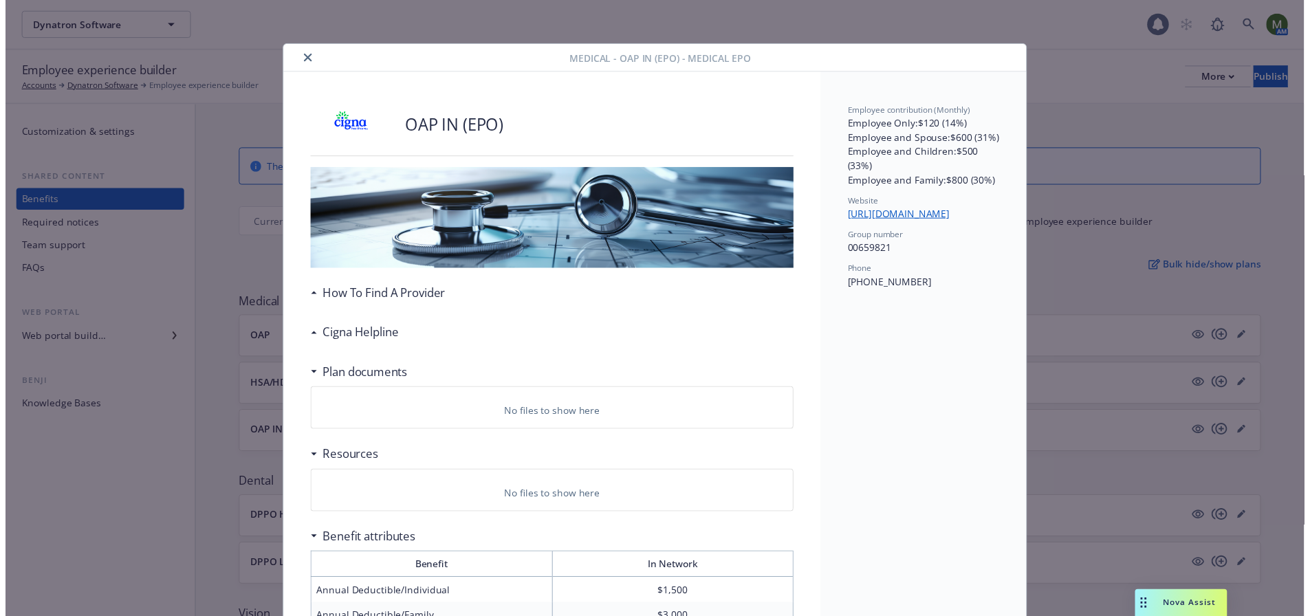
scroll to position [41, 0]
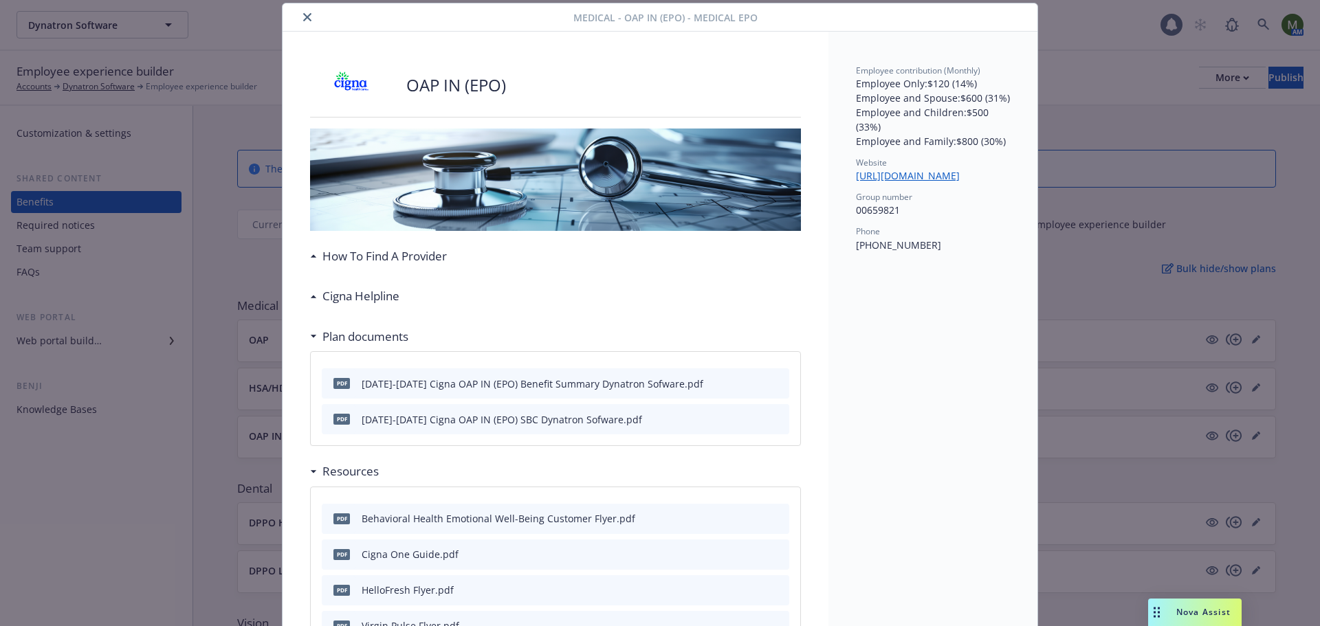
click at [310, 250] on div "How To Find A Provider" at bounding box center [378, 256] width 137 height 18
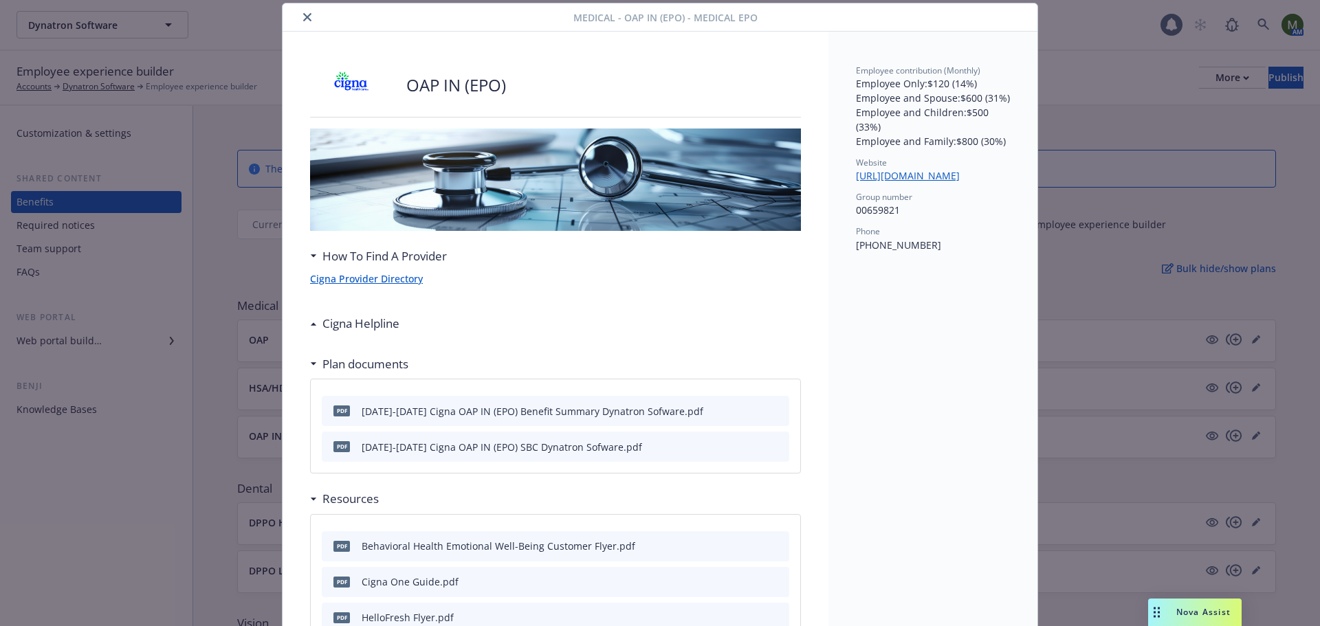
click at [310, 250] on div "How To Find A Provider" at bounding box center [378, 256] width 137 height 18
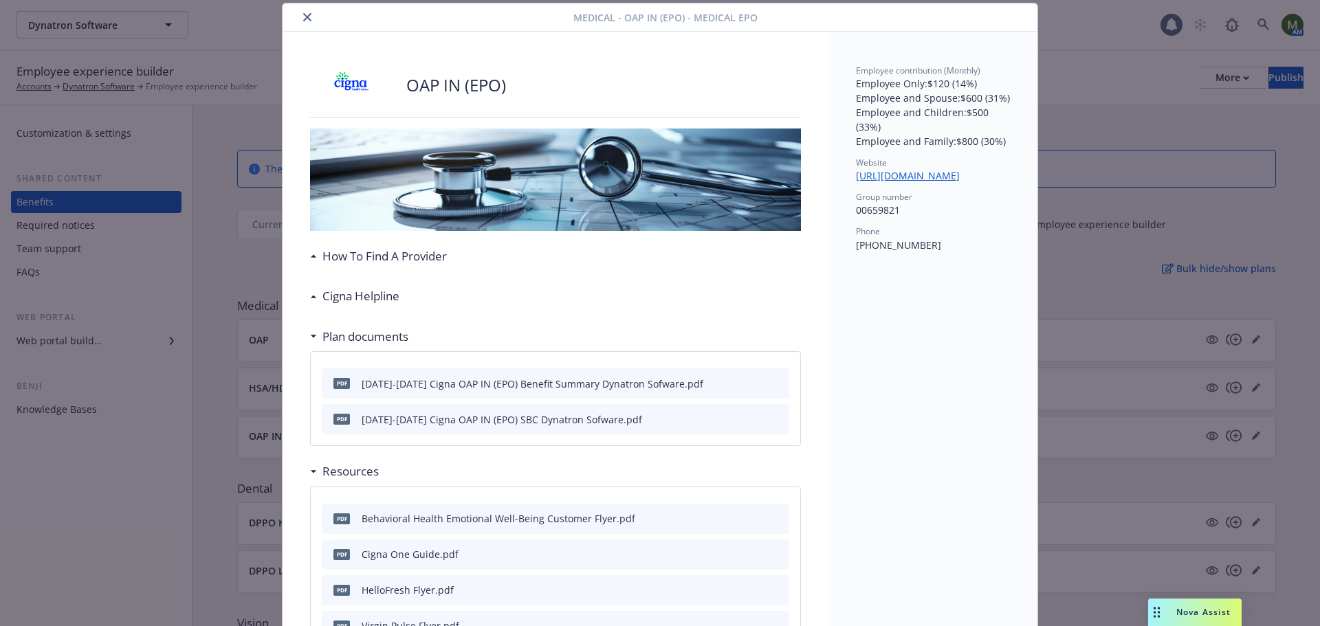
click at [303, 17] on icon "close" at bounding box center [307, 17] width 8 height 8
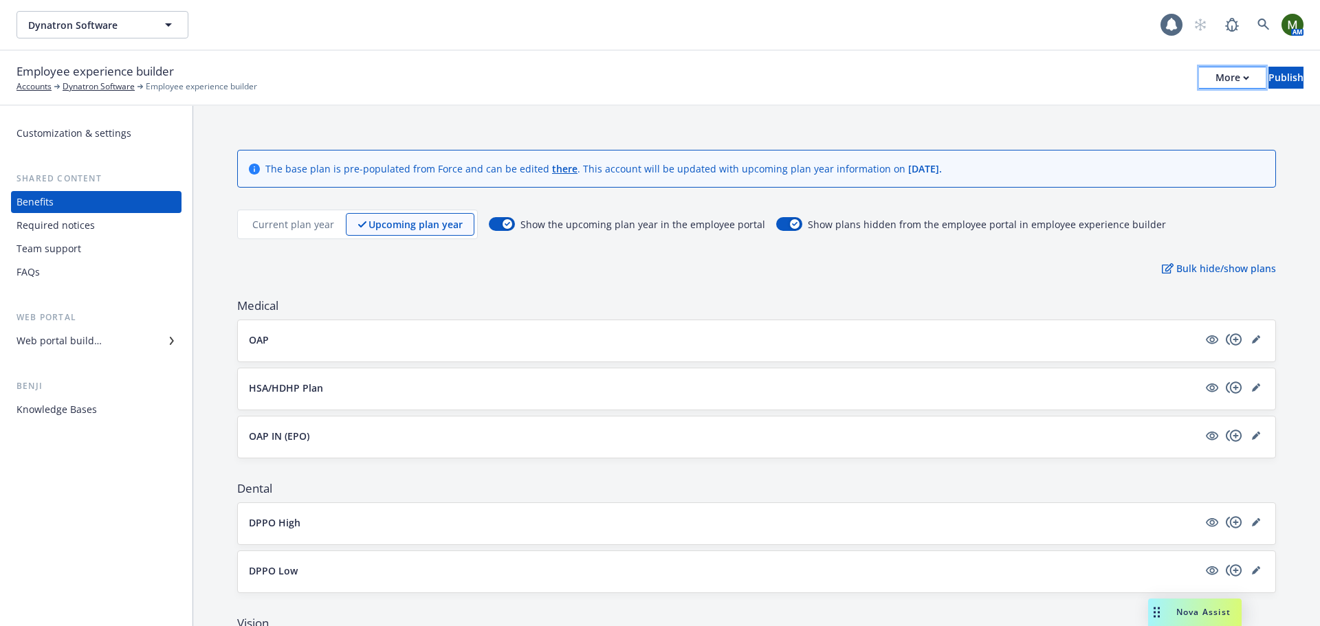
click at [1199, 71] on button "More" at bounding box center [1232, 78] width 67 height 22
click at [1072, 130] on link "Copy portal link" at bounding box center [1118, 135] width 203 height 27
click at [1252, 390] on icon "editPencil" at bounding box center [1255, 388] width 7 height 7
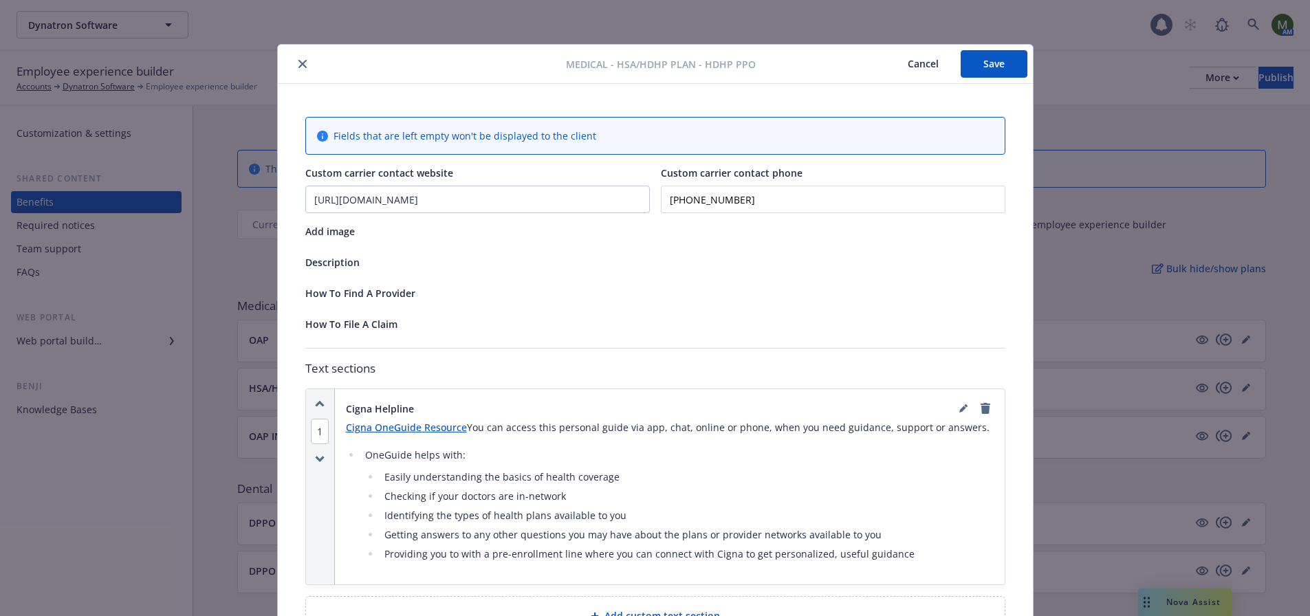
scroll to position [41, 0]
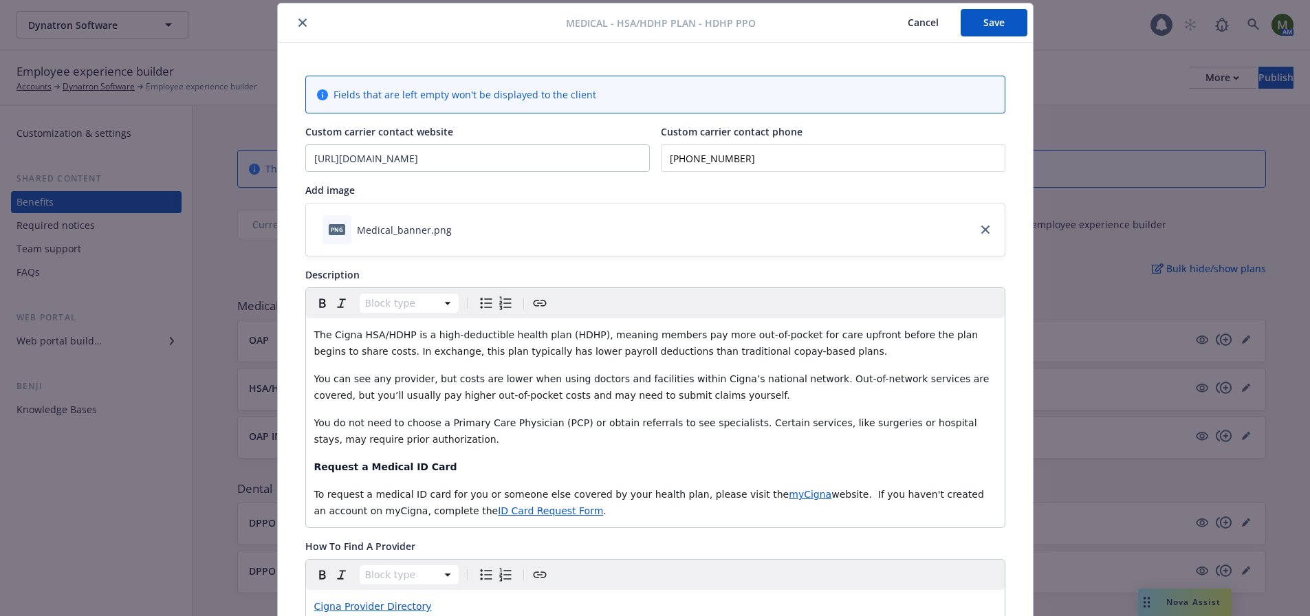
click at [298, 25] on icon "close" at bounding box center [302, 23] width 8 height 8
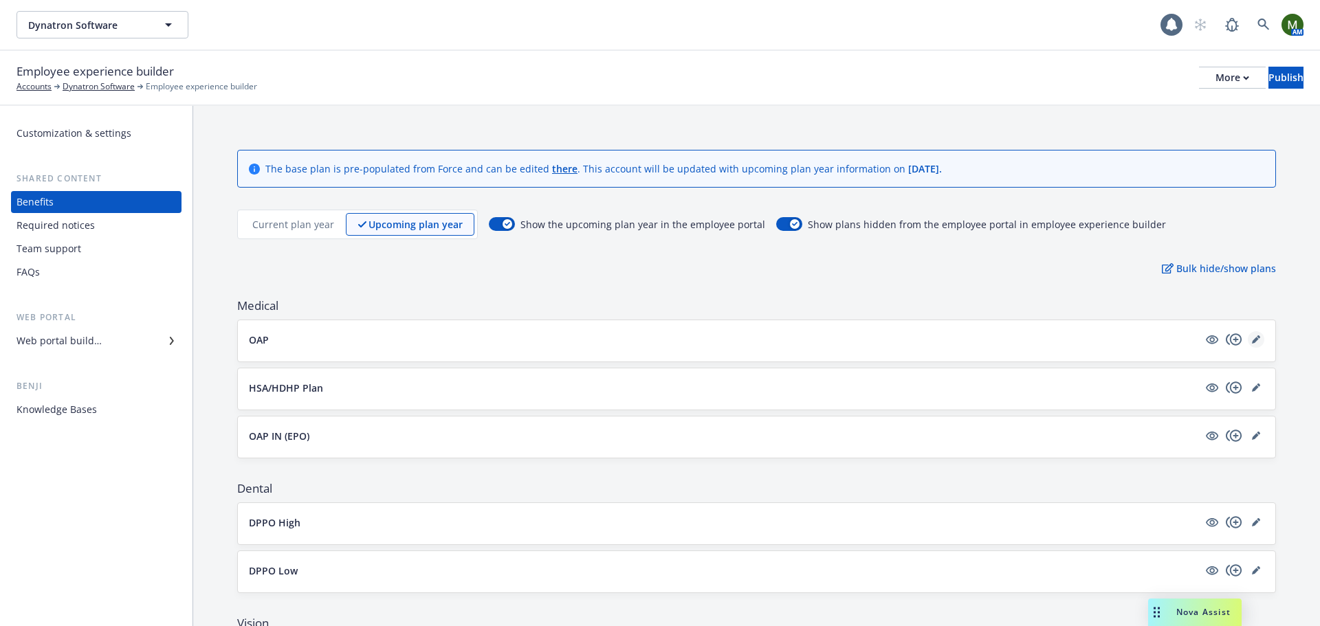
click at [1248, 342] on link "editPencil" at bounding box center [1256, 339] width 16 height 16
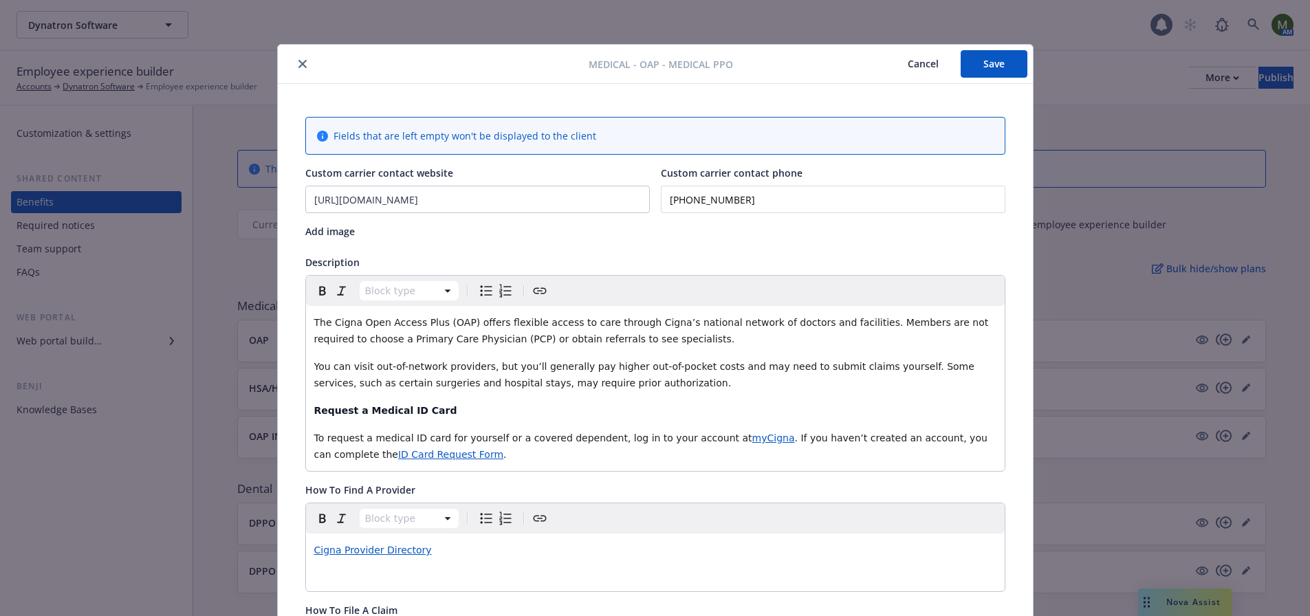
scroll to position [41, 0]
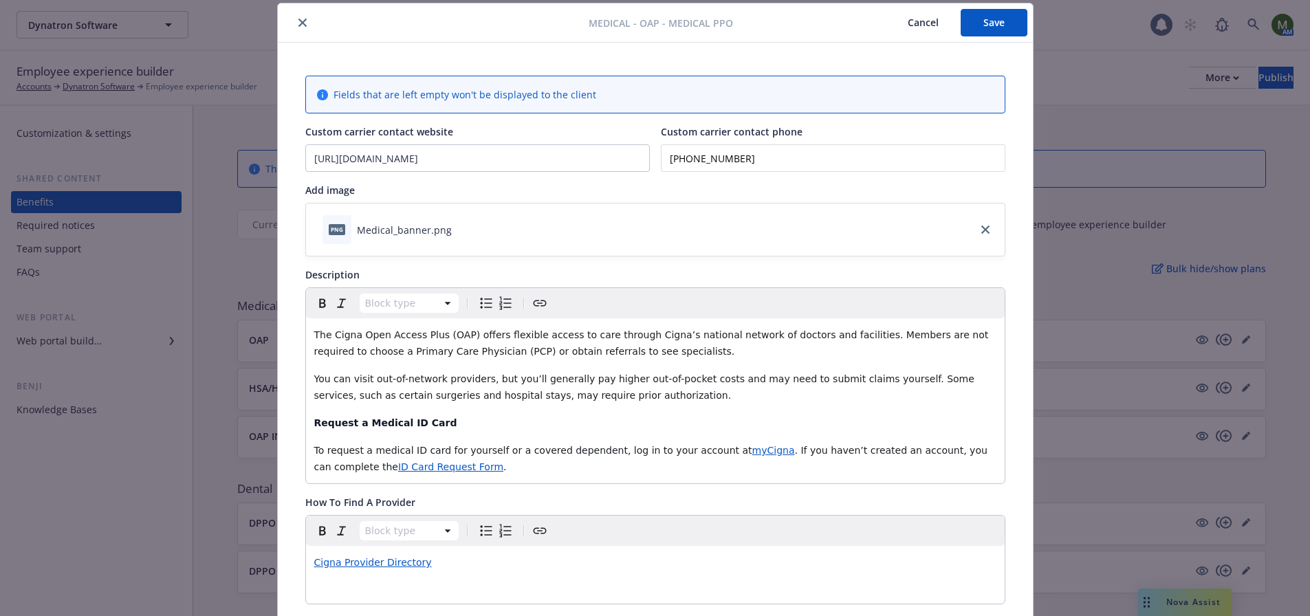
click at [298, 21] on icon "close" at bounding box center [302, 23] width 8 height 8
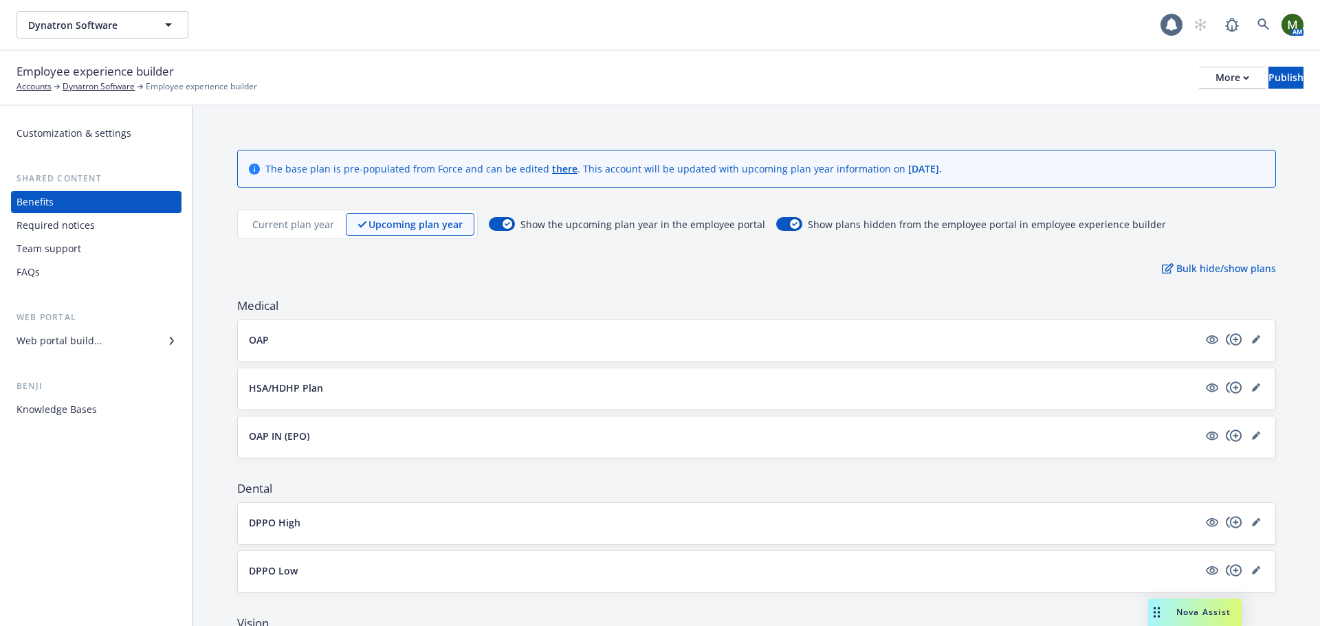
click at [306, 212] on div "Current plan year Upcoming plan year" at bounding box center [357, 225] width 241 height 30
click at [307, 219] on p "Current plan year" at bounding box center [293, 224] width 82 height 14
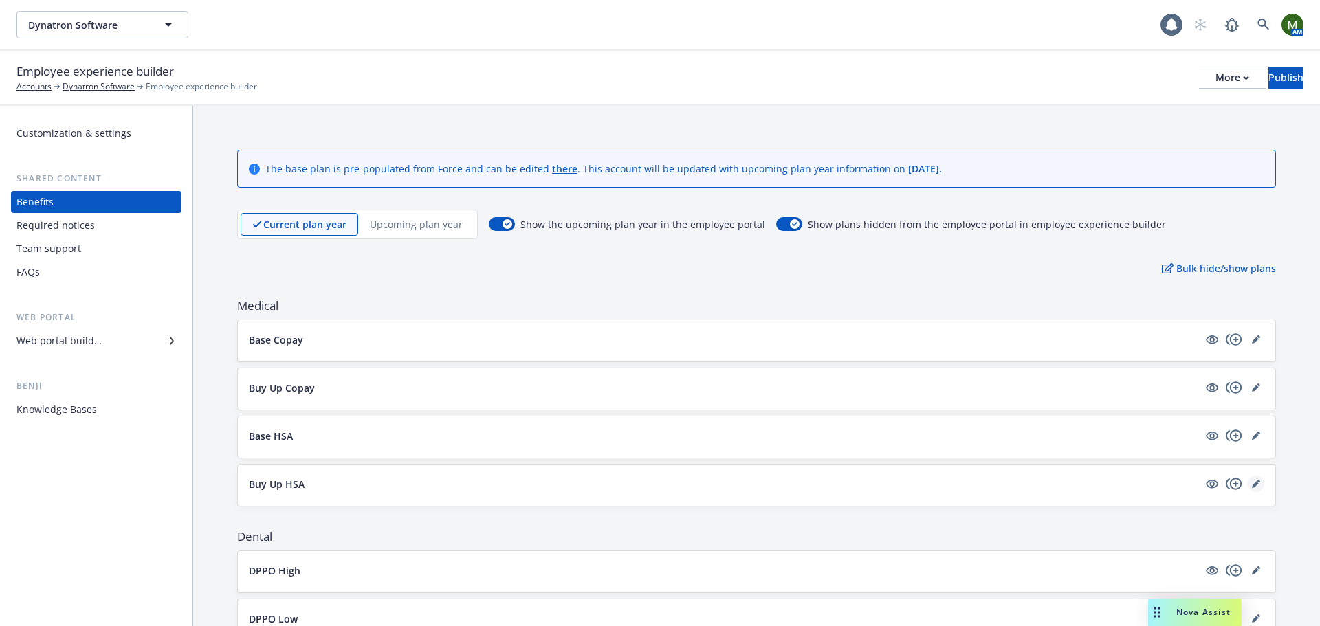
click at [1252, 485] on icon "editPencil" at bounding box center [1255, 484] width 7 height 7
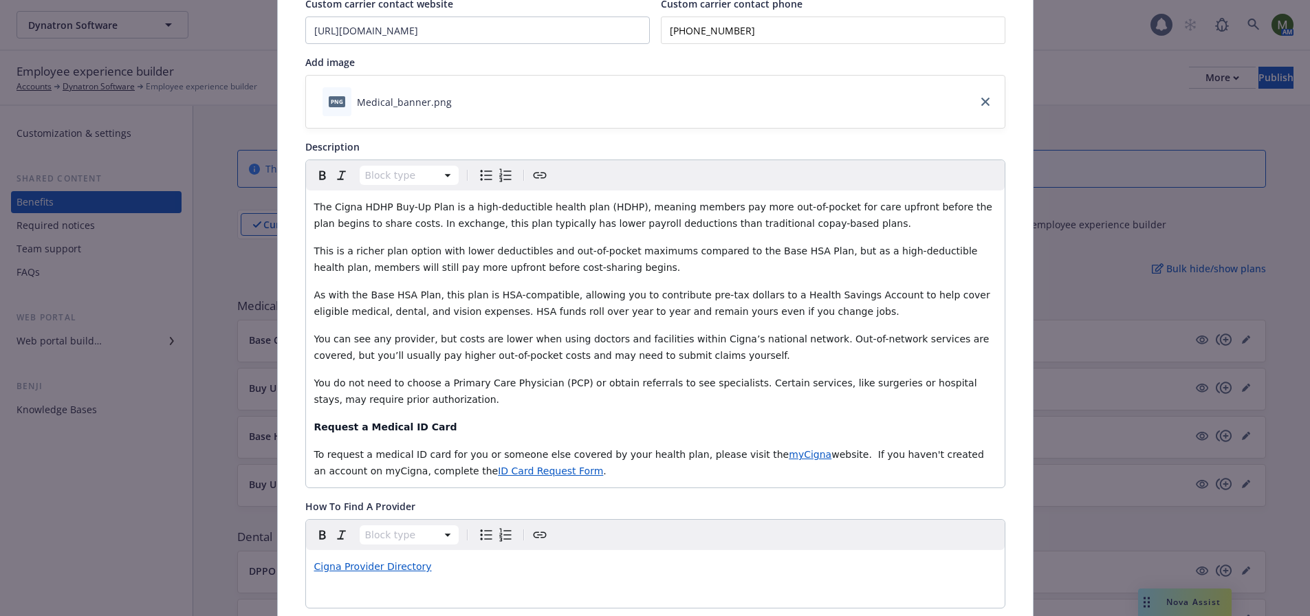
scroll to position [41, 0]
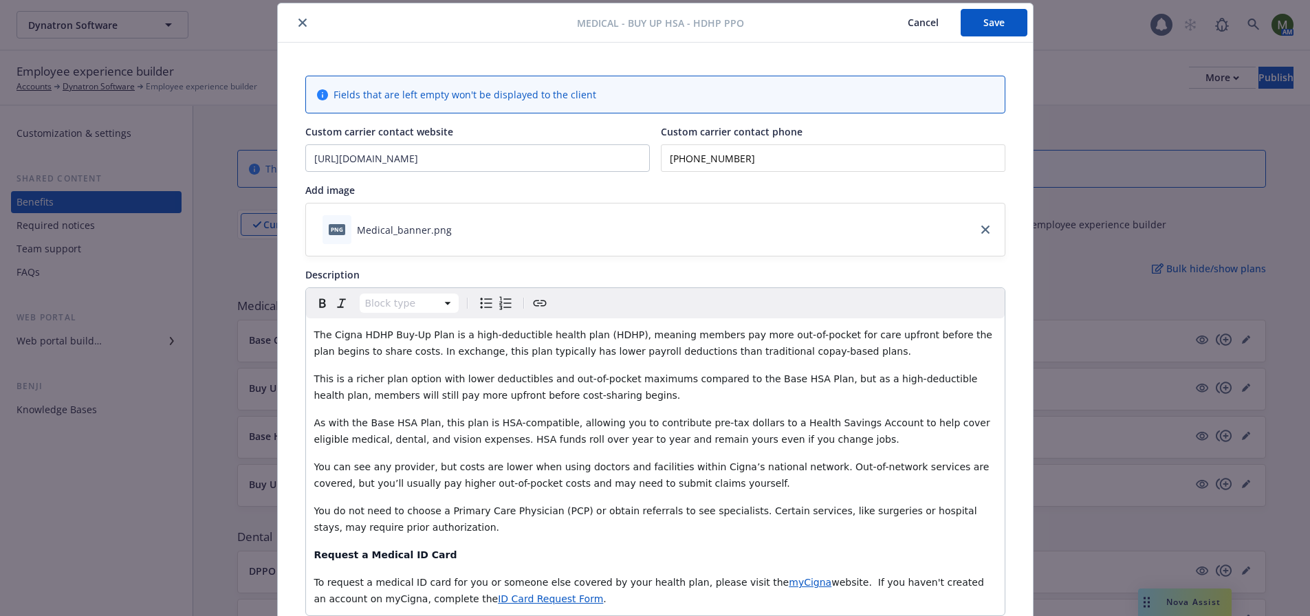
click at [298, 28] on button "close" at bounding box center [302, 22] width 16 height 16
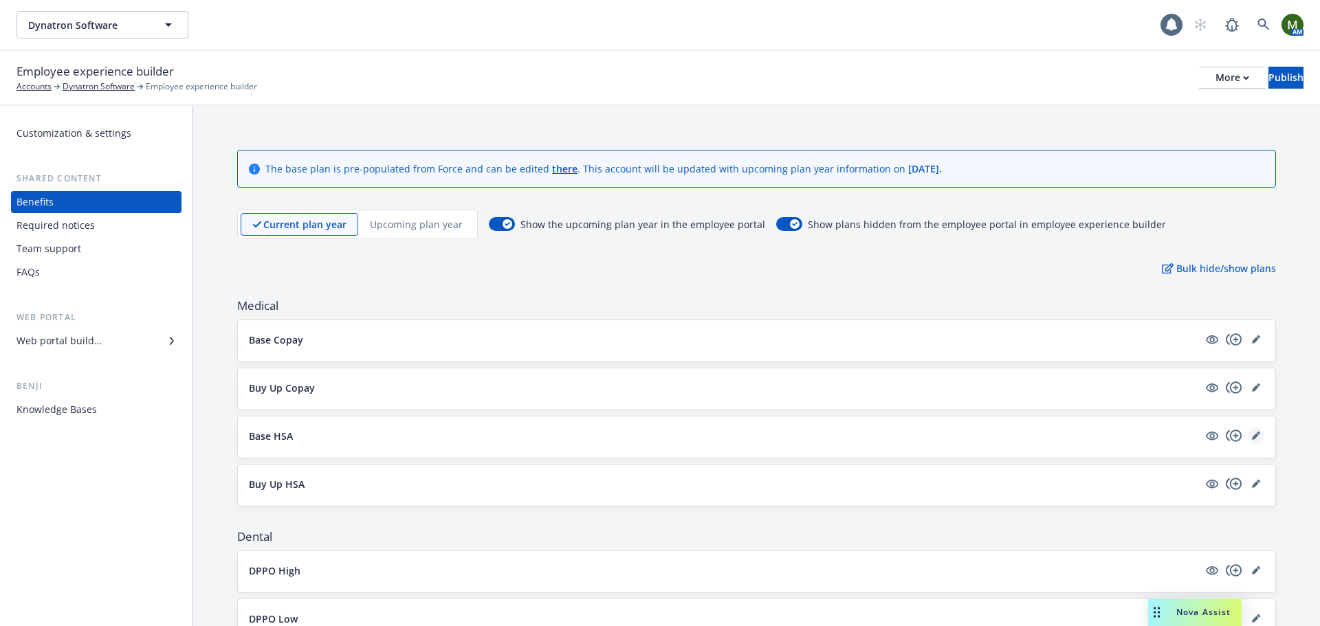
click at [1257, 434] on icon "editPencil" at bounding box center [1258, 433] width 3 height 3
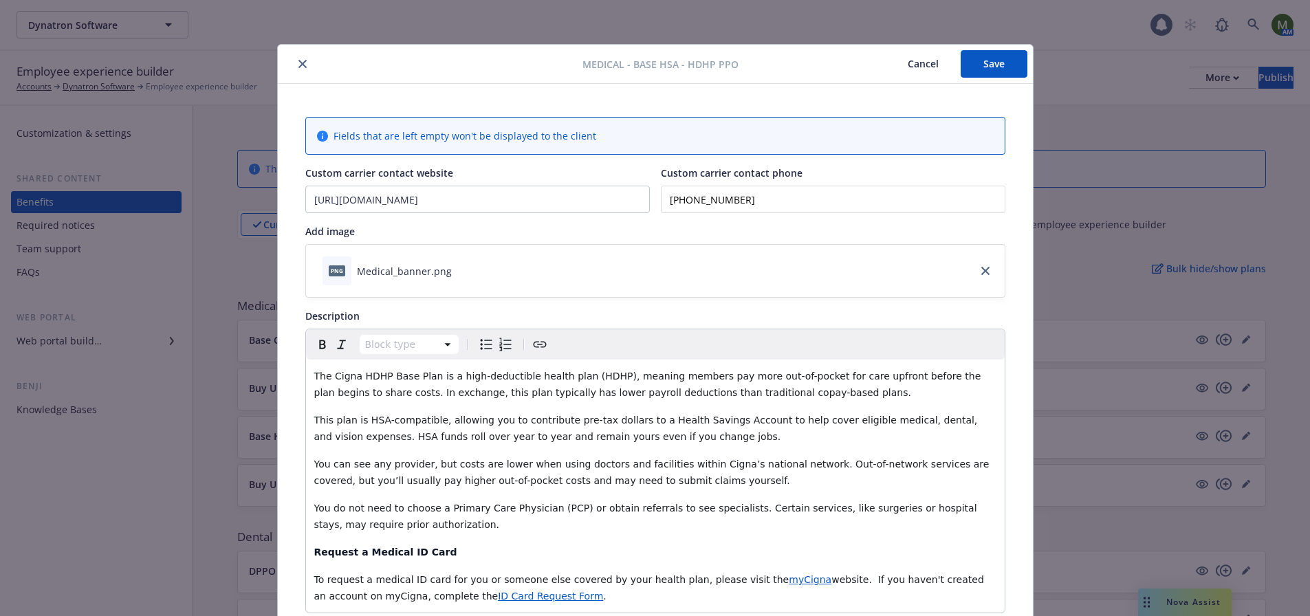
click at [298, 64] on icon "close" at bounding box center [302, 64] width 8 height 8
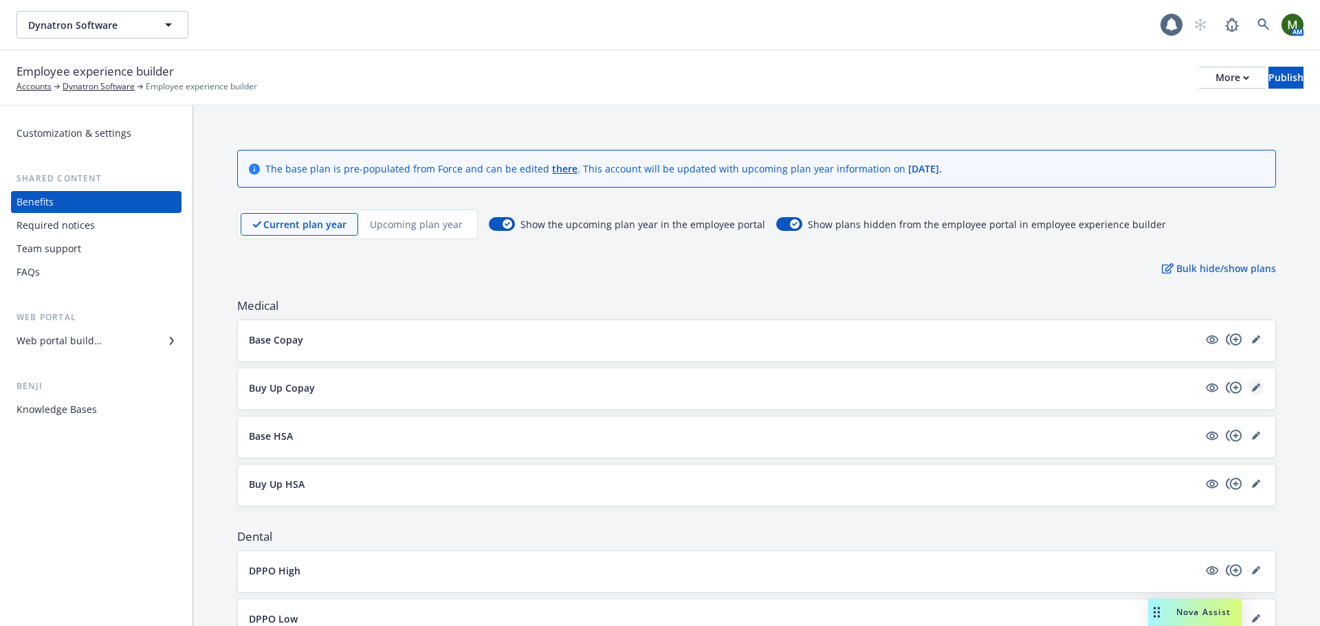
click at [1248, 389] on link "editPencil" at bounding box center [1256, 387] width 16 height 16
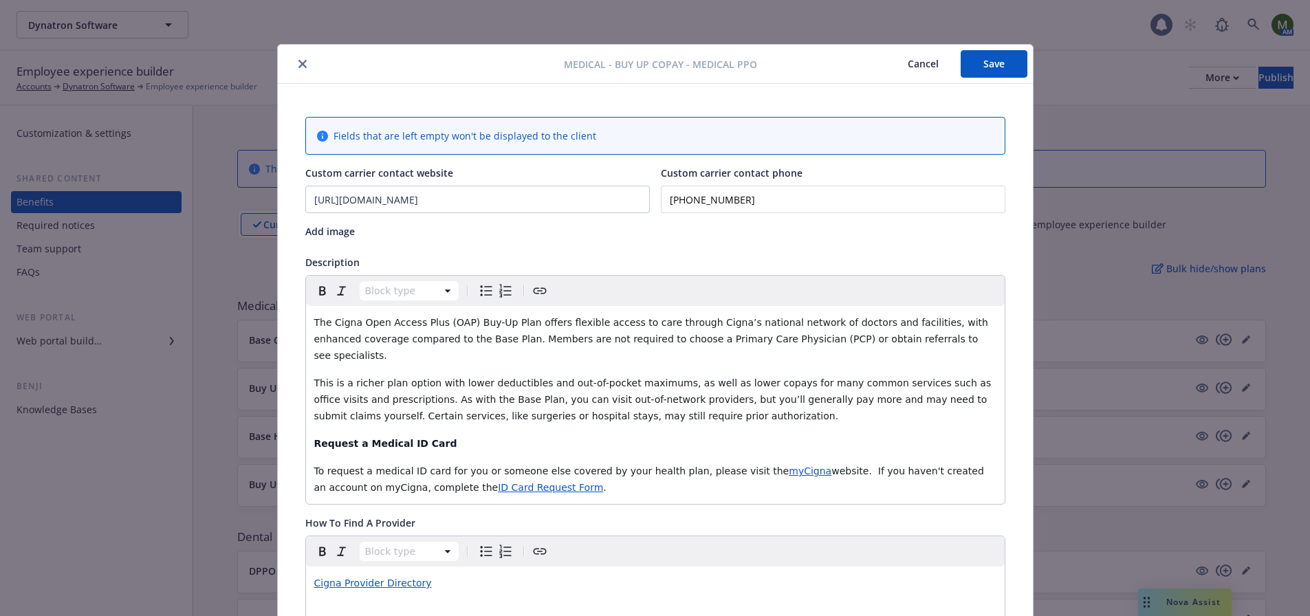
scroll to position [41, 0]
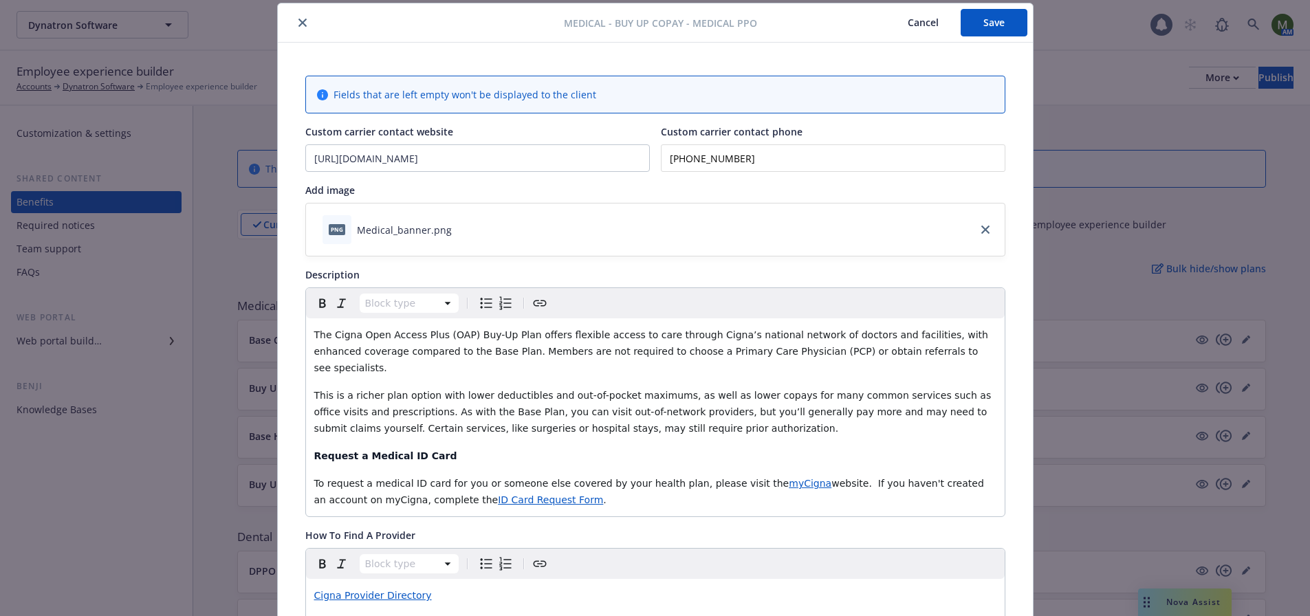
click at [296, 29] on button "close" at bounding box center [302, 22] width 16 height 16
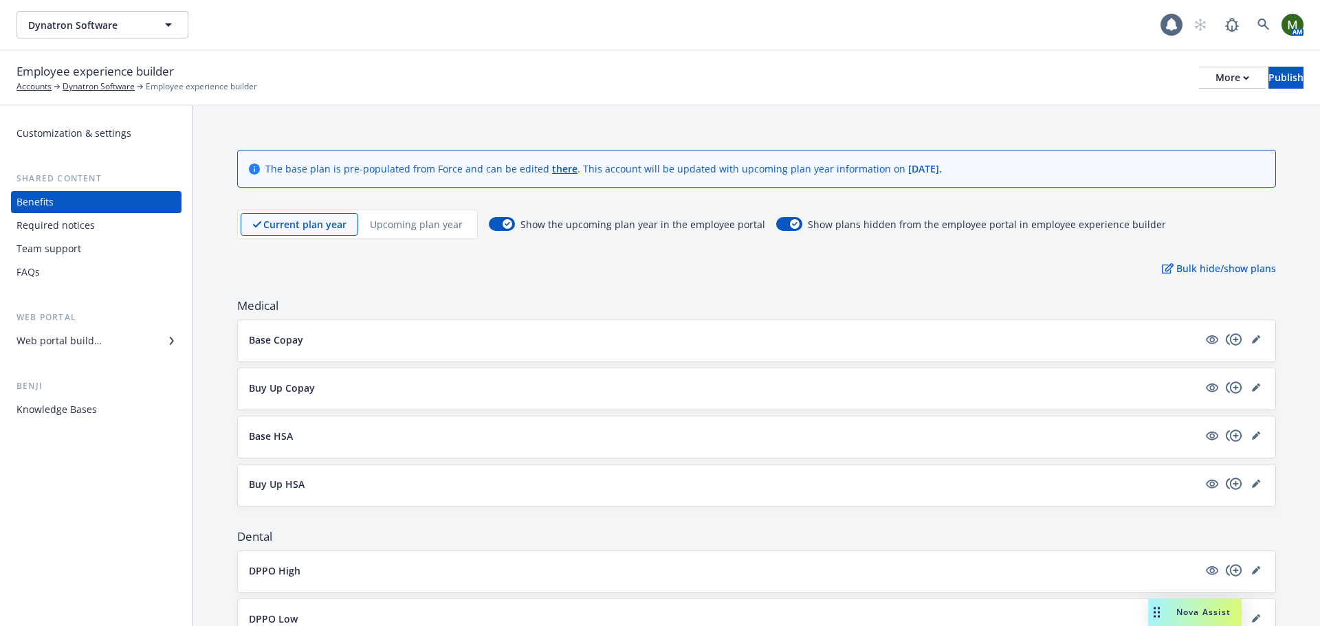
click at [439, 225] on p "Upcoming plan year" at bounding box center [416, 224] width 93 height 14
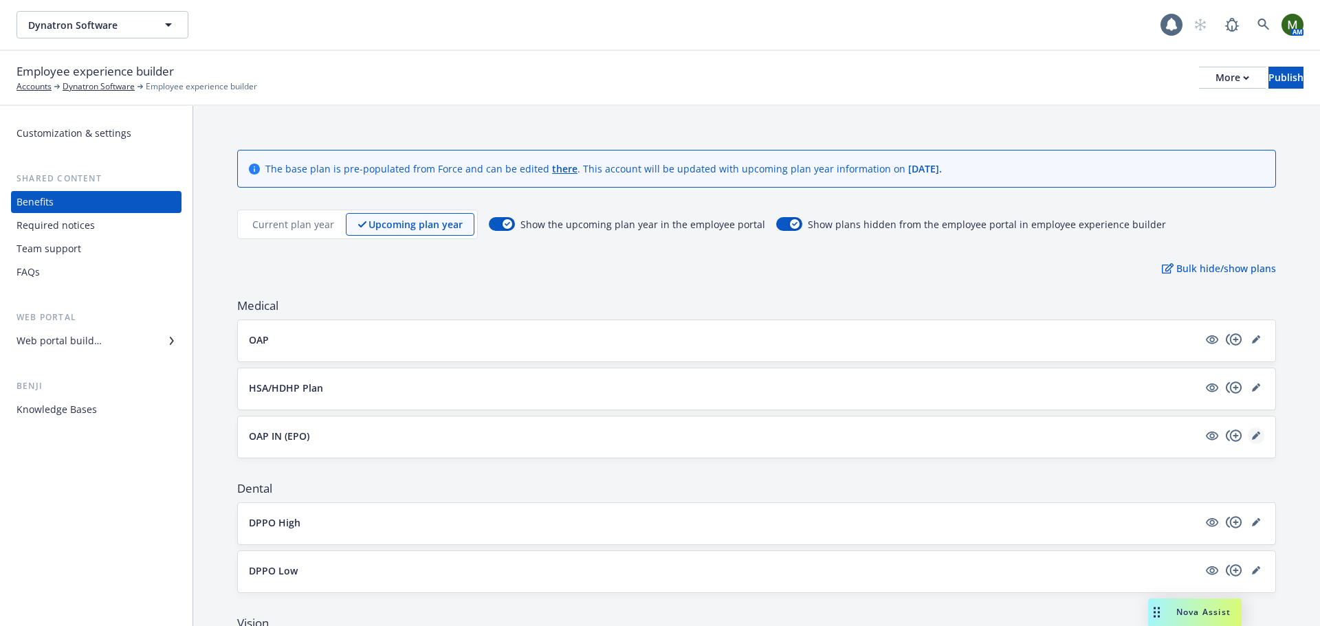
click at [1248, 442] on link "editPencil" at bounding box center [1256, 436] width 16 height 16
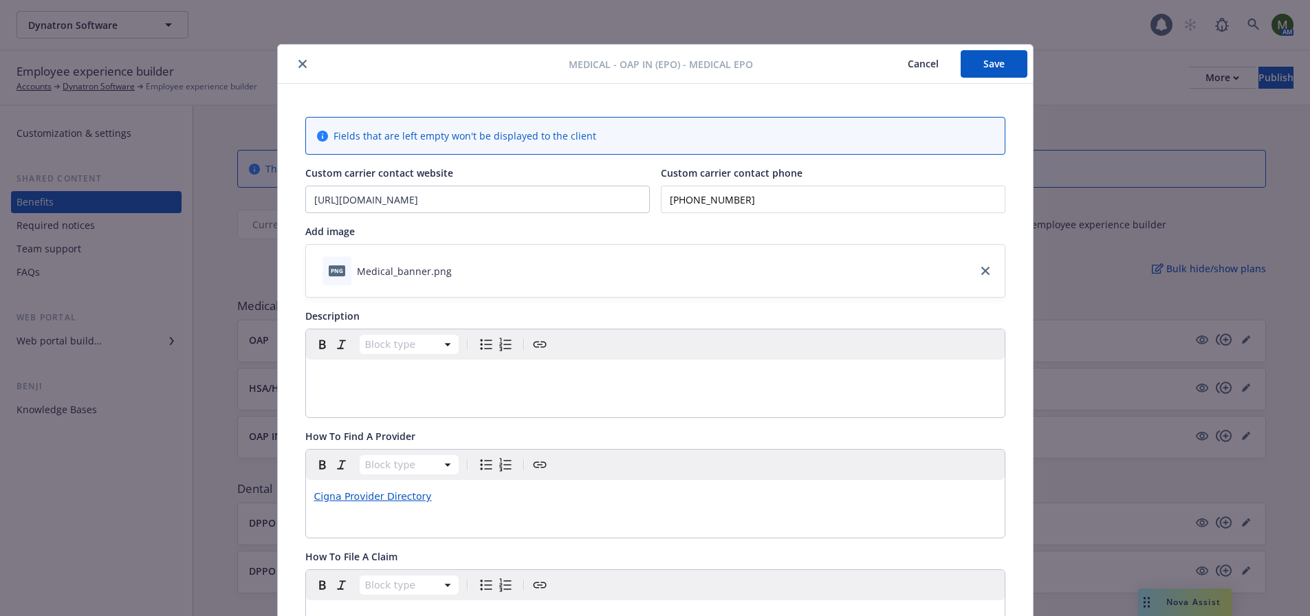
click at [294, 58] on button "close" at bounding box center [302, 64] width 16 height 16
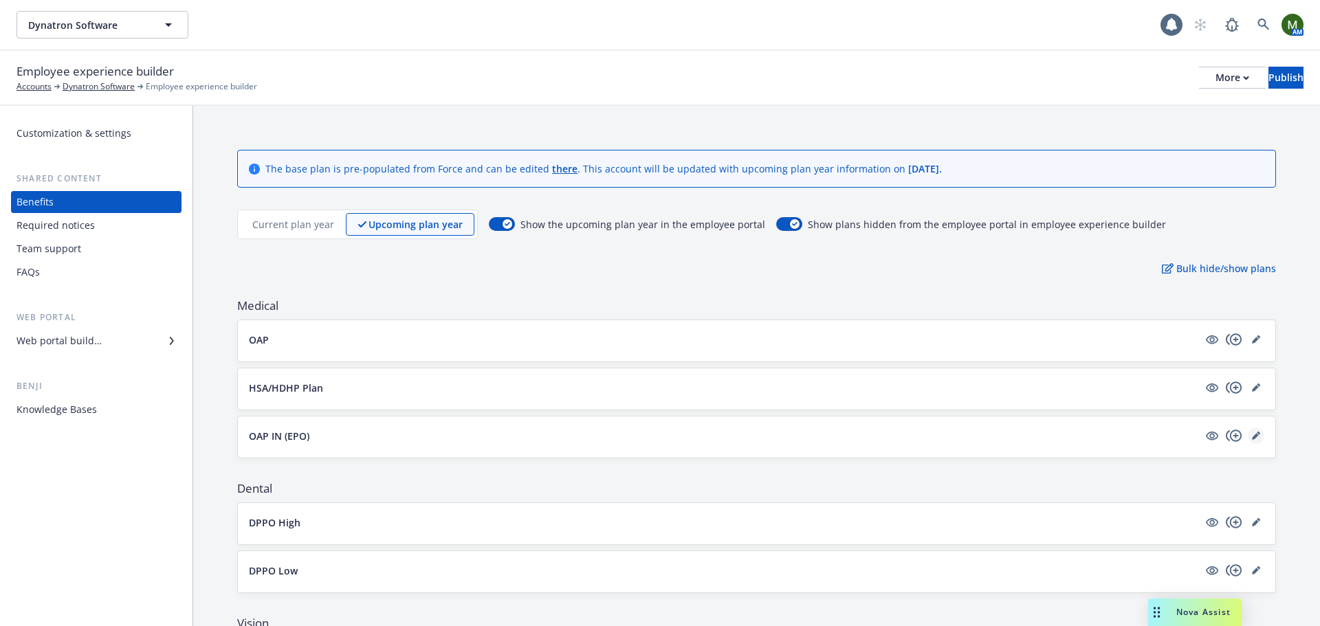
click at [1252, 434] on icon "editPencil" at bounding box center [1256, 436] width 8 height 8
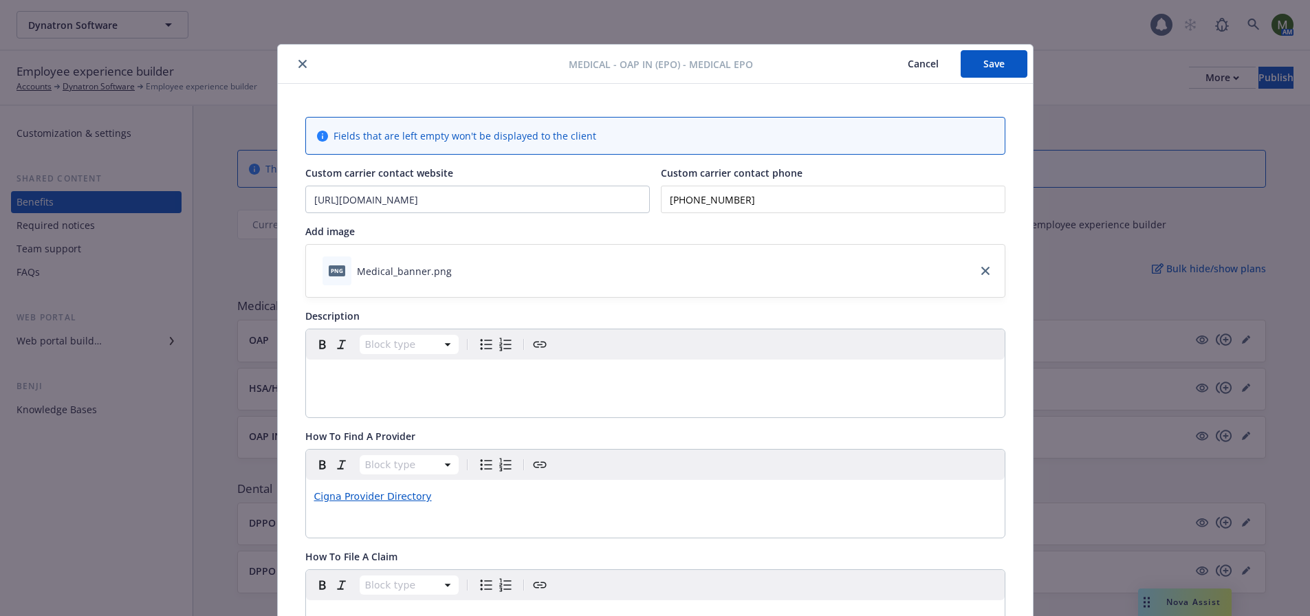
click at [296, 70] on button "close" at bounding box center [302, 64] width 16 height 16
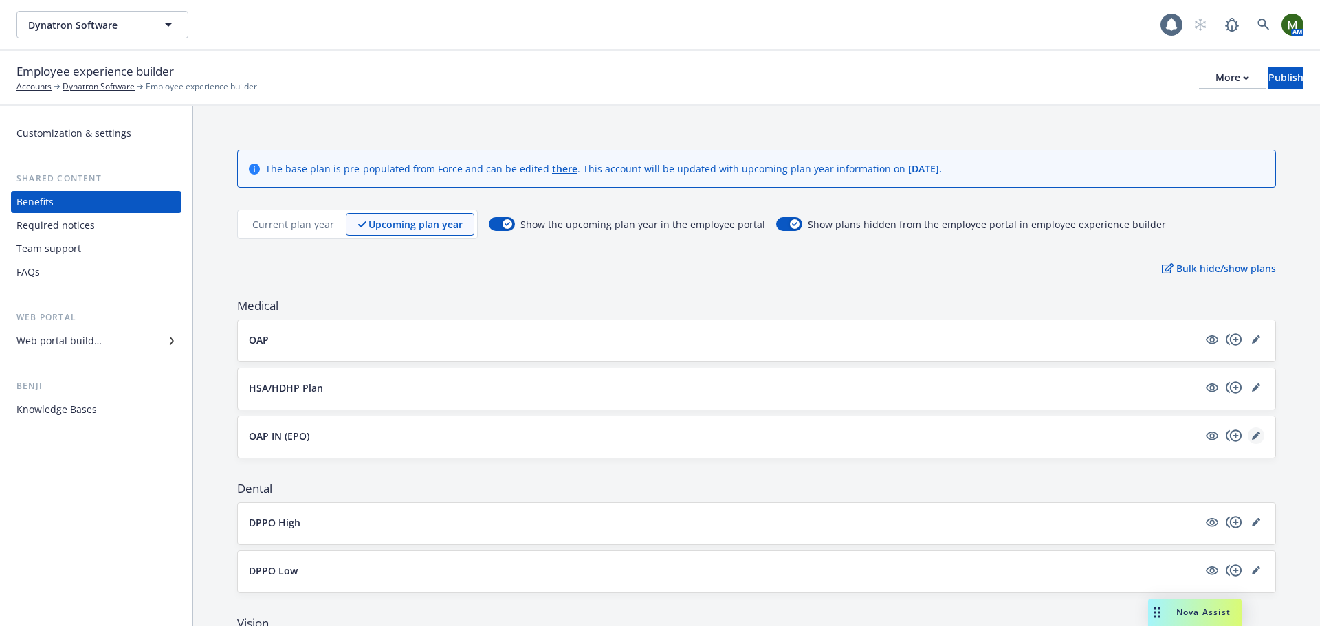
click at [1252, 432] on icon "editPencil" at bounding box center [1256, 436] width 8 height 8
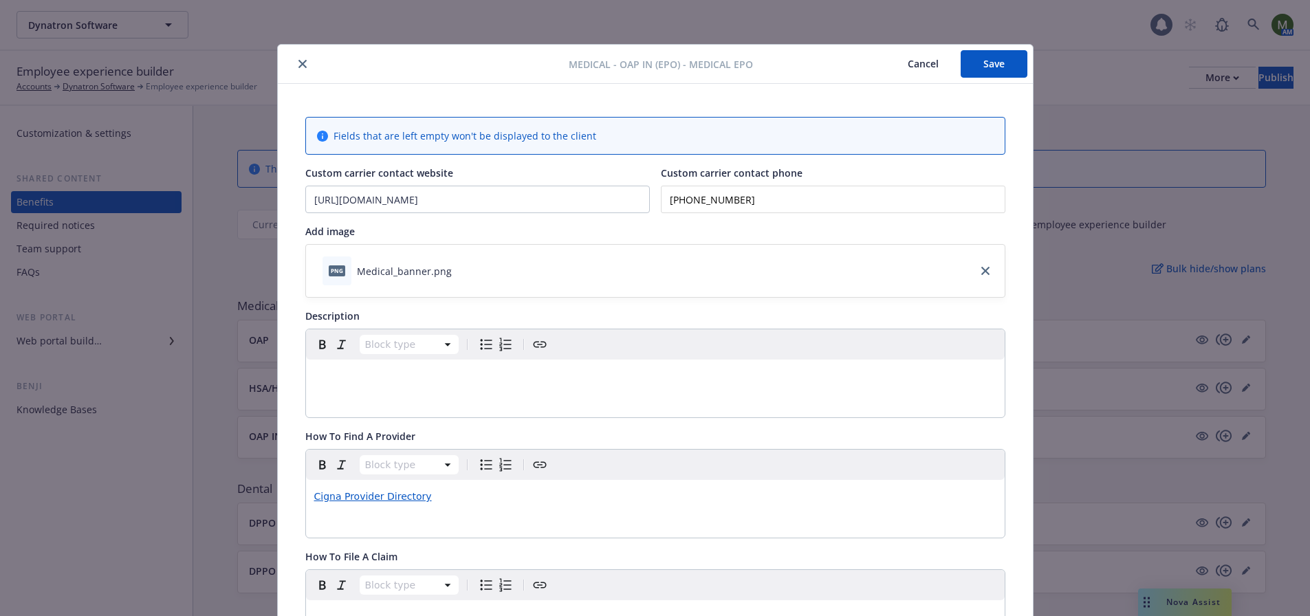
click at [294, 61] on button "close" at bounding box center [302, 64] width 16 height 16
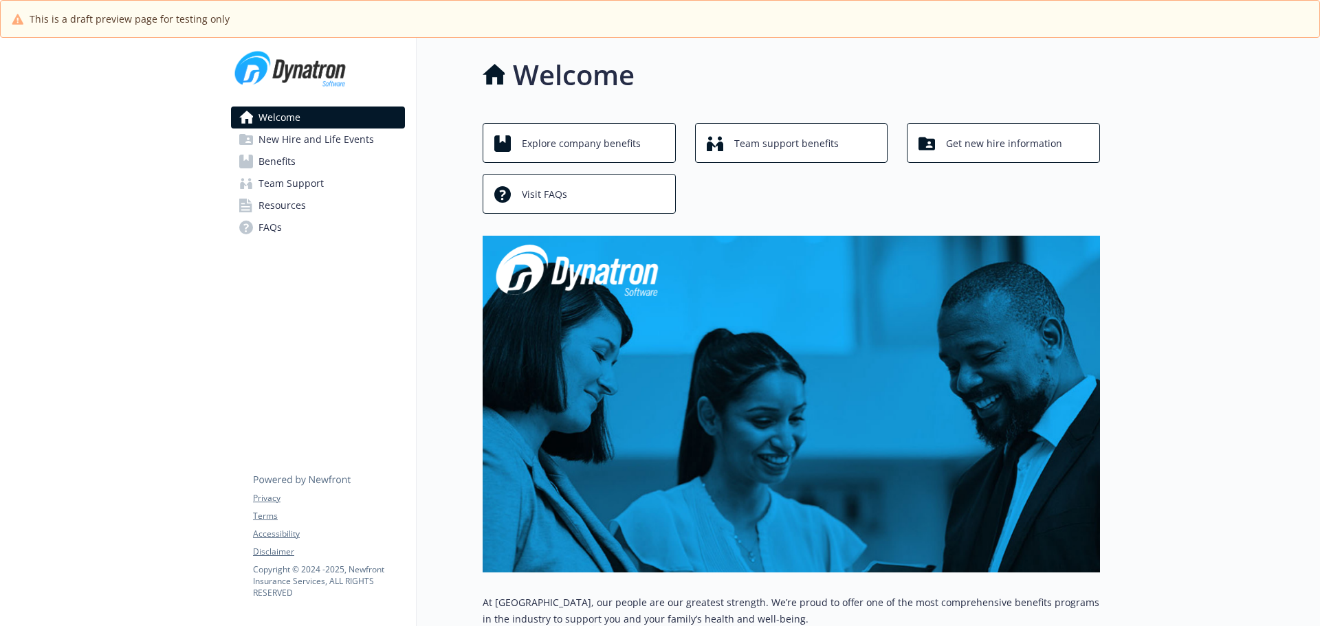
click at [291, 159] on span "Benefits" at bounding box center [276, 162] width 37 height 22
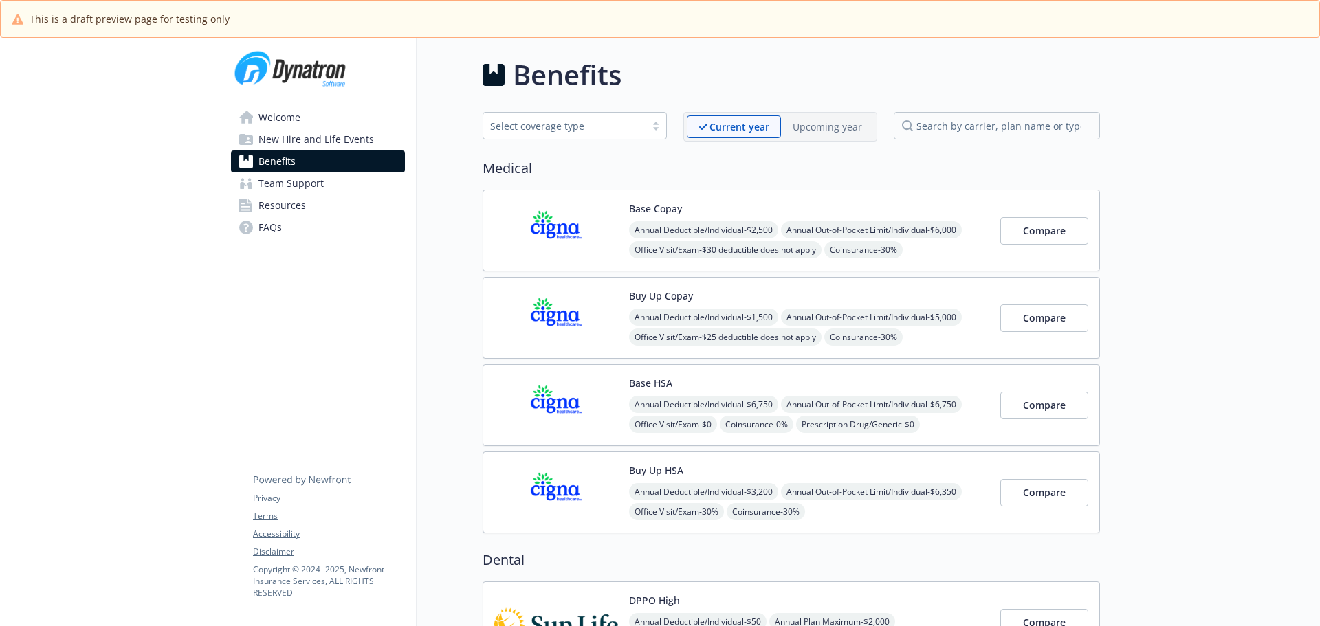
click at [844, 125] on p "Upcoming year" at bounding box center [827, 127] width 69 height 14
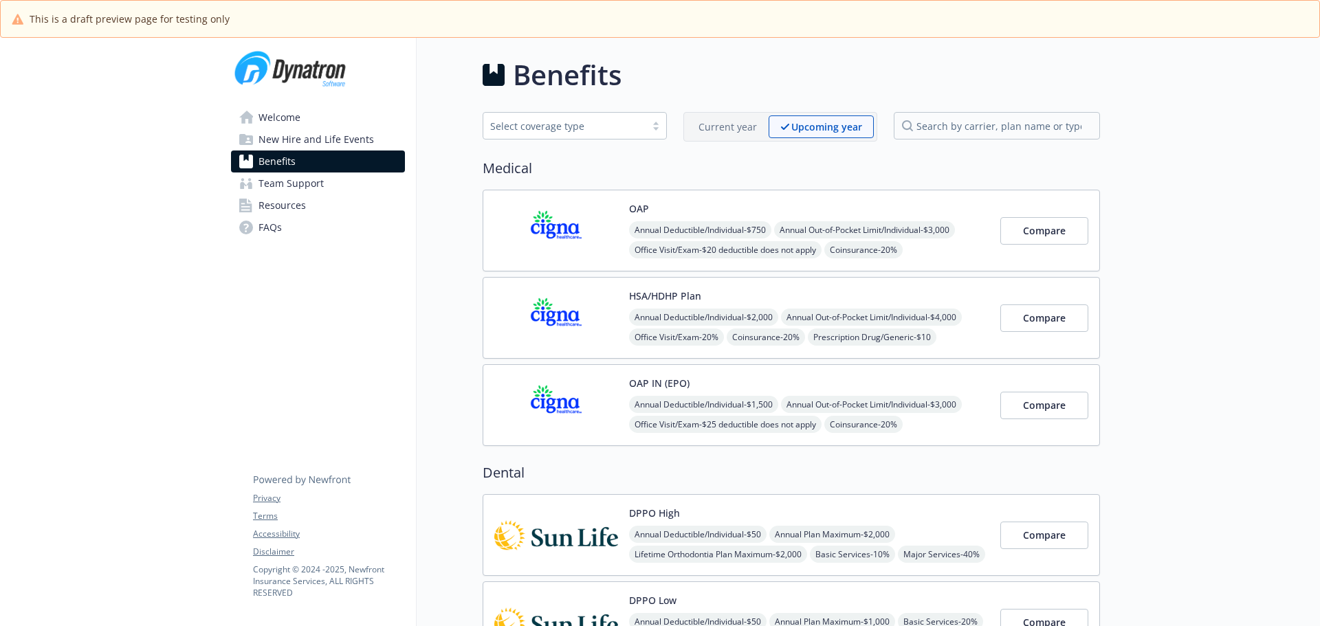
click at [576, 402] on img at bounding box center [556, 405] width 124 height 58
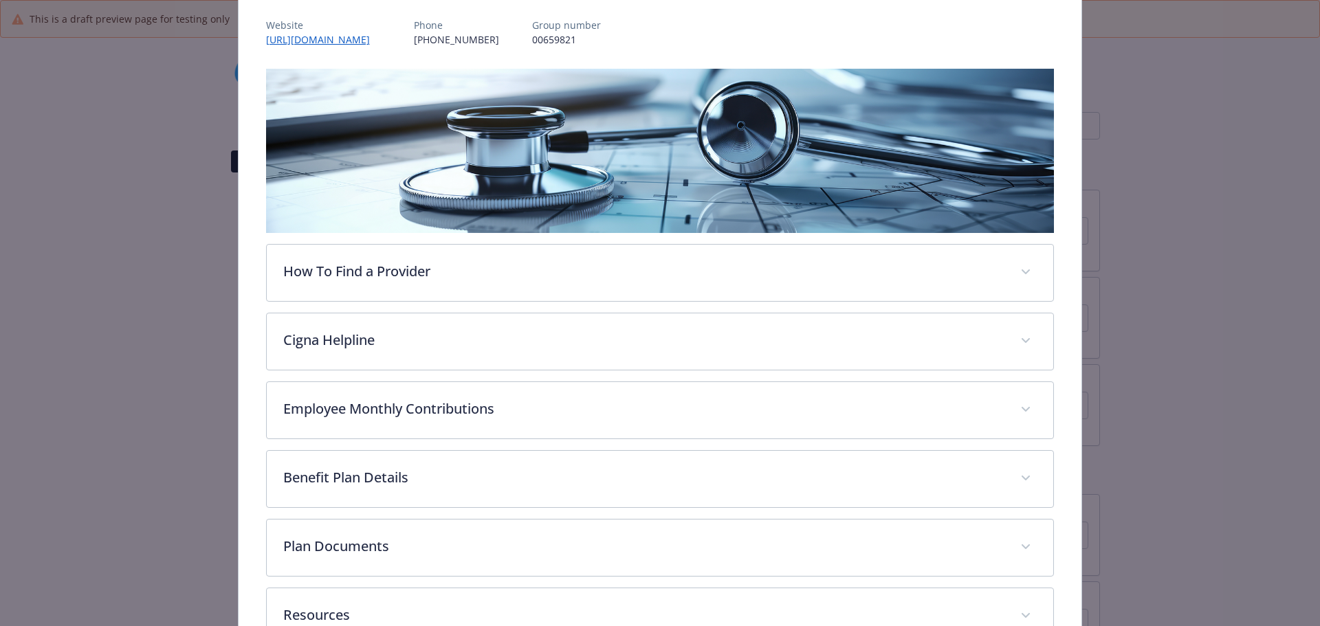
scroll to position [179, 0]
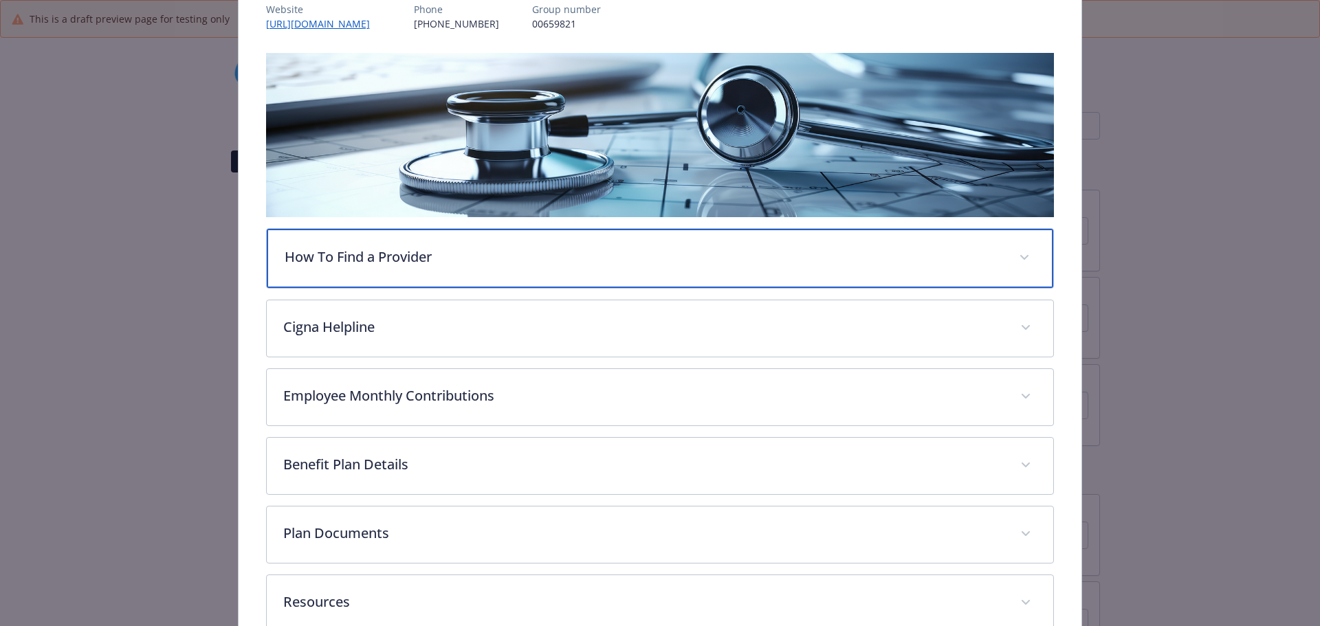
click at [542, 276] on div "How To Find a Provider" at bounding box center [660, 258] width 787 height 59
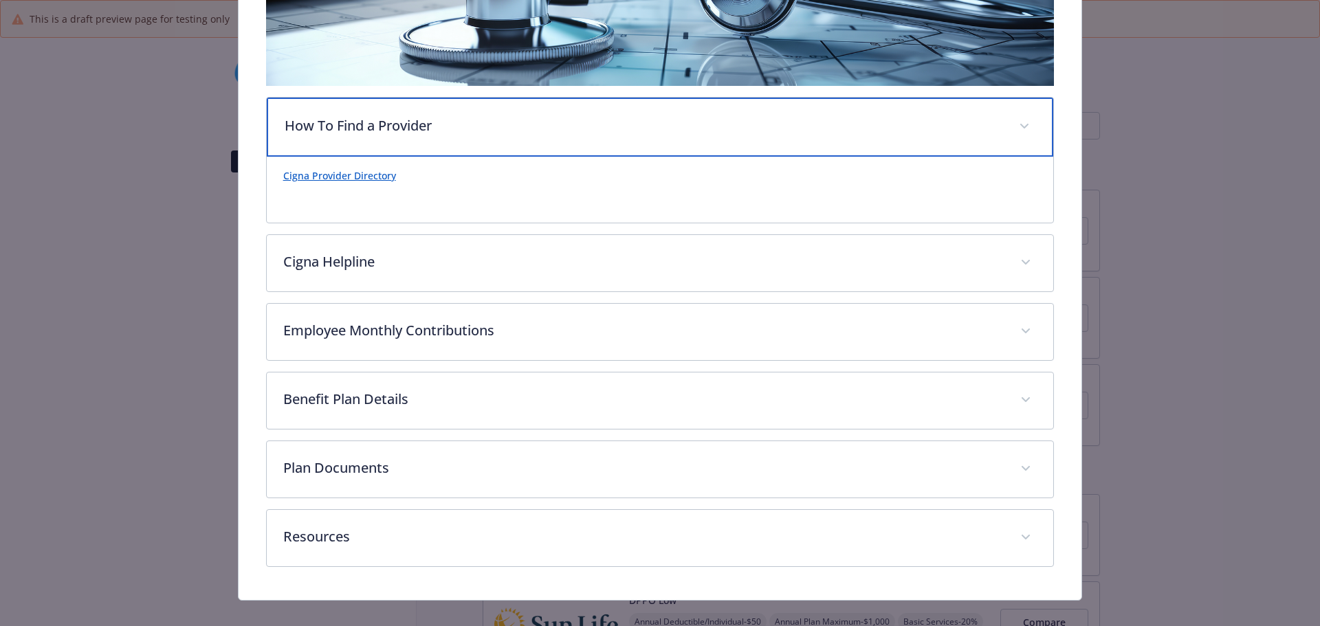
scroll to position [316, 0]
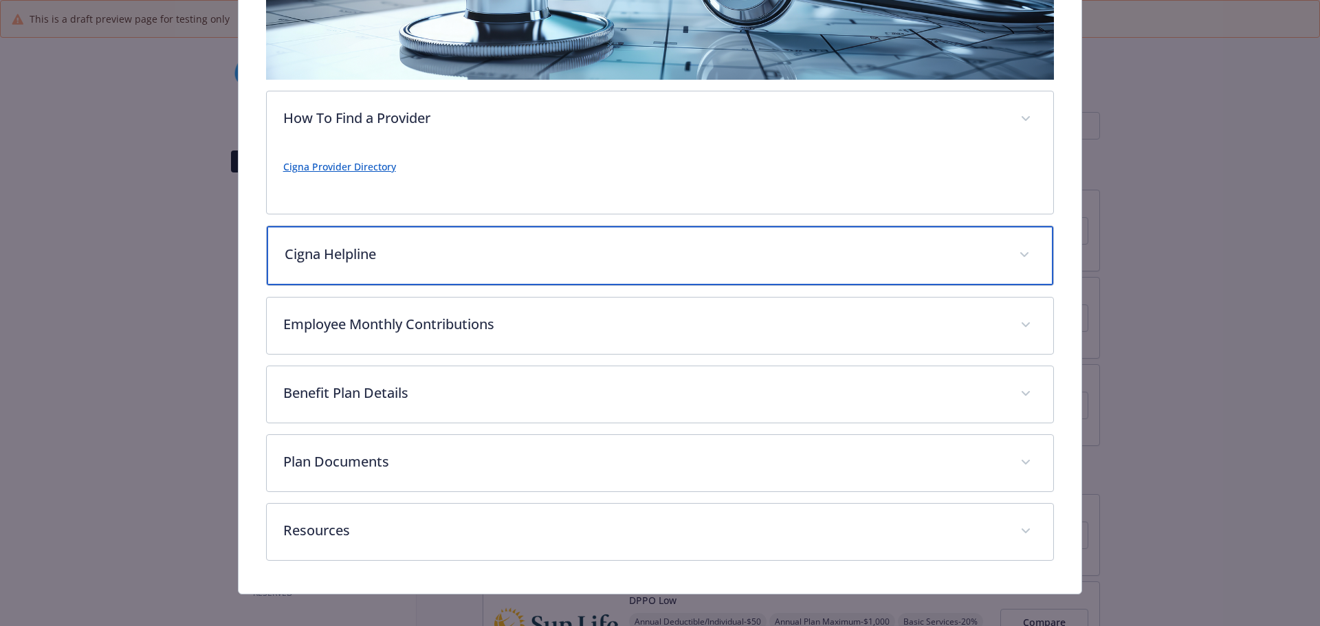
click at [538, 279] on div "Cigna Helpline" at bounding box center [660, 255] width 787 height 59
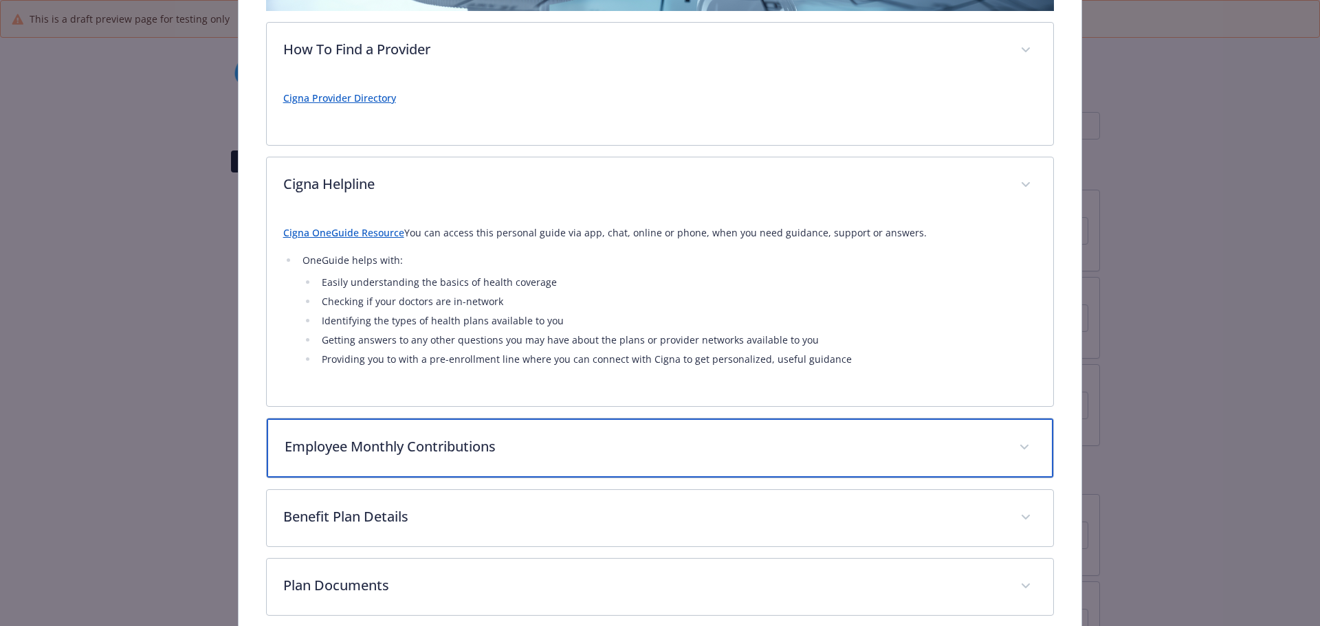
click at [497, 448] on p "Employee Monthly Contributions" at bounding box center [644, 447] width 718 height 21
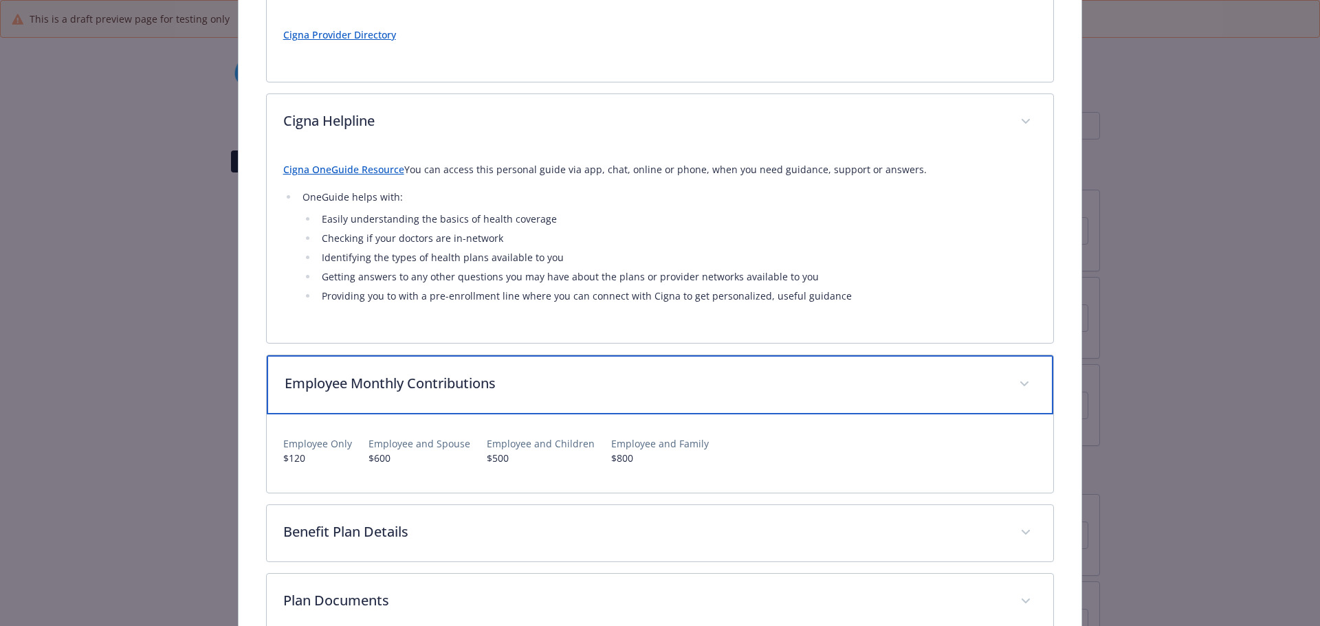
scroll to position [522, 0]
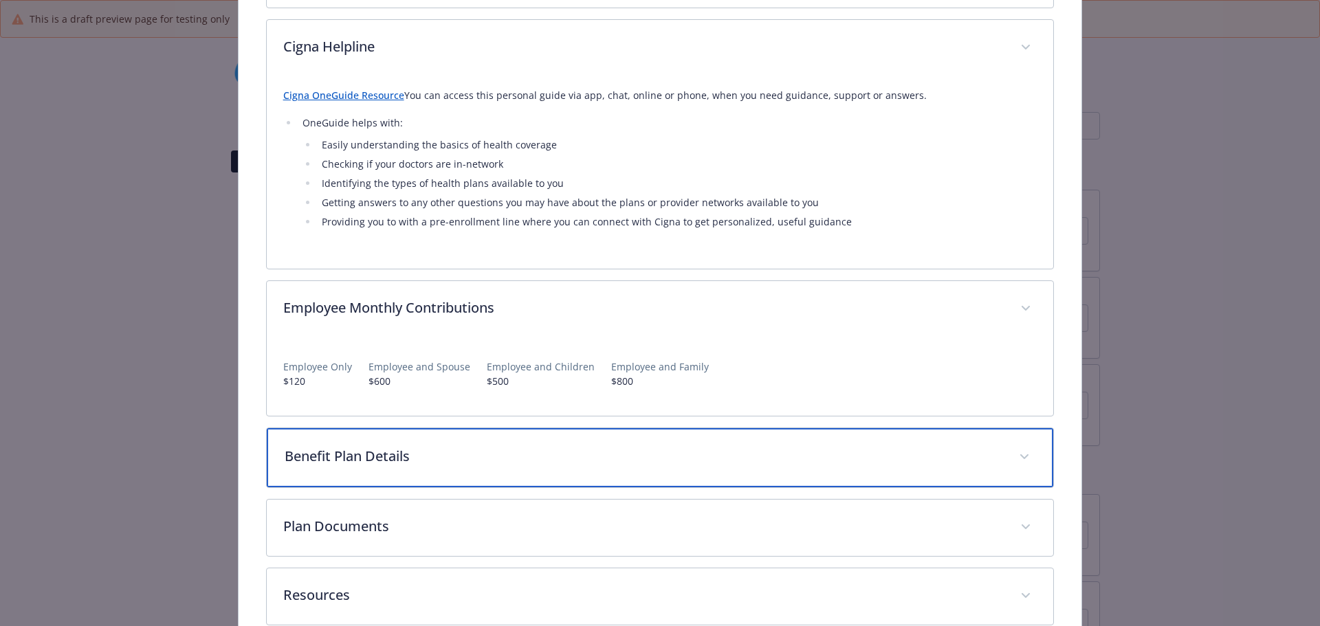
click at [492, 452] on p "Benefit Plan Details" at bounding box center [644, 456] width 718 height 21
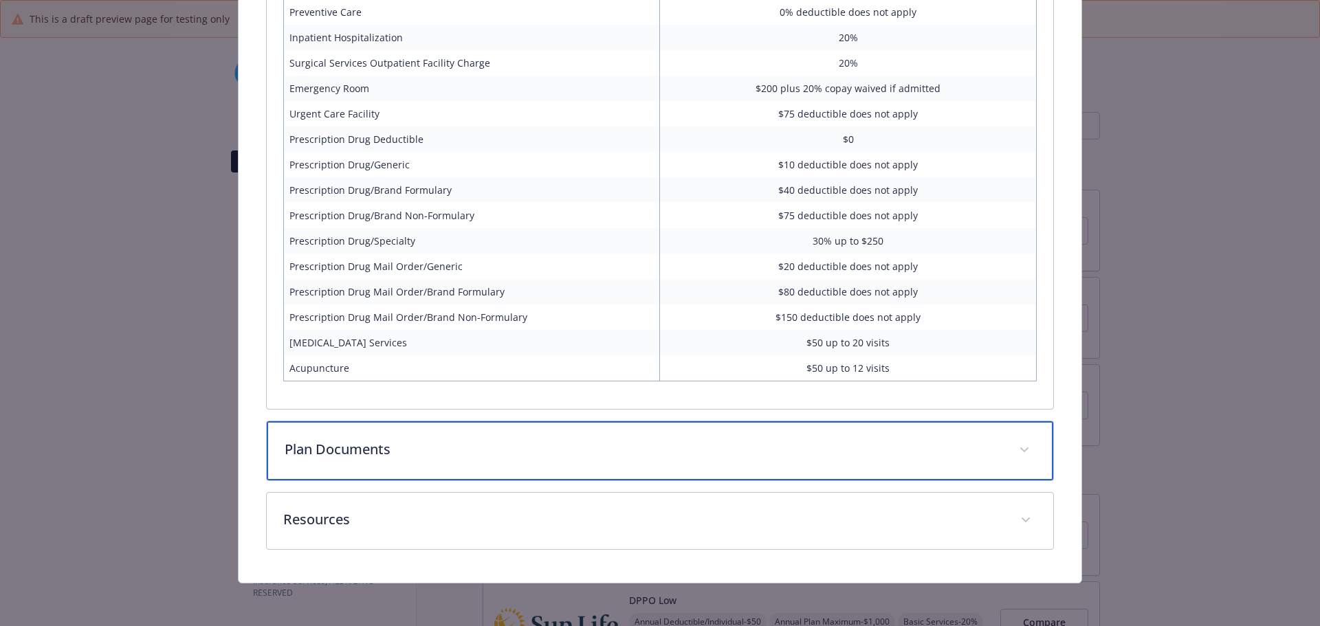
click at [453, 450] on p "Plan Documents" at bounding box center [644, 449] width 718 height 21
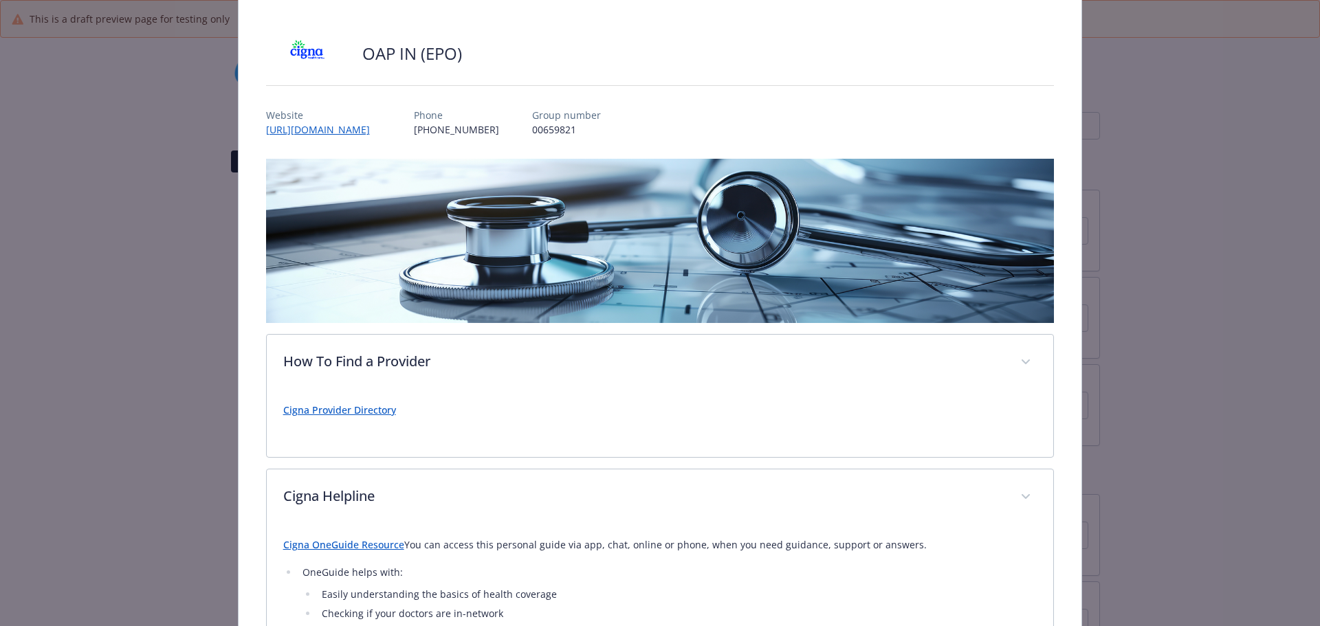
scroll to position [0, 0]
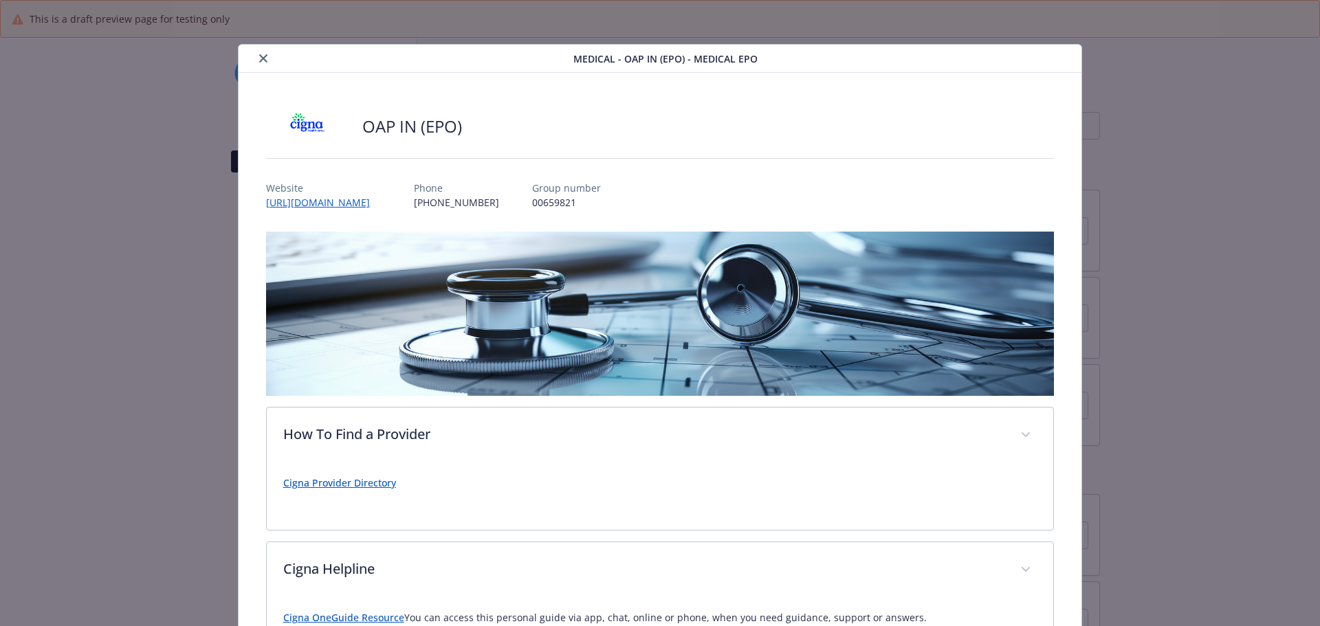
click at [259, 60] on icon "close" at bounding box center [263, 58] width 8 height 8
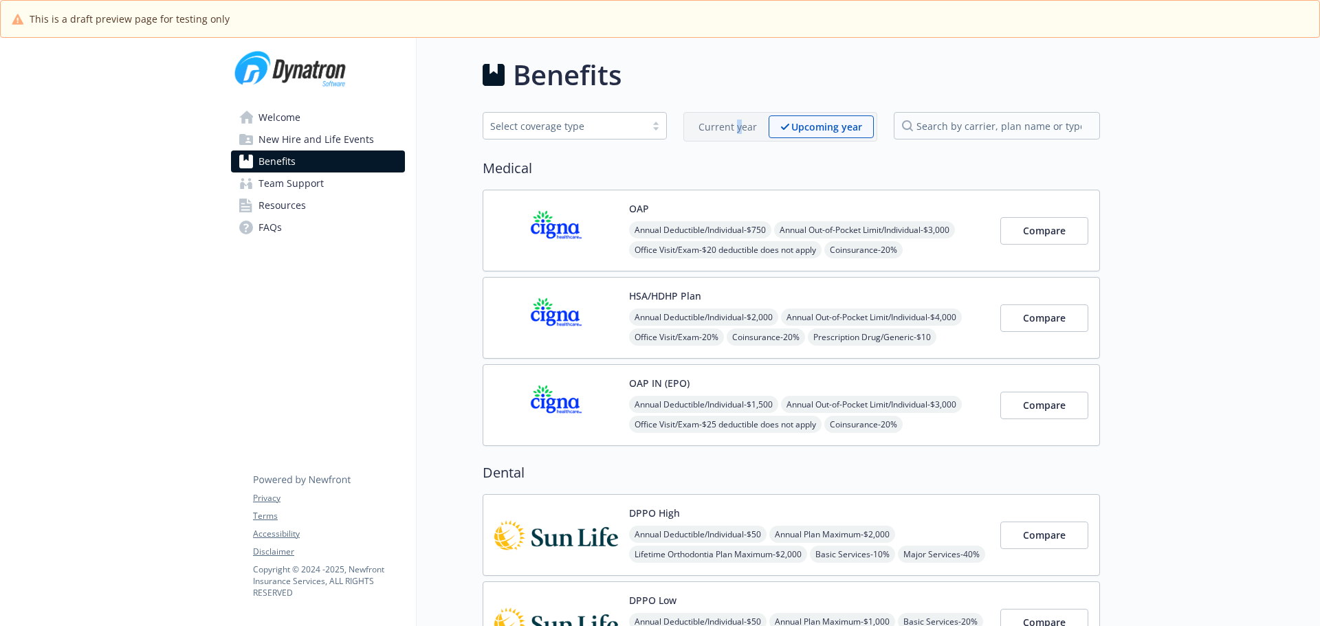
click at [740, 124] on p "Current year" at bounding box center [727, 127] width 58 height 14
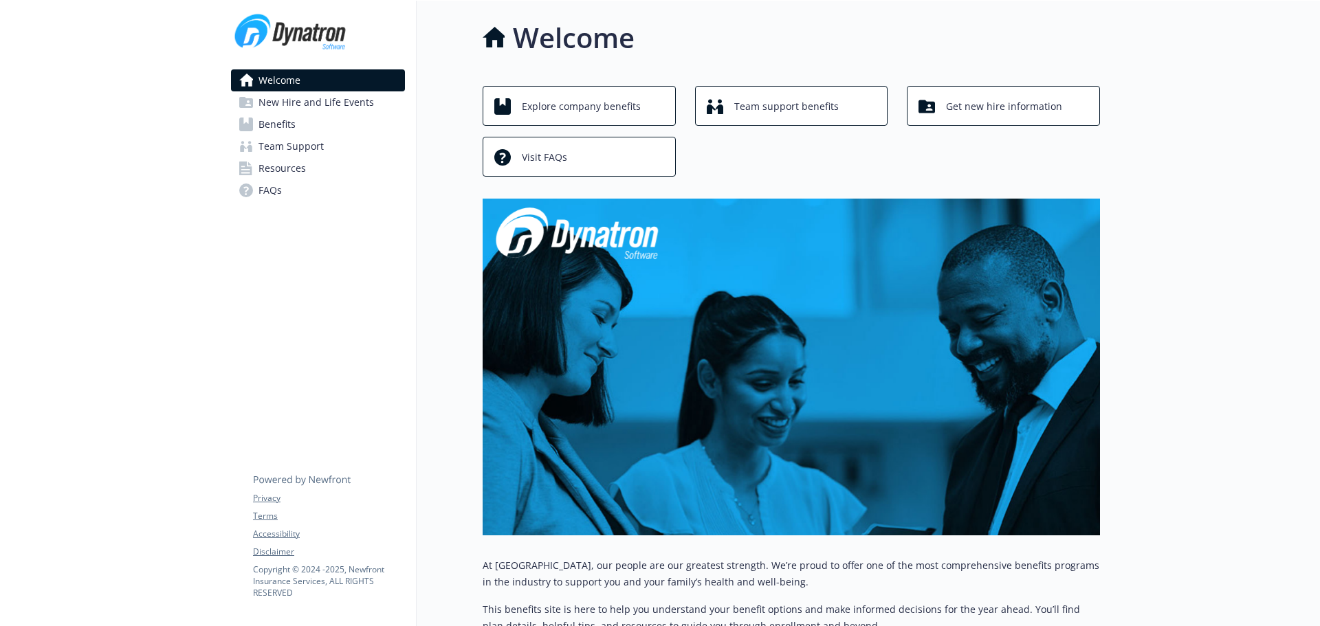
click at [354, 122] on link "Benefits" at bounding box center [318, 124] width 174 height 22
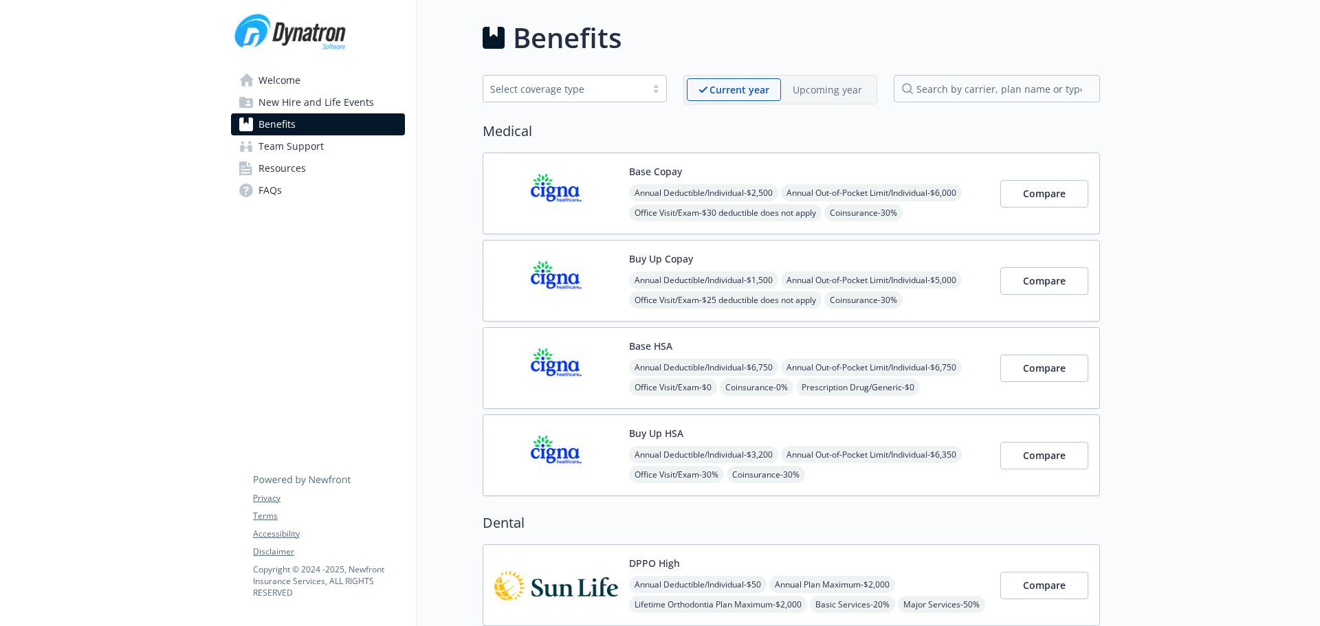
click at [811, 88] on p "Upcoming year" at bounding box center [827, 89] width 69 height 14
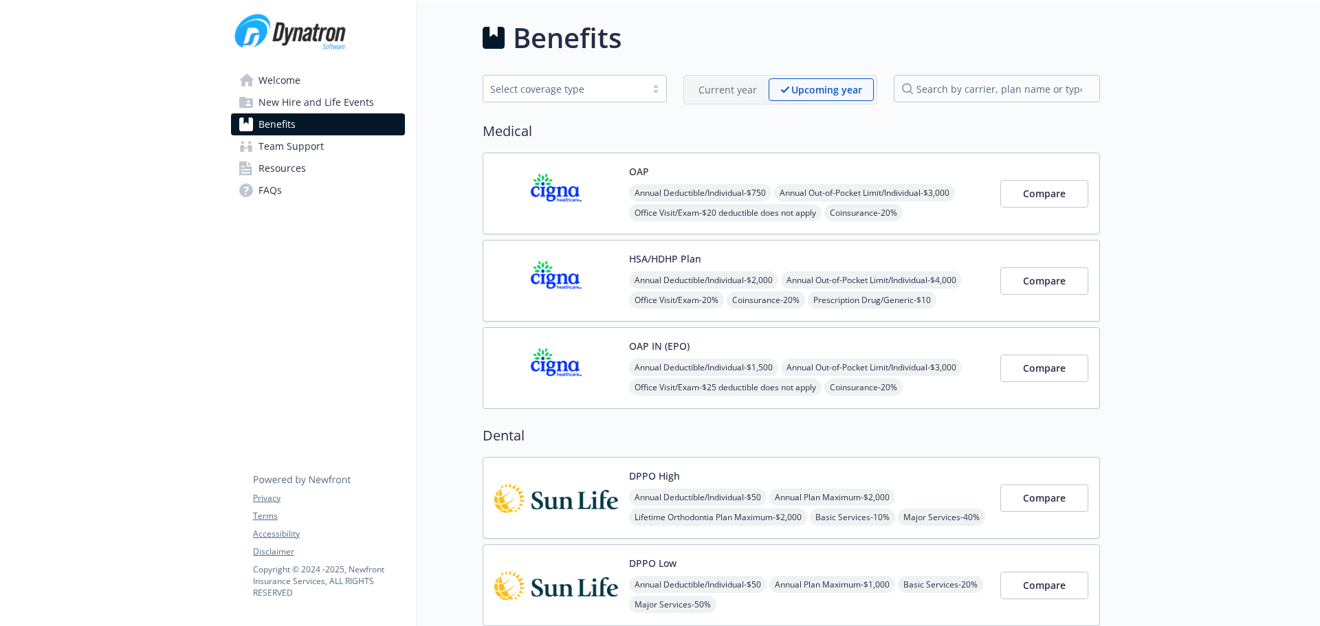
click at [577, 353] on img at bounding box center [556, 368] width 124 height 58
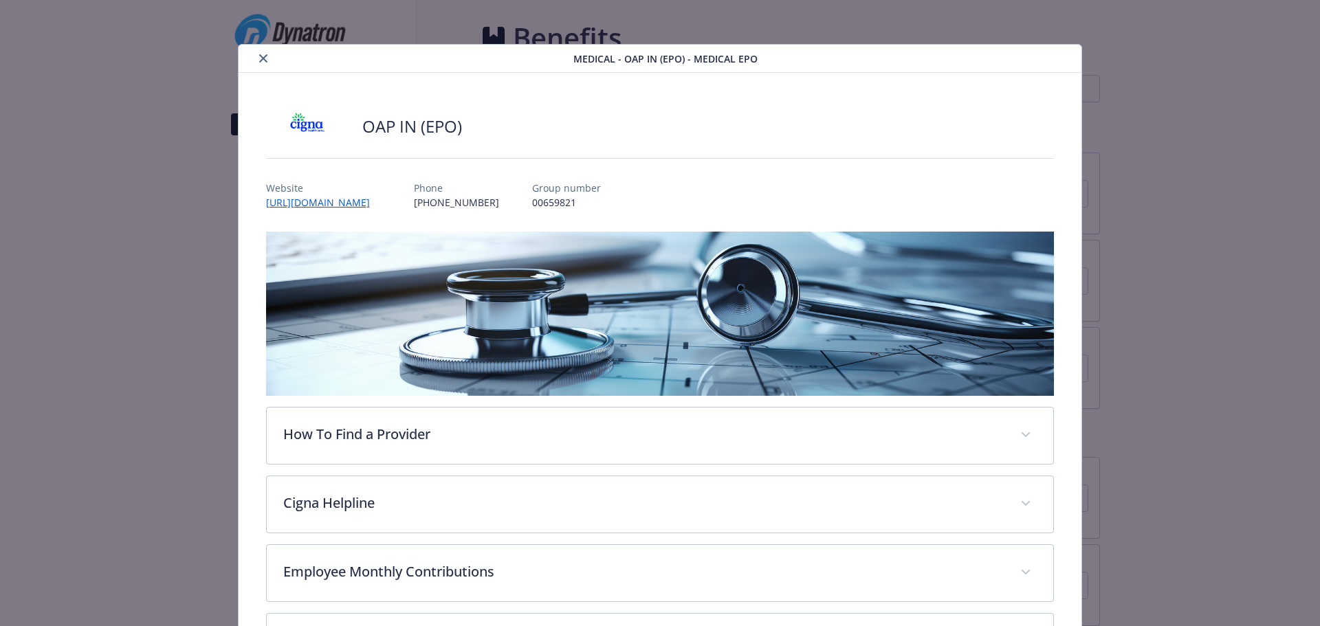
scroll to position [41, 0]
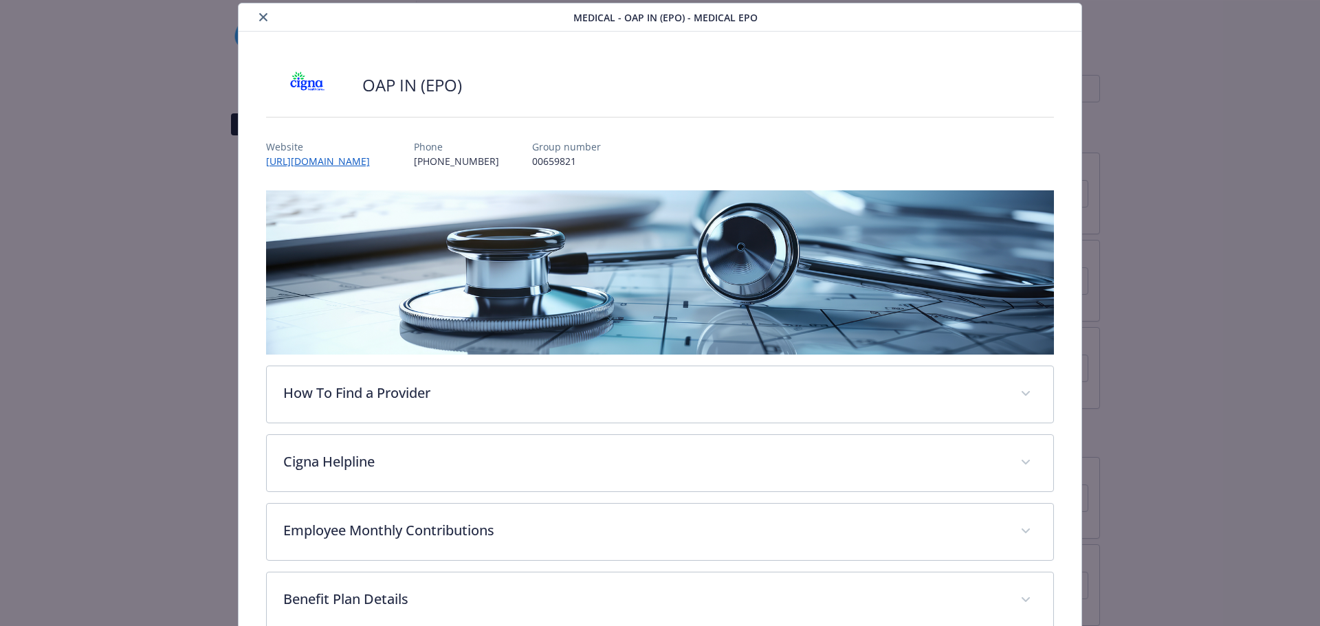
click at [252, 14] on div "details for plan Medical - OAP IN (EPO) - Medical EPO" at bounding box center [408, 17] width 329 height 16
click at [265, 17] on icon "close" at bounding box center [263, 17] width 8 height 8
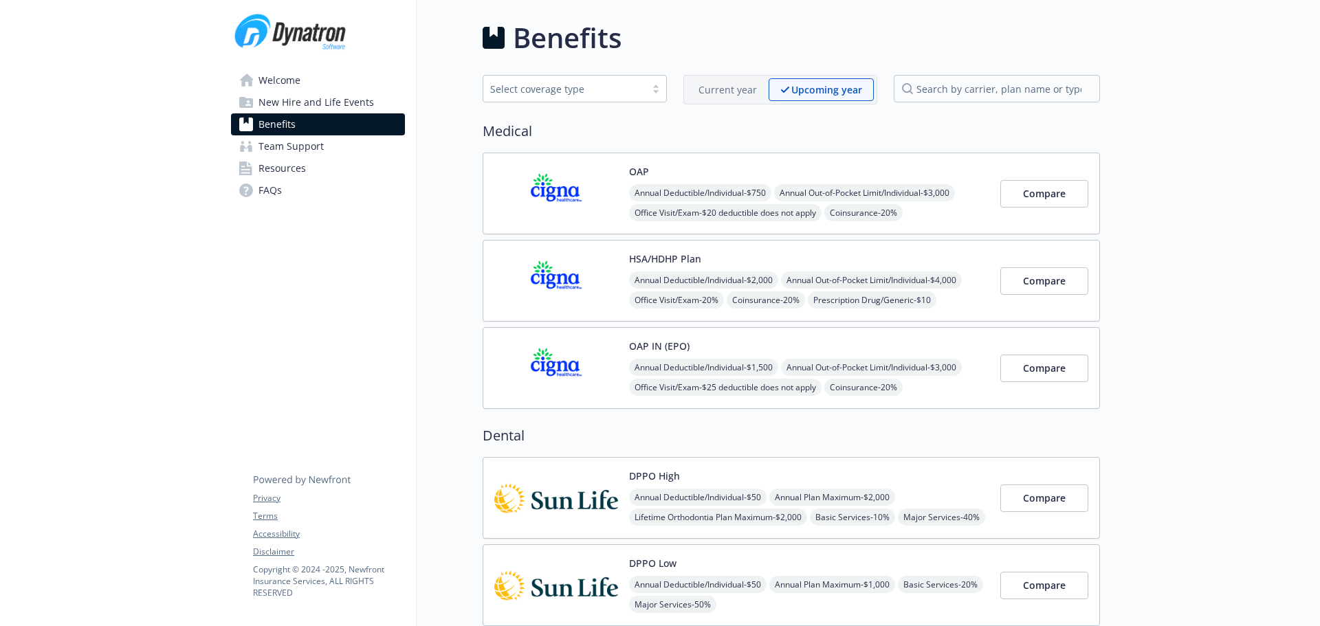
click at [540, 355] on img at bounding box center [556, 368] width 124 height 58
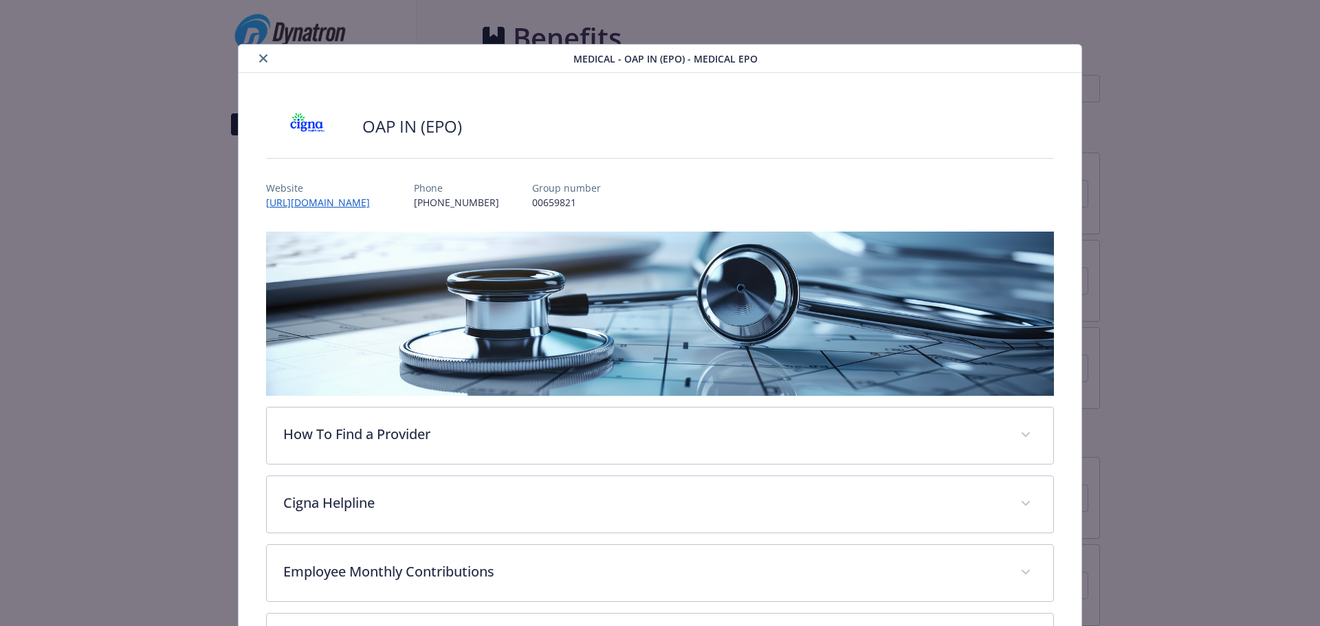
click at [261, 60] on icon "close" at bounding box center [263, 58] width 8 height 8
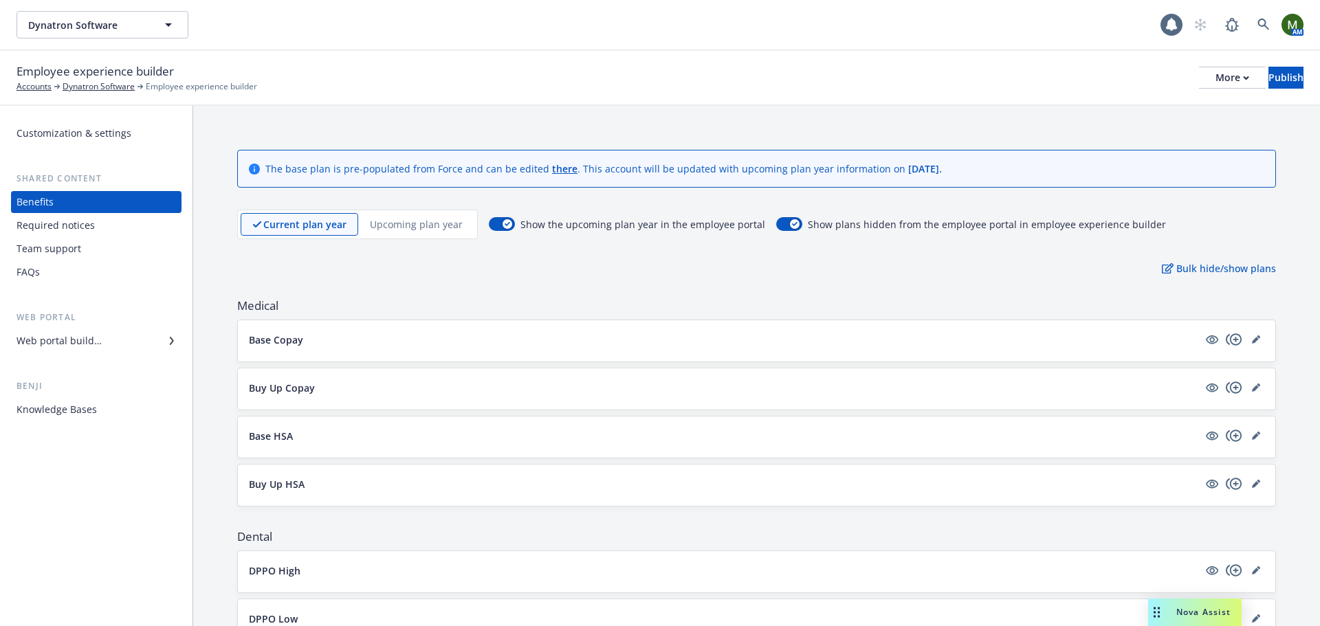
click at [445, 224] on p "Upcoming plan year" at bounding box center [416, 224] width 93 height 14
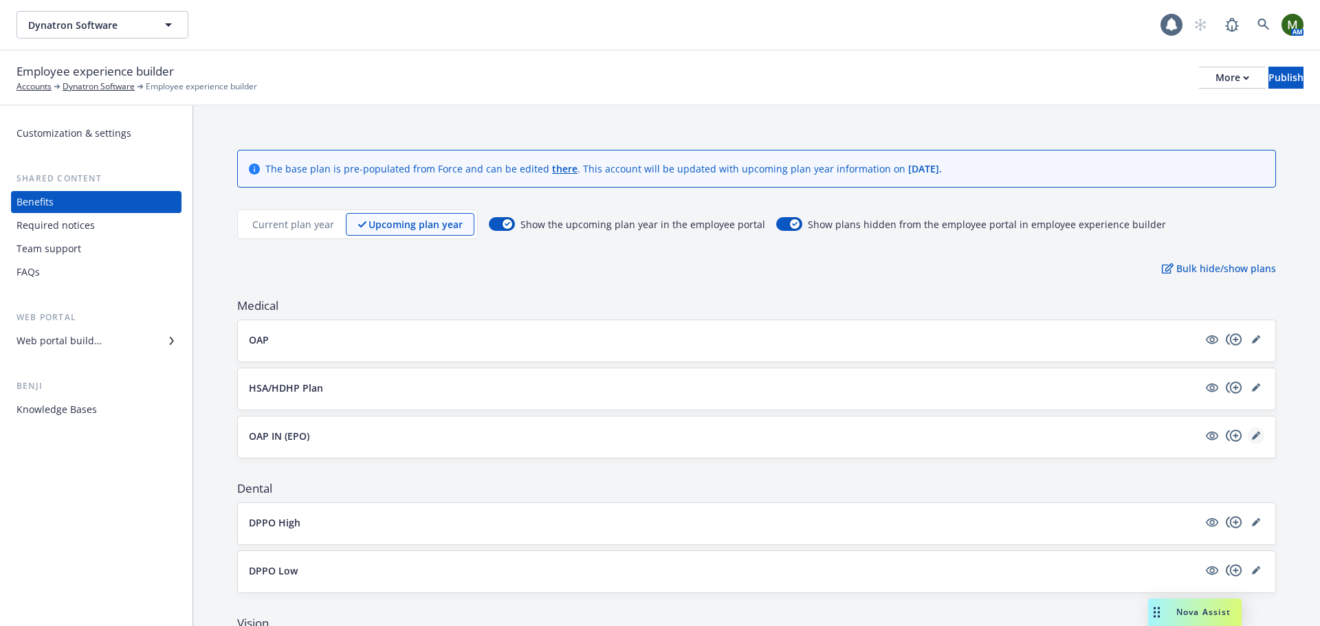
click at [1248, 430] on link "editPencil" at bounding box center [1256, 436] width 16 height 16
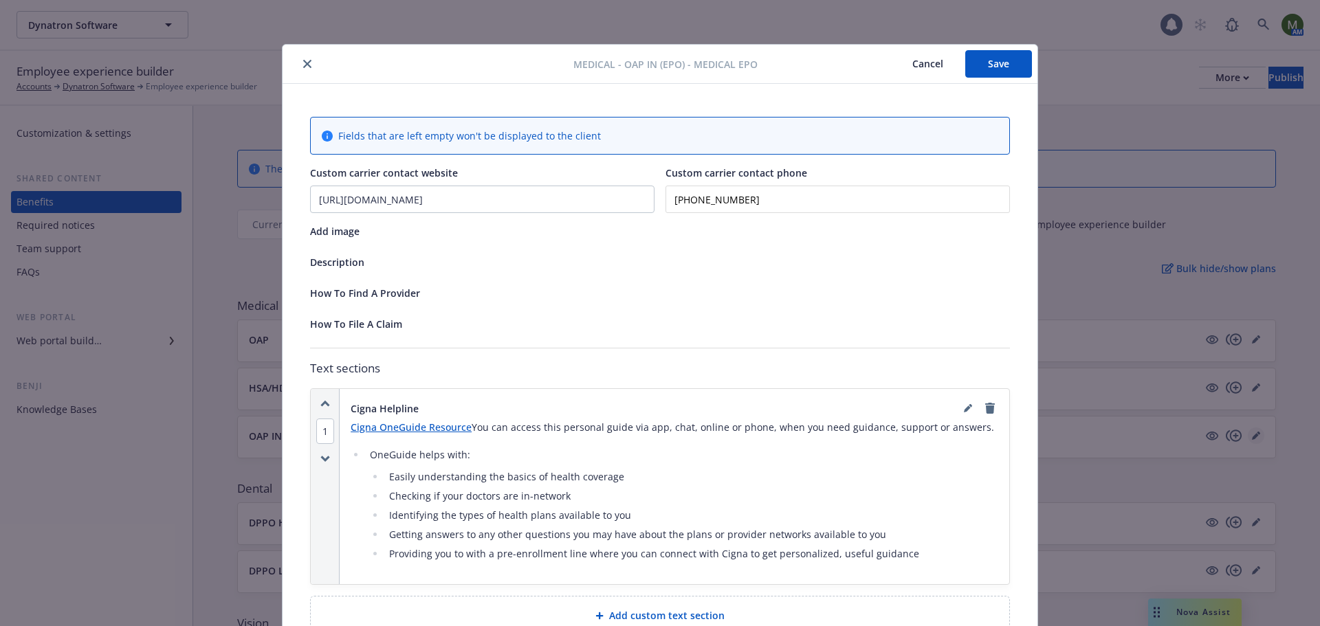
scroll to position [41, 0]
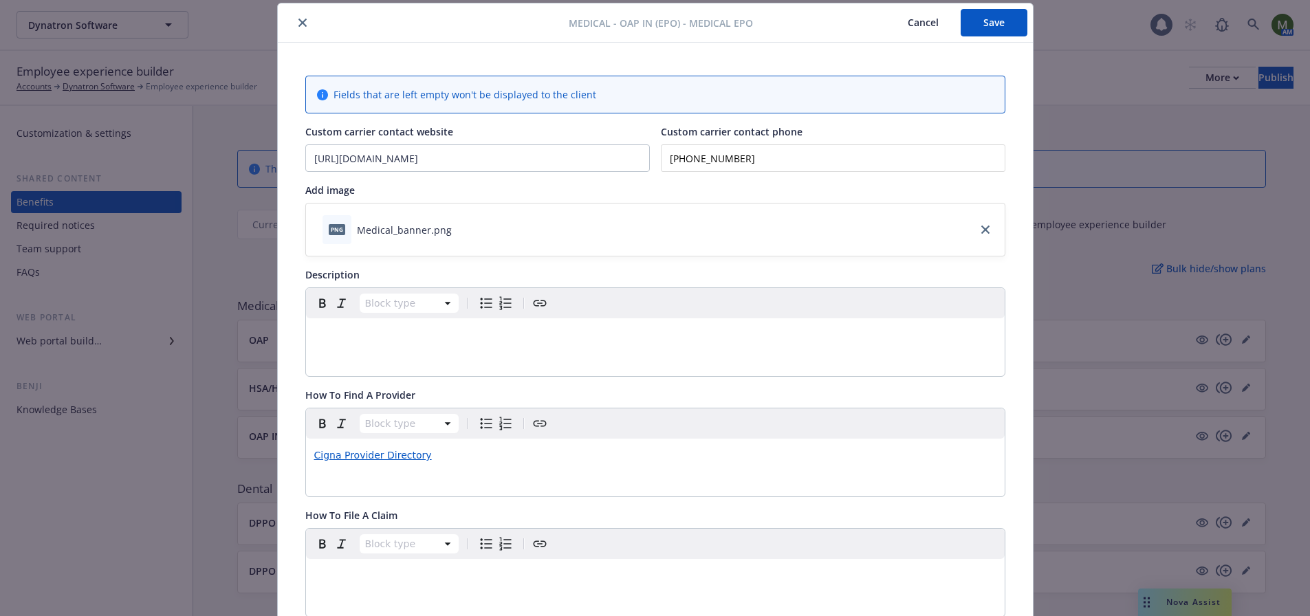
click at [301, 22] on button "close" at bounding box center [302, 22] width 16 height 16
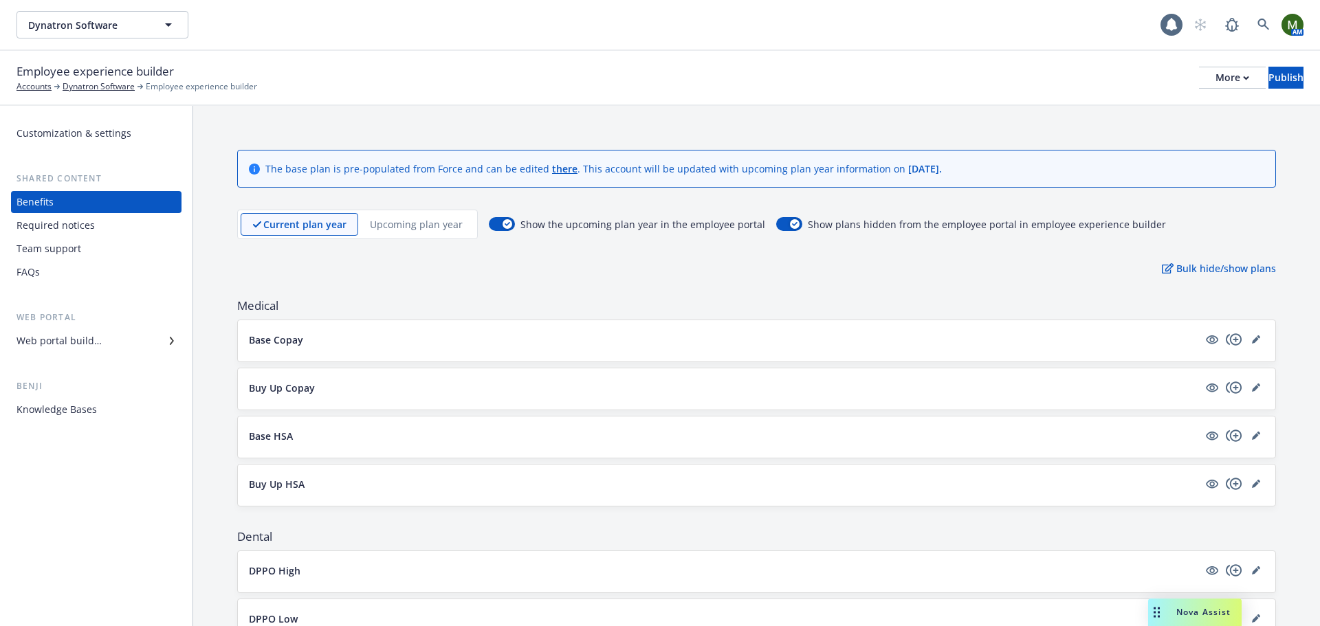
click at [408, 226] on p "Upcoming plan year" at bounding box center [416, 224] width 93 height 14
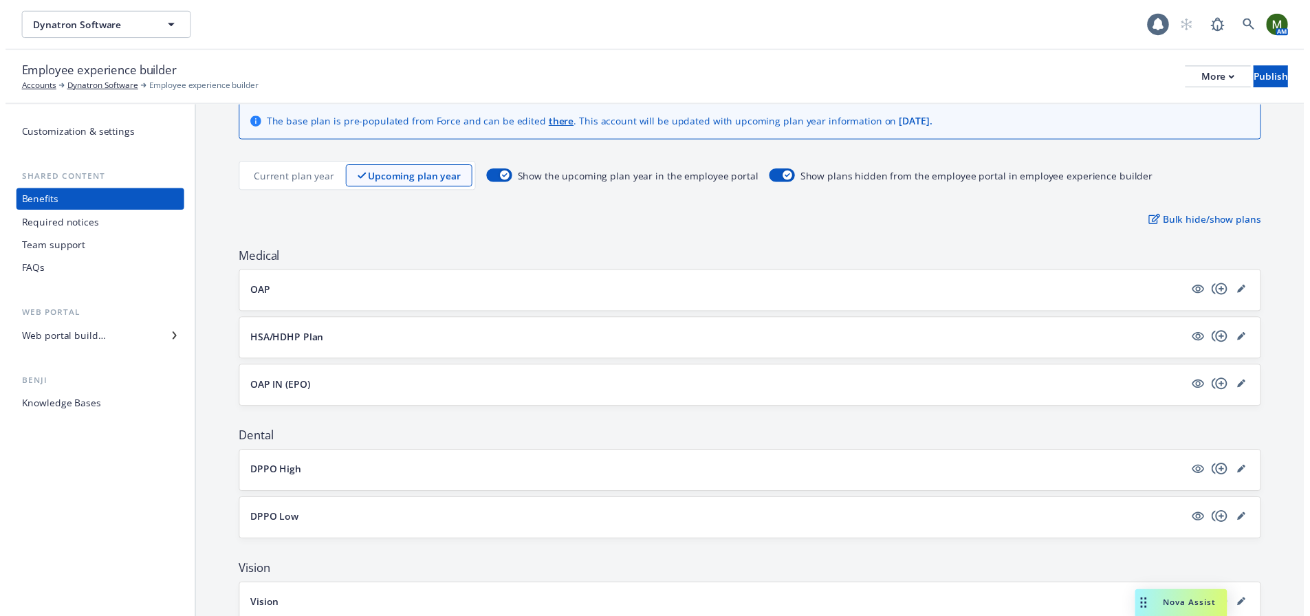
scroll to position [69, 0]
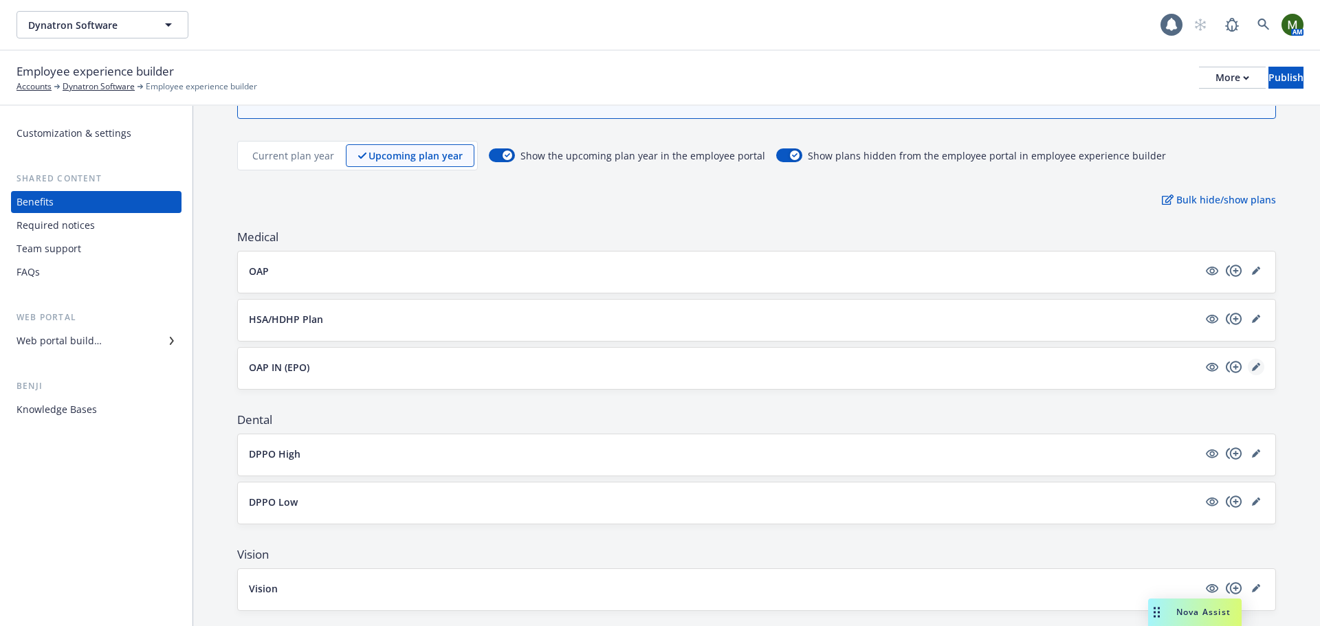
click at [1251, 366] on link "editPencil" at bounding box center [1256, 367] width 16 height 16
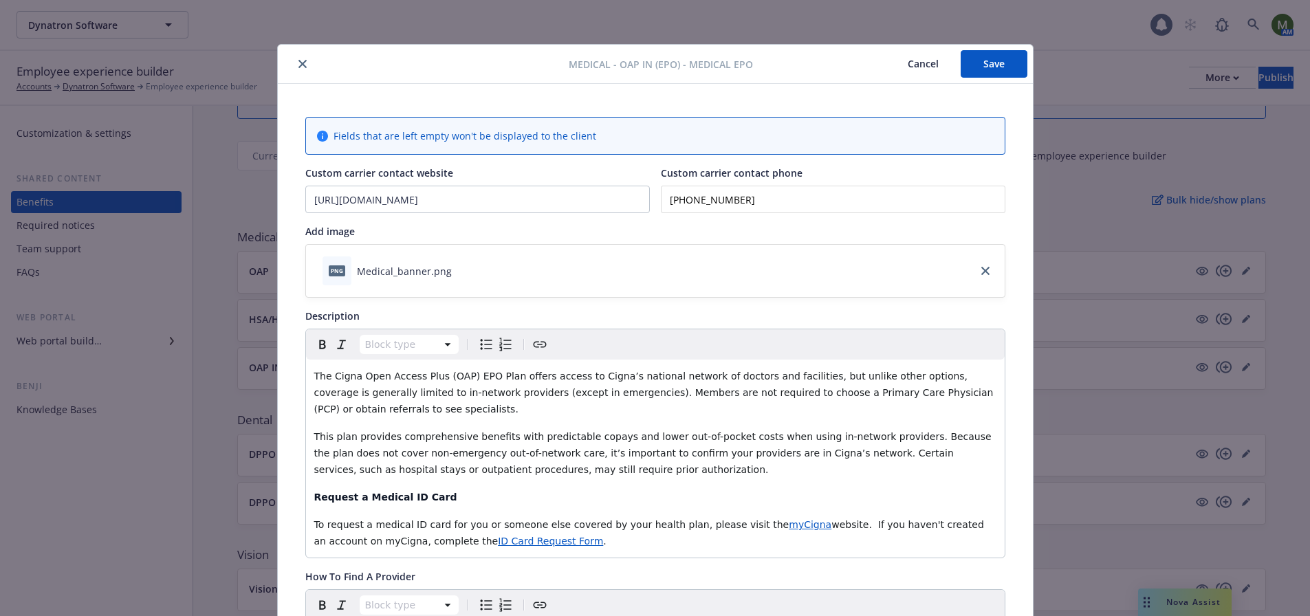
click at [298, 66] on icon "close" at bounding box center [302, 64] width 8 height 8
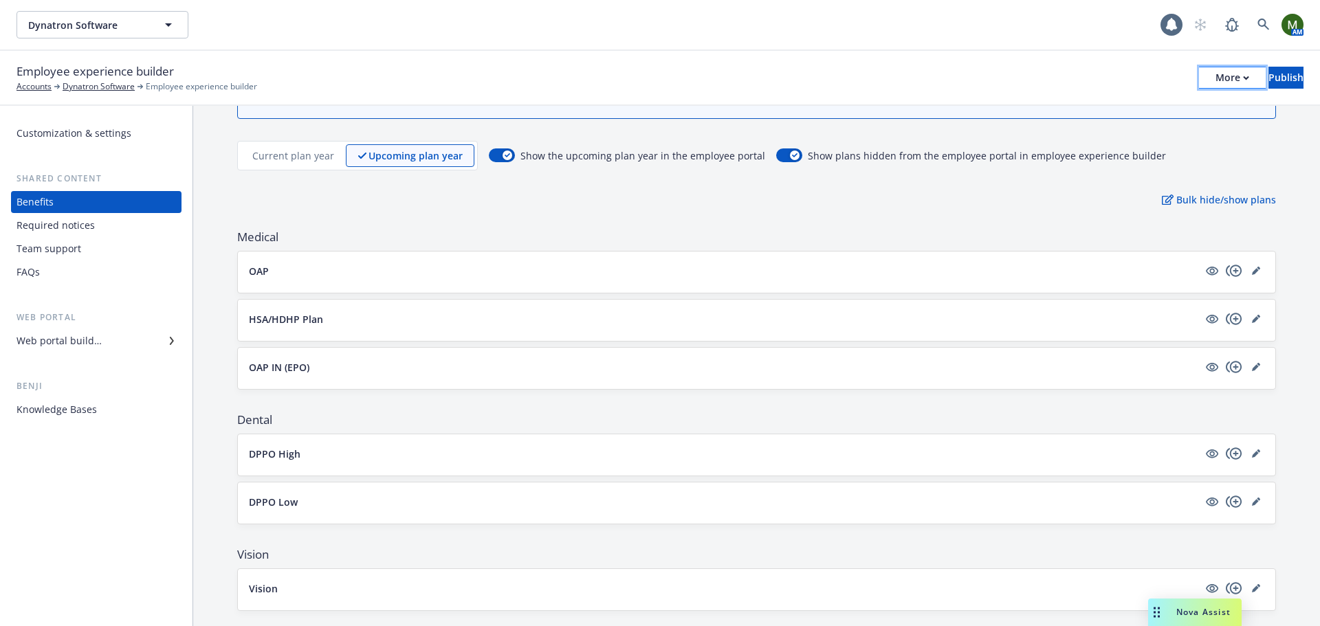
click at [1213, 80] on button "More" at bounding box center [1232, 78] width 67 height 22
click at [1170, 141] on link "Copy portal link" at bounding box center [1118, 135] width 203 height 27
click at [1268, 80] on div "Publish" at bounding box center [1285, 77] width 35 height 21
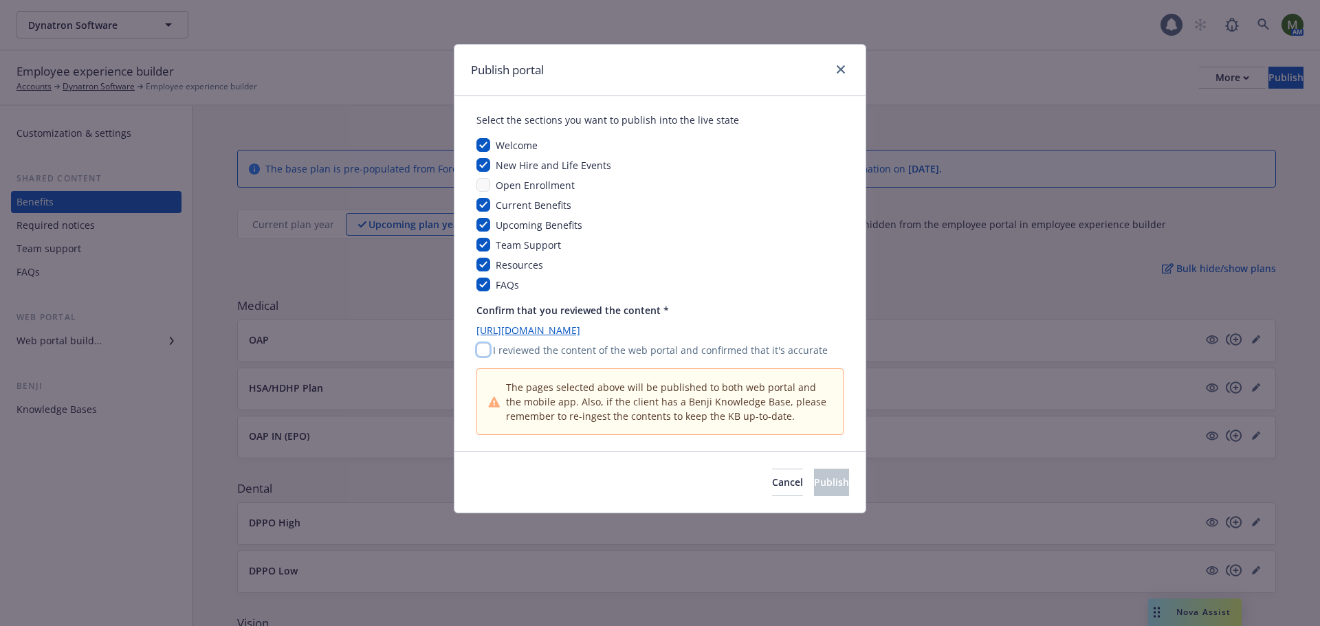
click at [478, 353] on input "checkbox" at bounding box center [483, 350] width 14 height 14
checkbox input "true"
click at [823, 482] on span "Publish" at bounding box center [831, 482] width 35 height 13
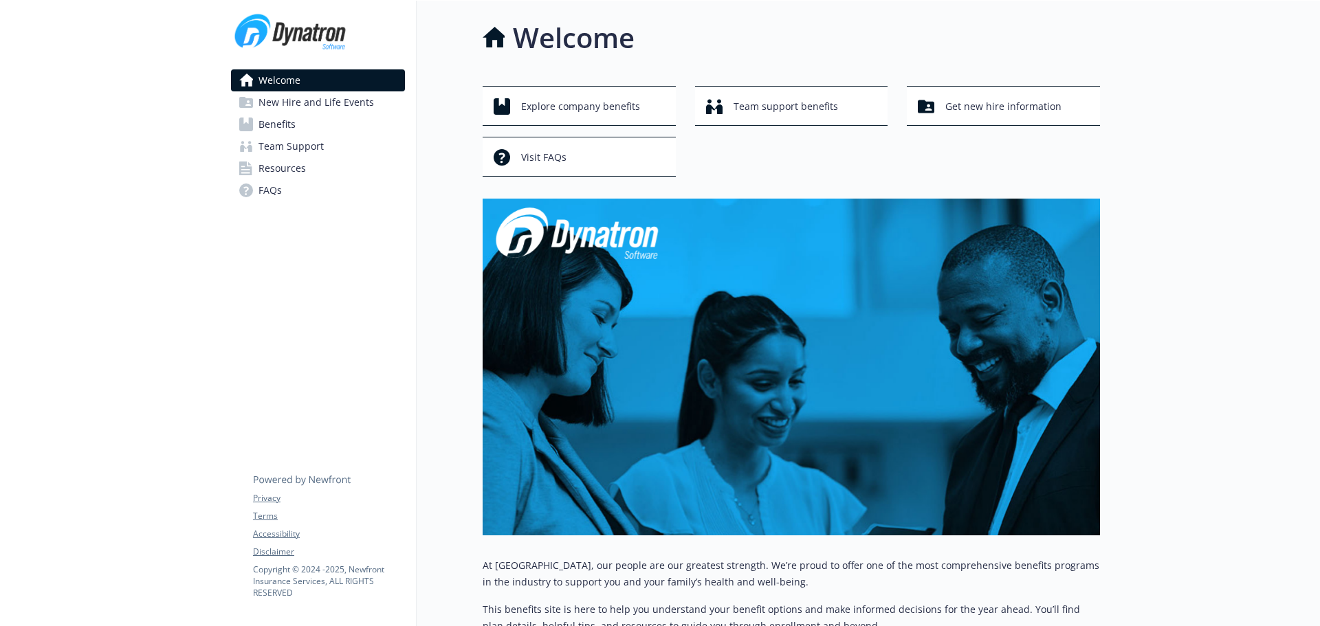
click at [351, 129] on link "Benefits" at bounding box center [318, 124] width 174 height 22
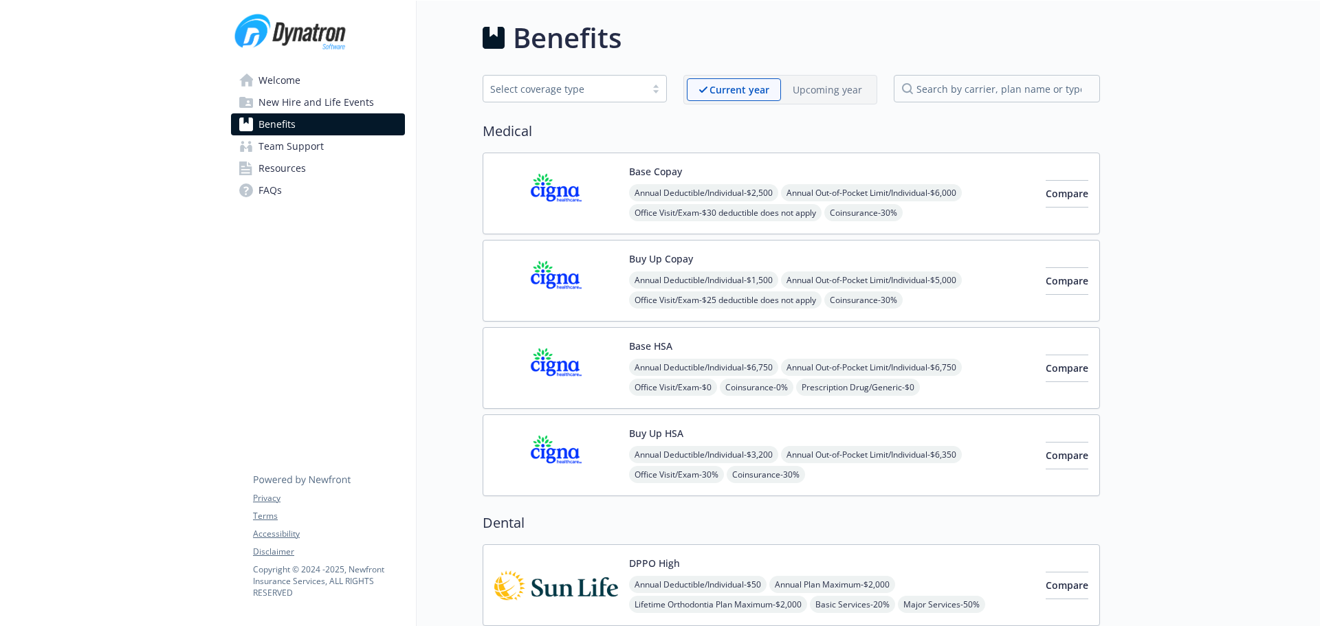
click at [806, 91] on p "Upcoming year" at bounding box center [827, 89] width 69 height 14
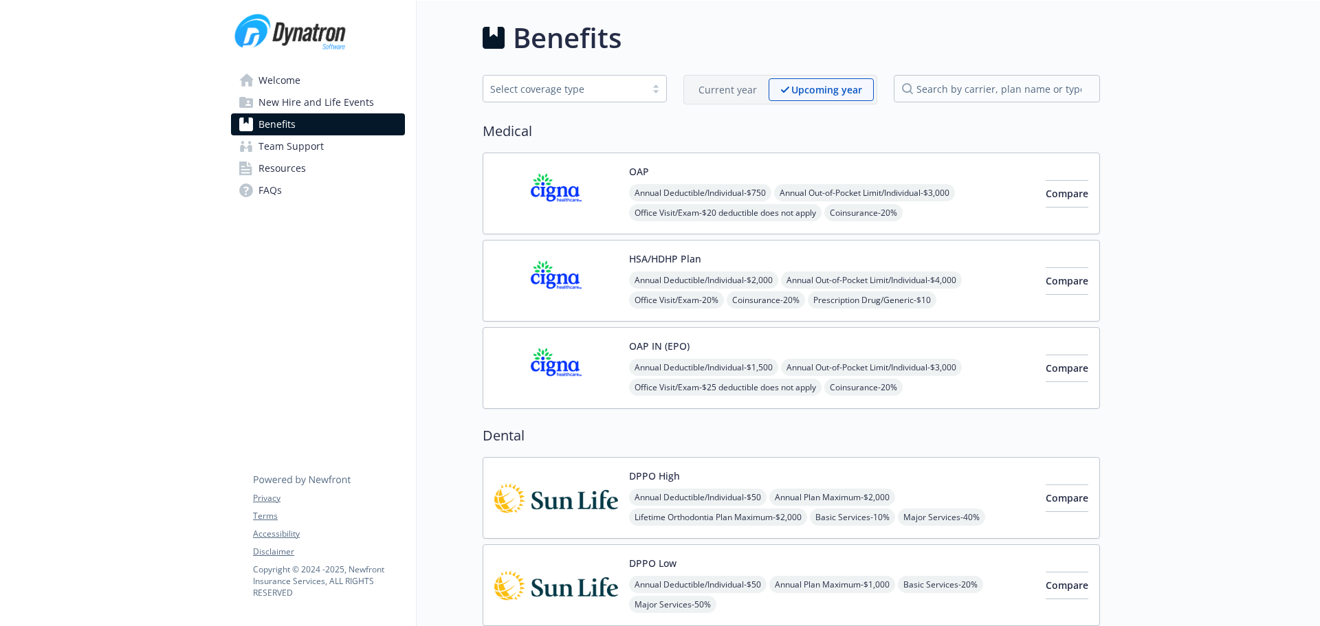
click at [608, 357] on img at bounding box center [556, 368] width 124 height 58
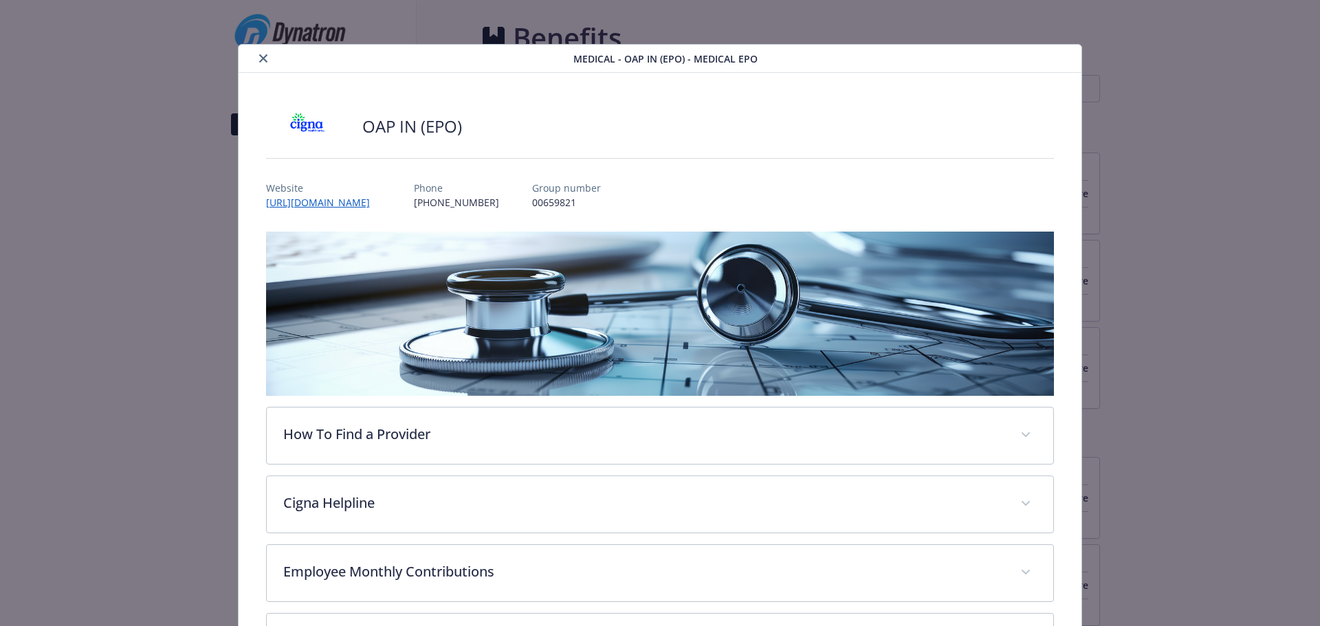
scroll to position [41, 0]
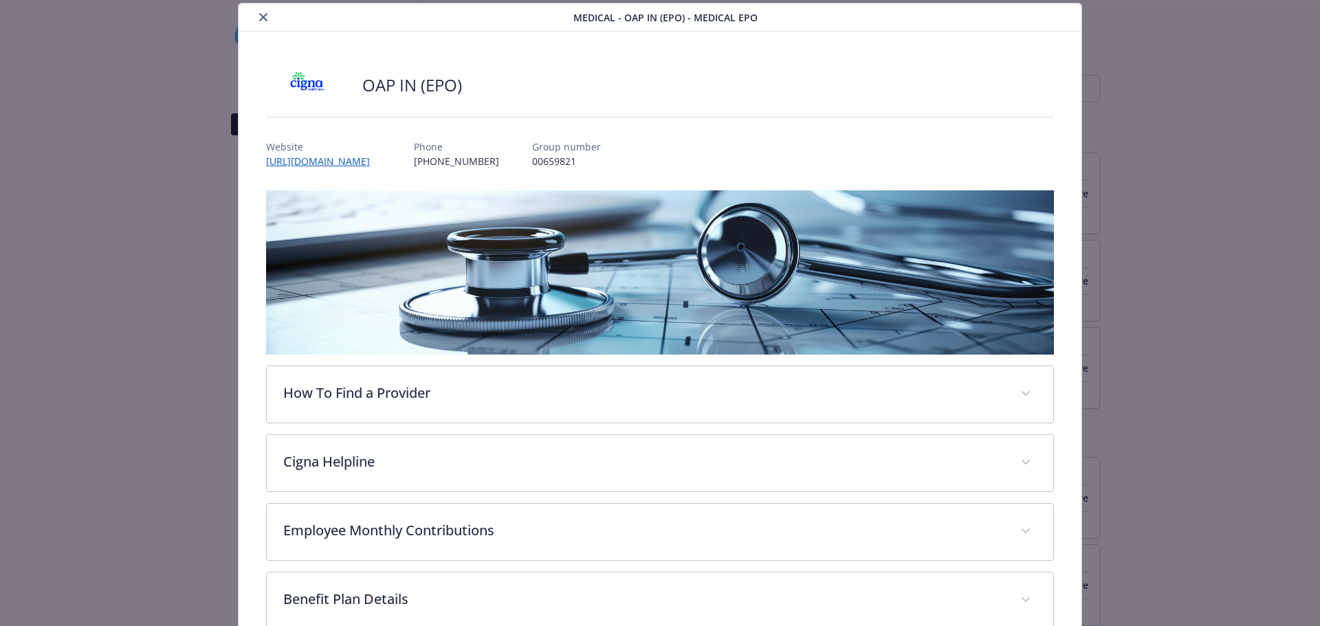
click at [264, 21] on button "close" at bounding box center [263, 17] width 16 height 16
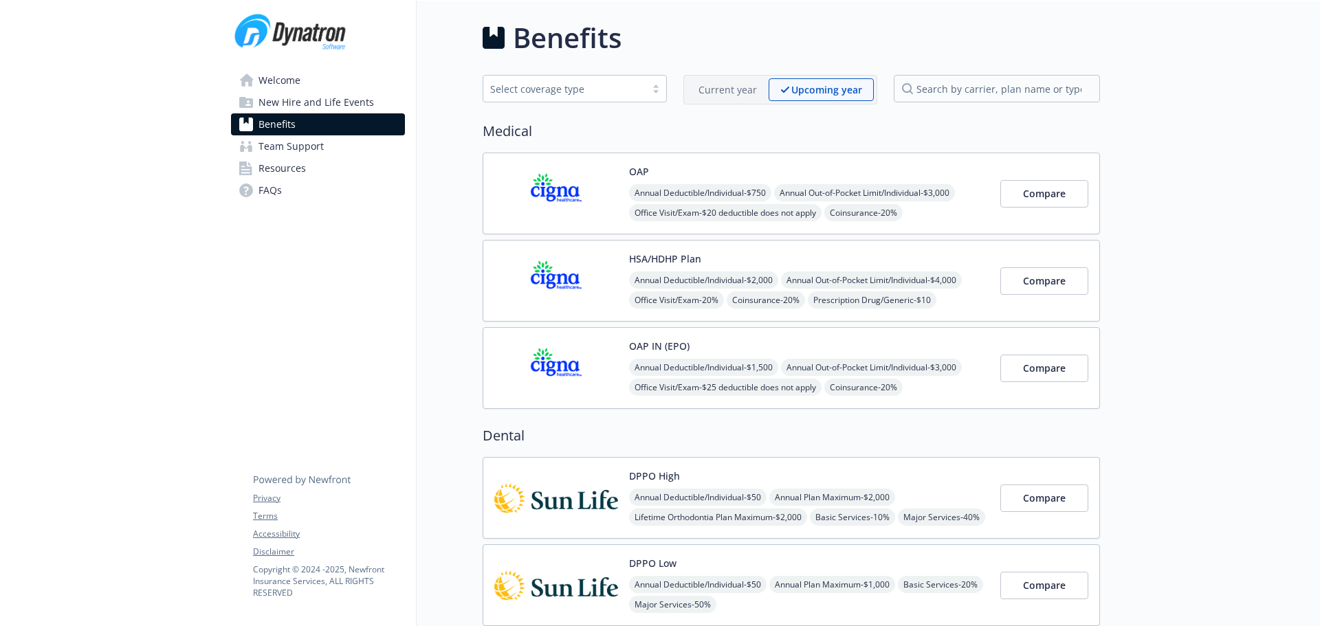
click at [586, 357] on img at bounding box center [556, 368] width 124 height 58
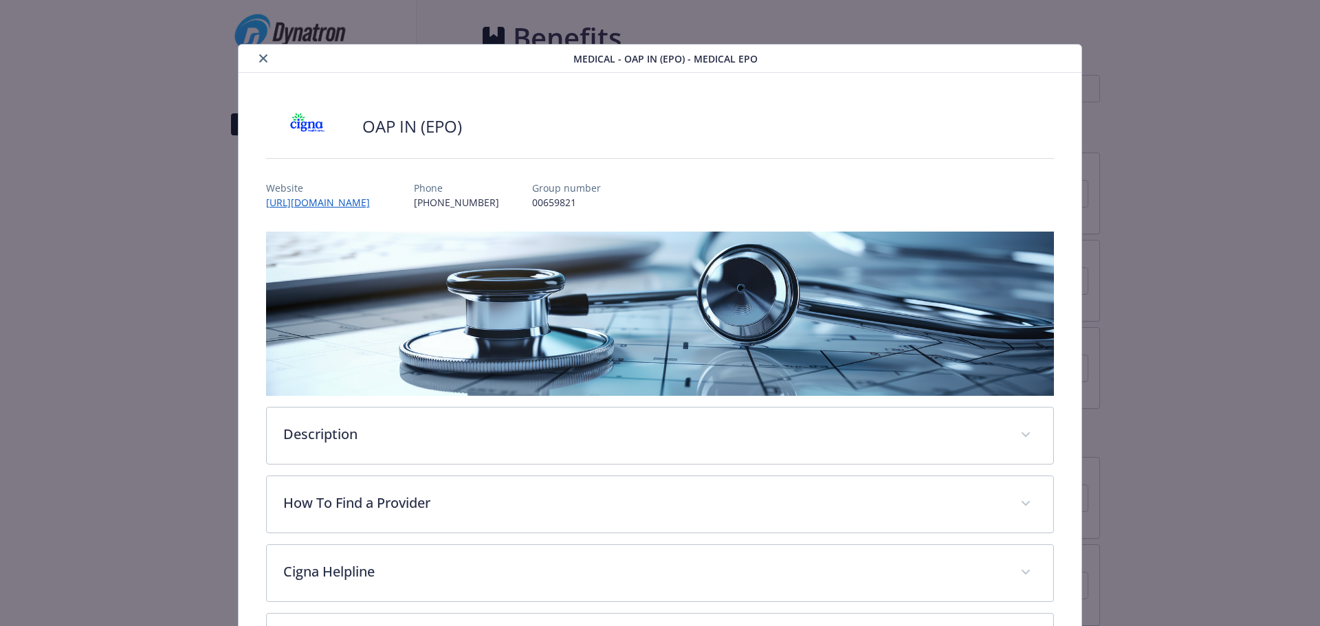
scroll to position [41, 0]
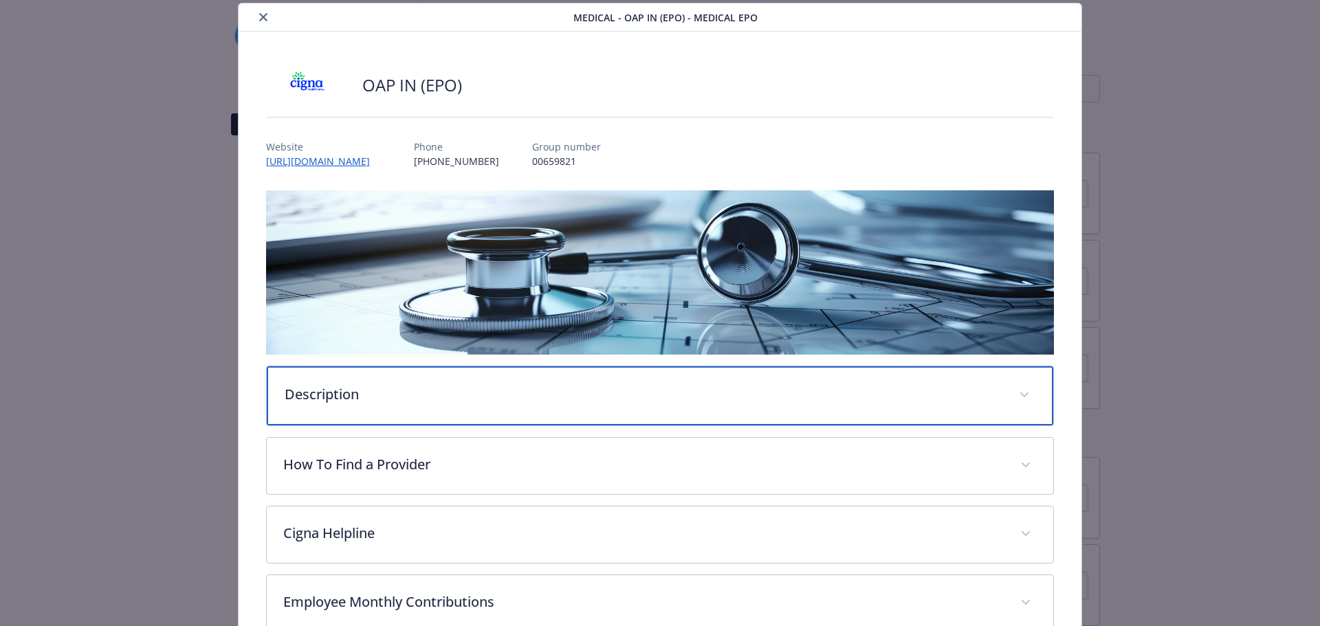
click at [511, 395] on p "Description" at bounding box center [644, 394] width 718 height 21
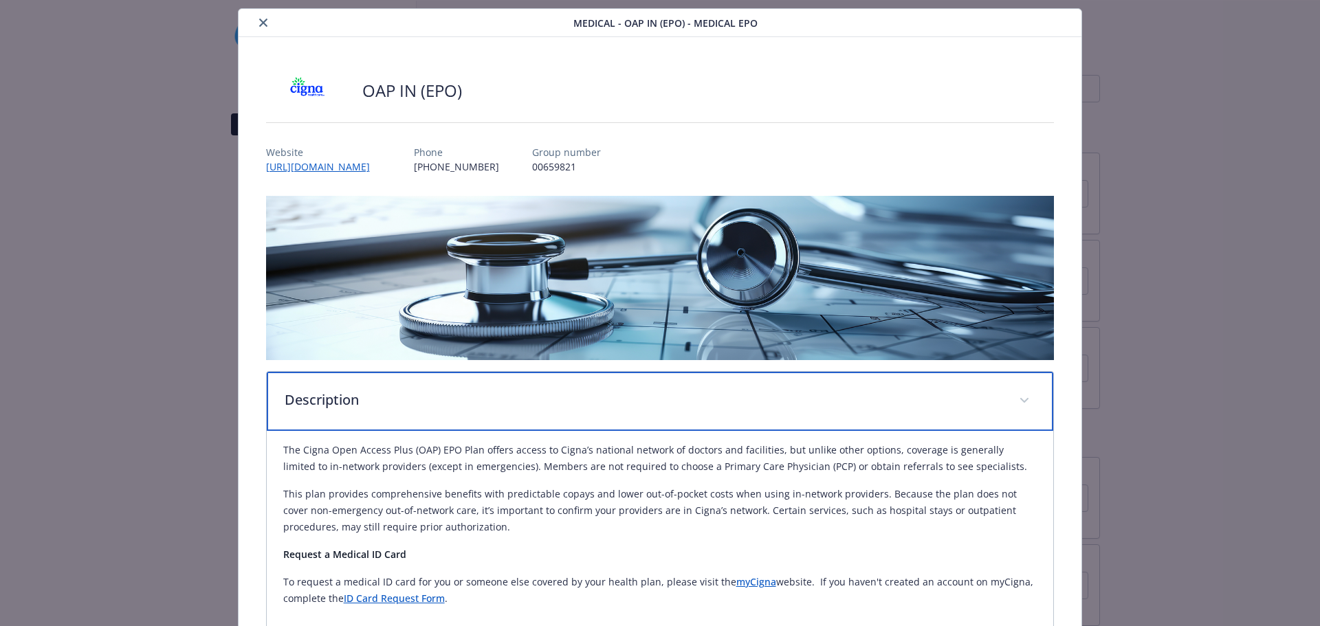
scroll to position [0, 0]
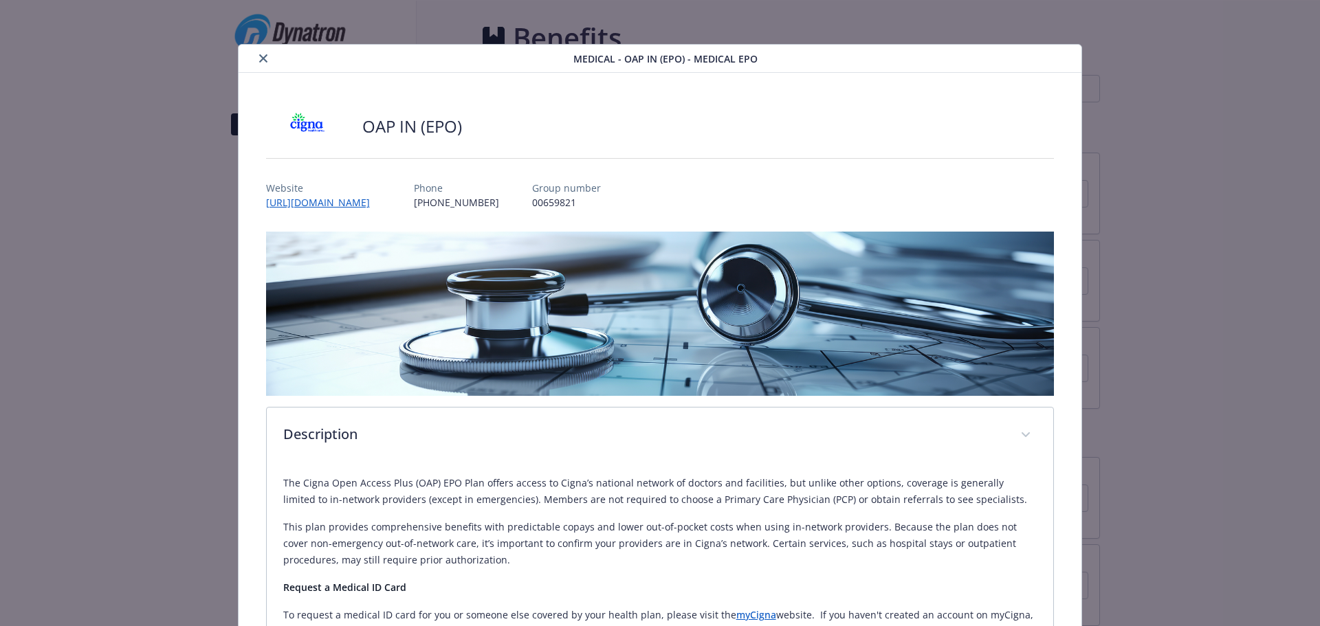
click at [265, 53] on button "close" at bounding box center [263, 58] width 16 height 16
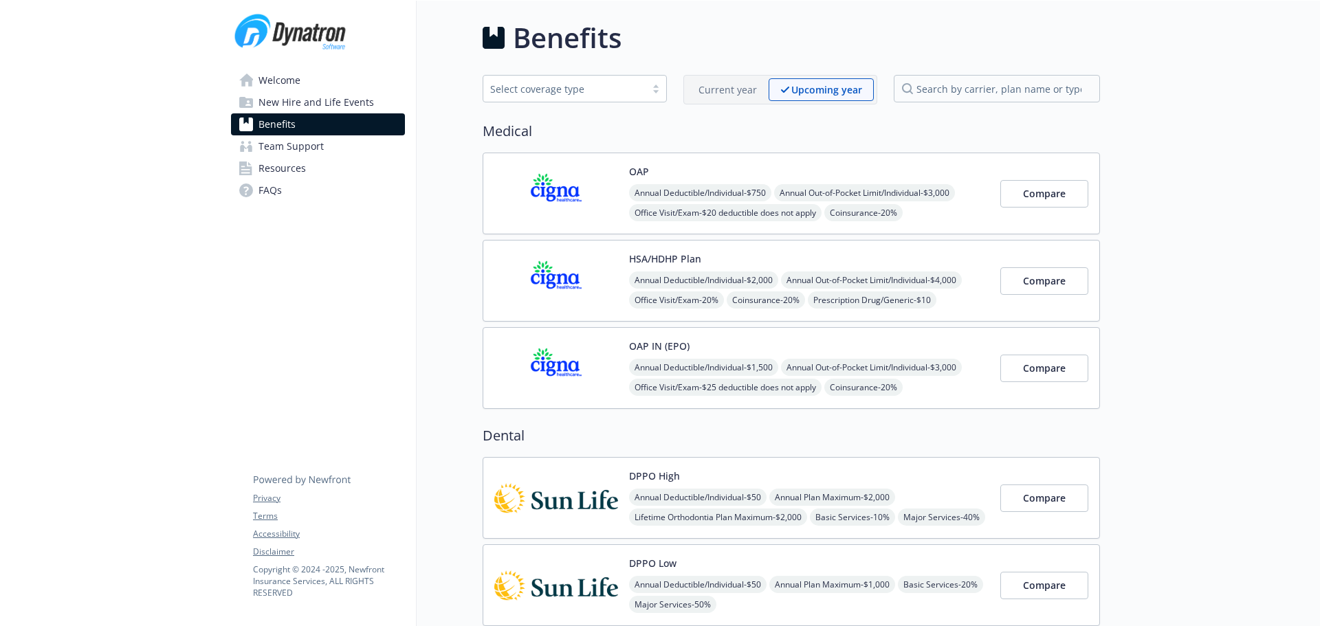
click at [544, 198] on img at bounding box center [556, 193] width 124 height 58
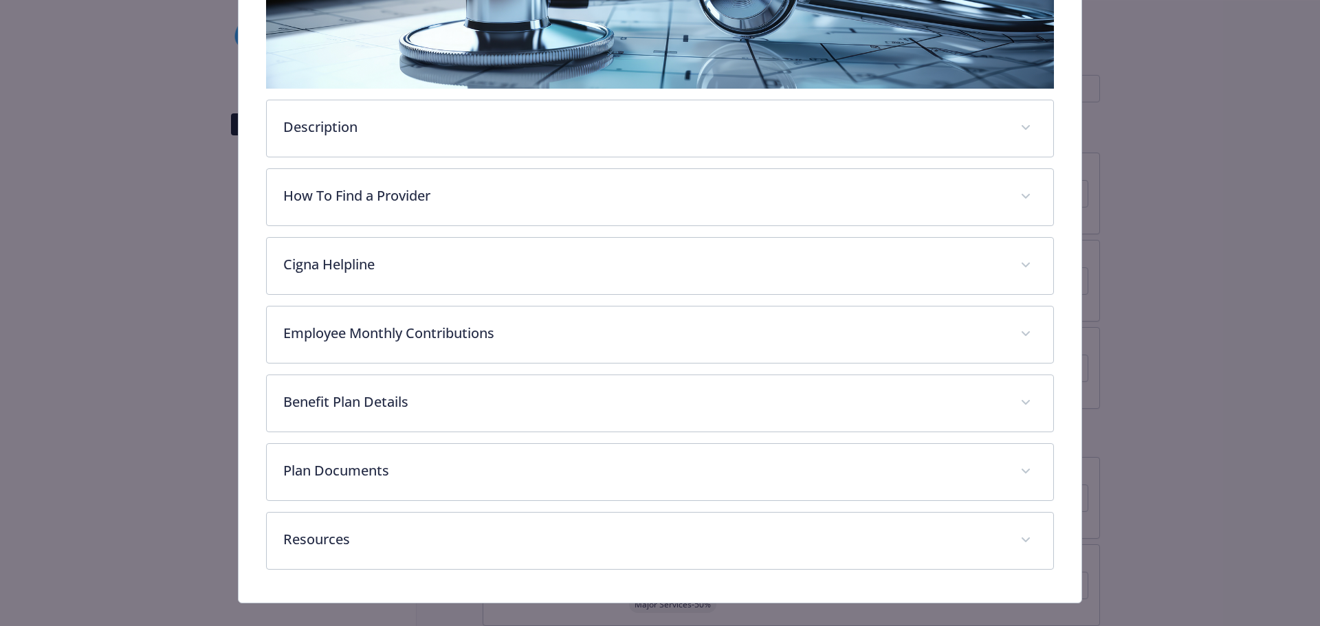
scroll to position [316, 0]
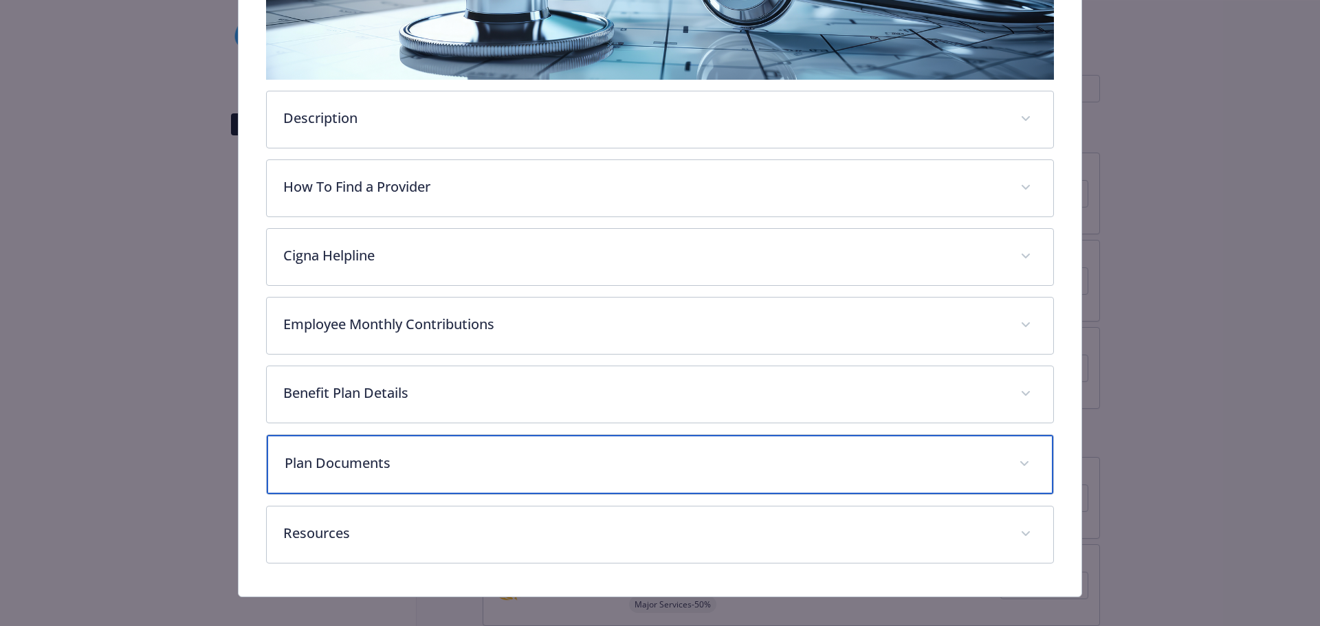
click at [549, 453] on p "Plan Documents" at bounding box center [644, 463] width 718 height 21
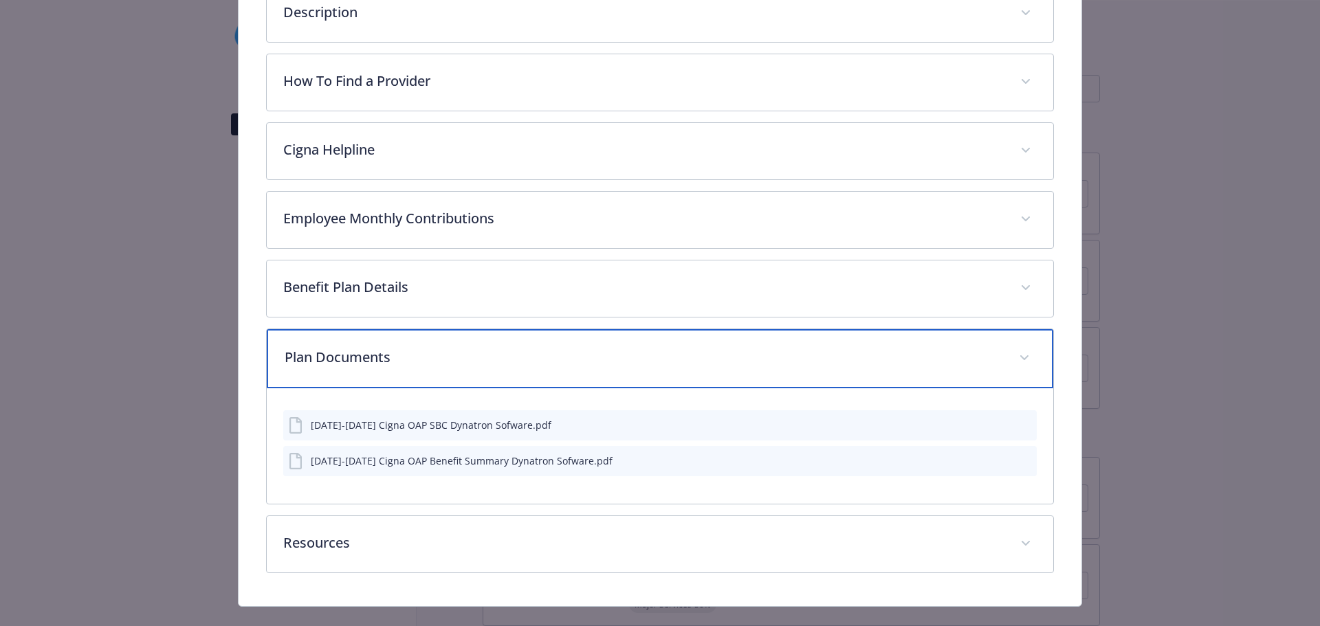
scroll to position [445, 0]
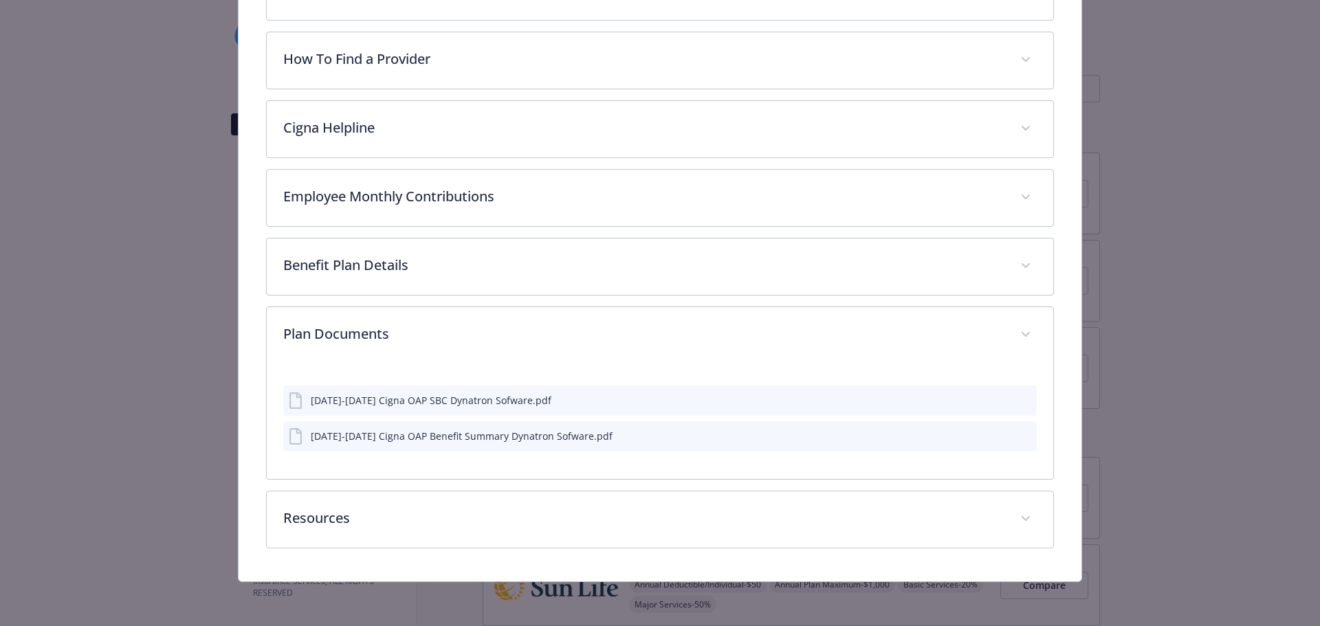
click at [1017, 396] on icon "preview file" at bounding box center [1023, 400] width 12 height 10
